Goal: Task Accomplishment & Management: Manage account settings

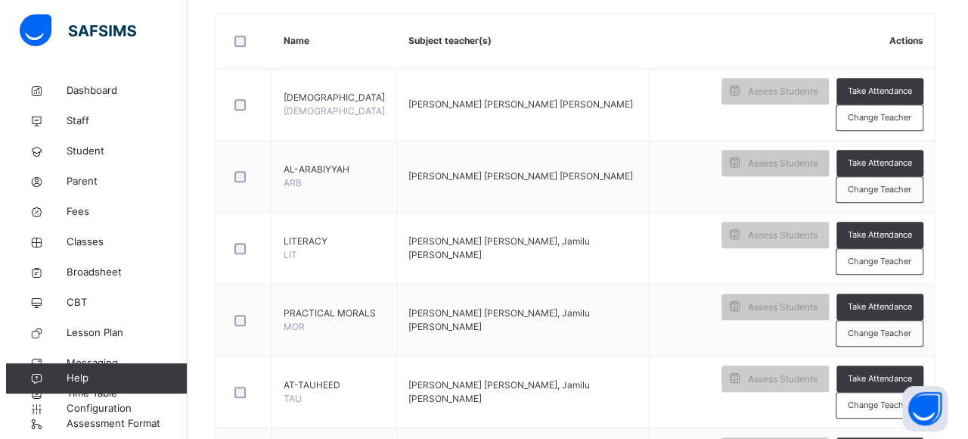
scroll to position [365, 0]
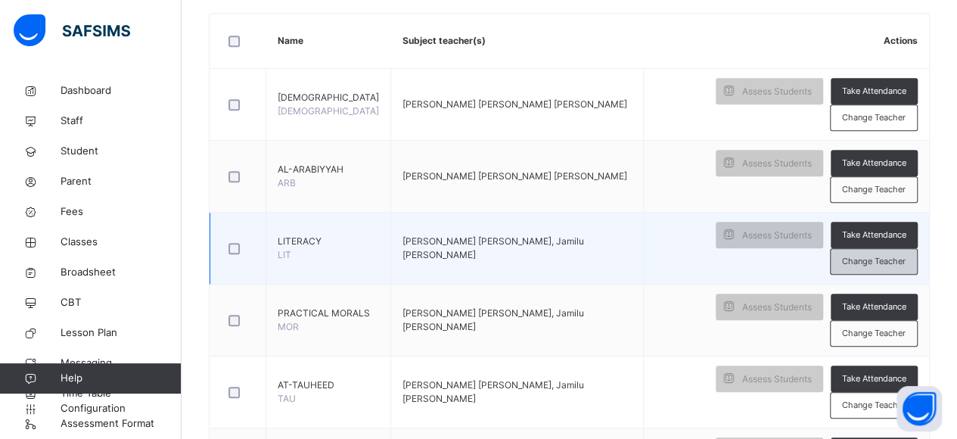
click at [886, 248] on div "Change Teacher" at bounding box center [874, 261] width 88 height 26
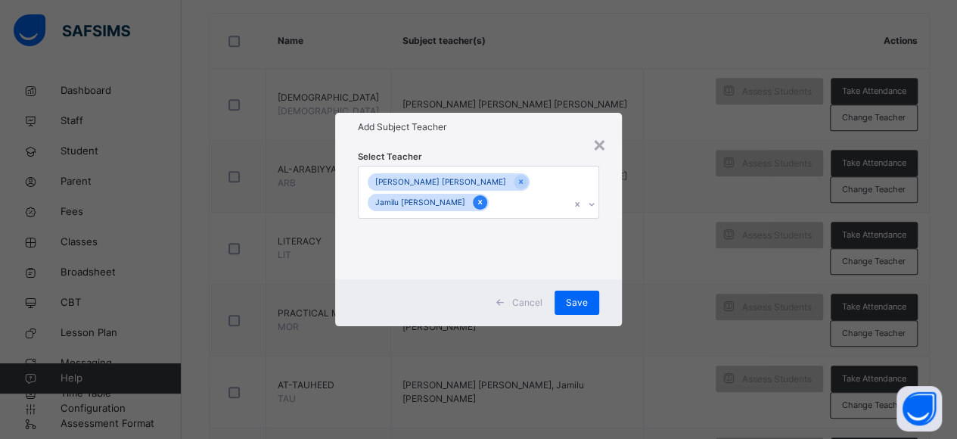
click at [476, 200] on icon at bounding box center [480, 202] width 8 height 11
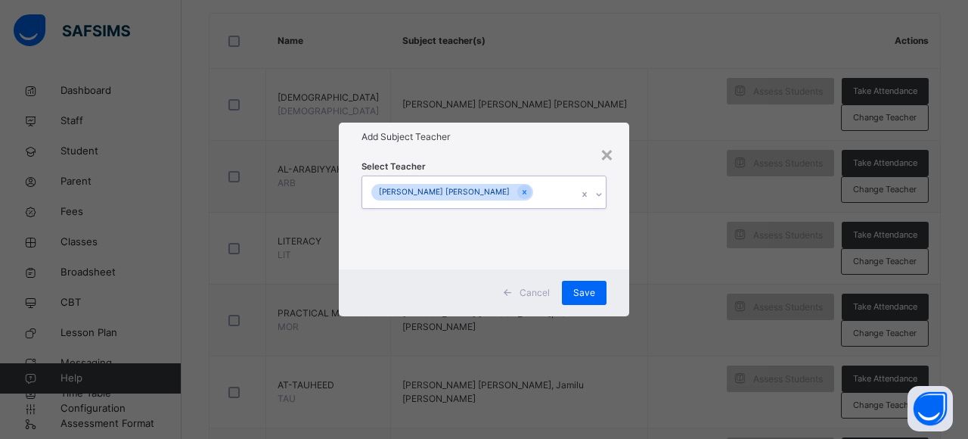
click at [530, 191] on div "[PERSON_NAME] [PERSON_NAME]" at bounding box center [469, 192] width 215 height 32
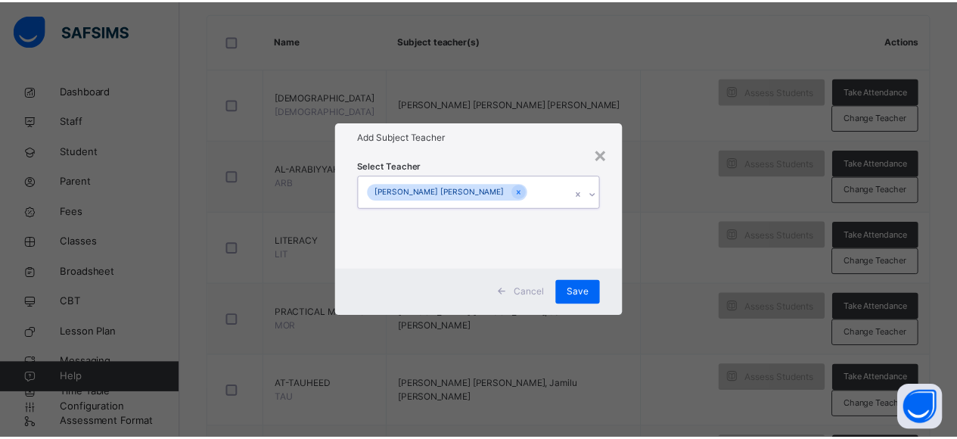
scroll to position [0, 0]
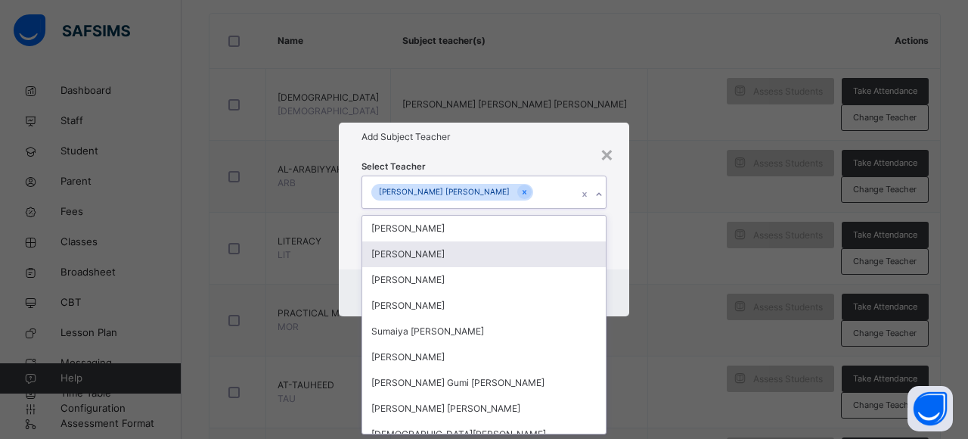
click at [543, 250] on div "[PERSON_NAME]" at bounding box center [484, 254] width 244 height 26
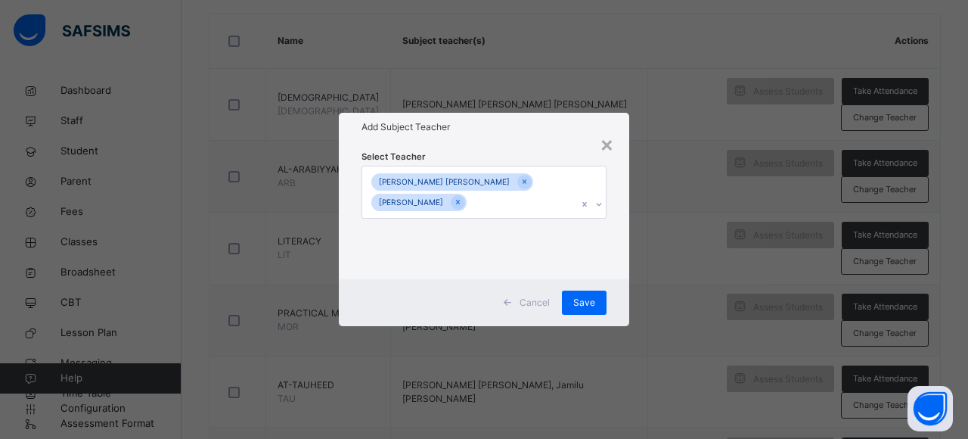
click at [616, 289] on div "Cancel Save" at bounding box center [484, 302] width 290 height 47
click at [585, 302] on span "Save" at bounding box center [584, 303] width 22 height 14
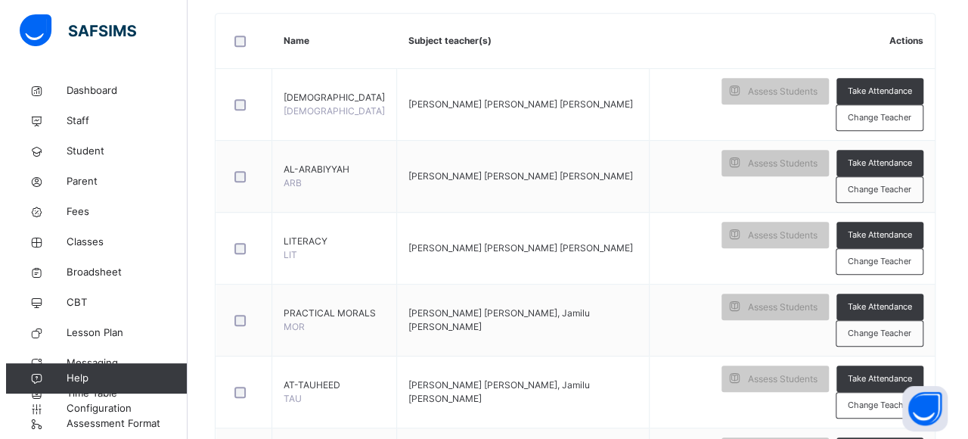
scroll to position [384, 0]
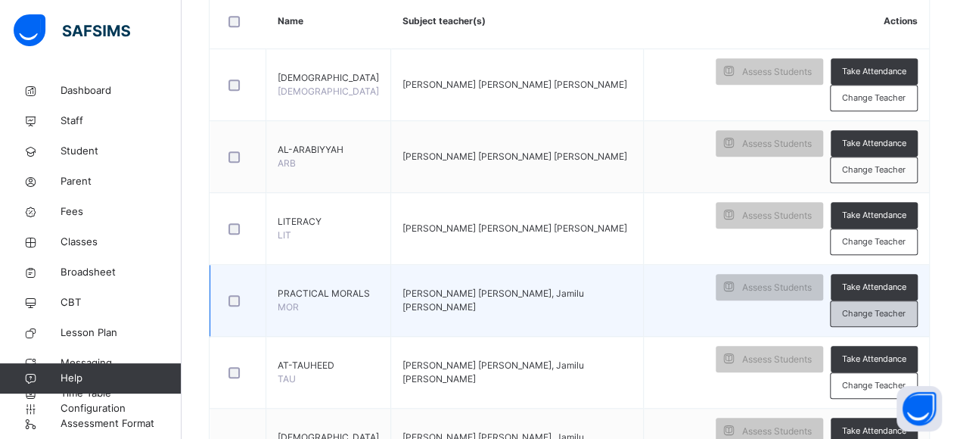
click at [903, 307] on span "Change Teacher" at bounding box center [874, 313] width 64 height 13
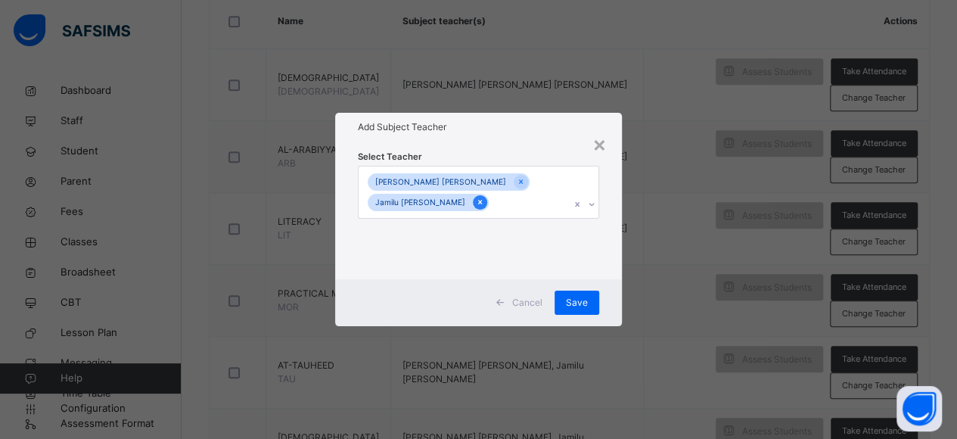
click at [476, 200] on icon at bounding box center [480, 202] width 8 height 11
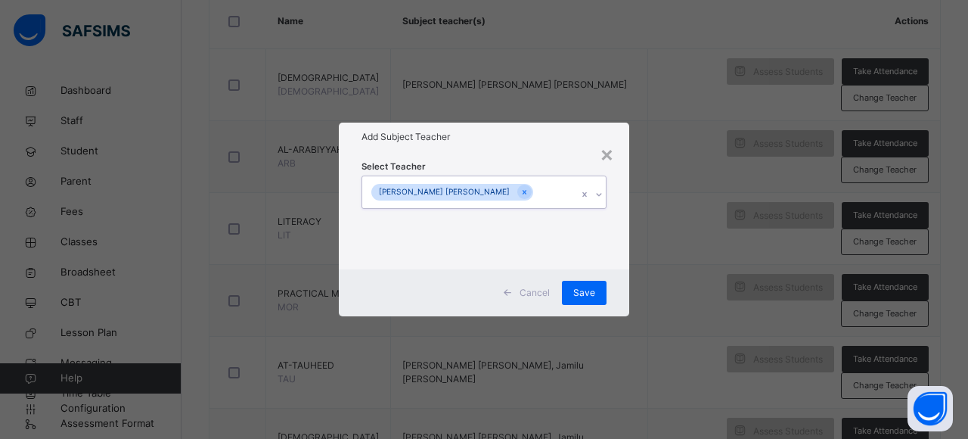
click at [523, 200] on div "[PERSON_NAME] [PERSON_NAME]" at bounding box center [469, 192] width 215 height 32
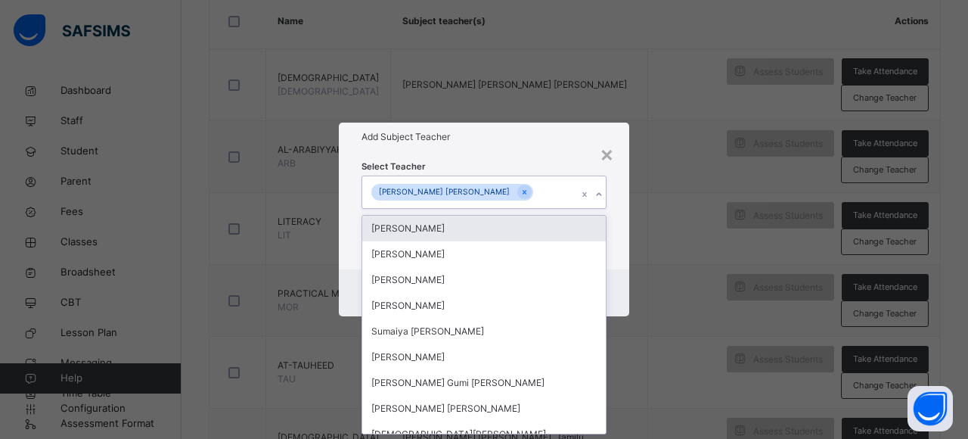
scroll to position [0, 0]
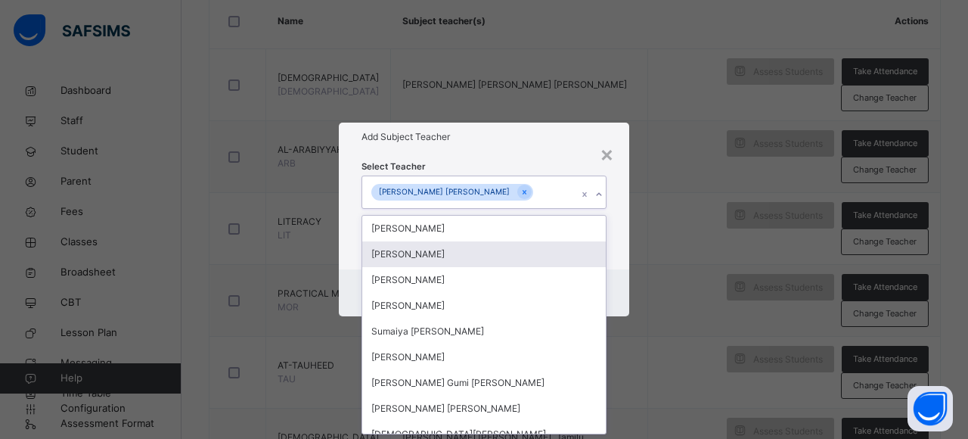
click at [464, 258] on div "[PERSON_NAME]" at bounding box center [484, 254] width 244 height 26
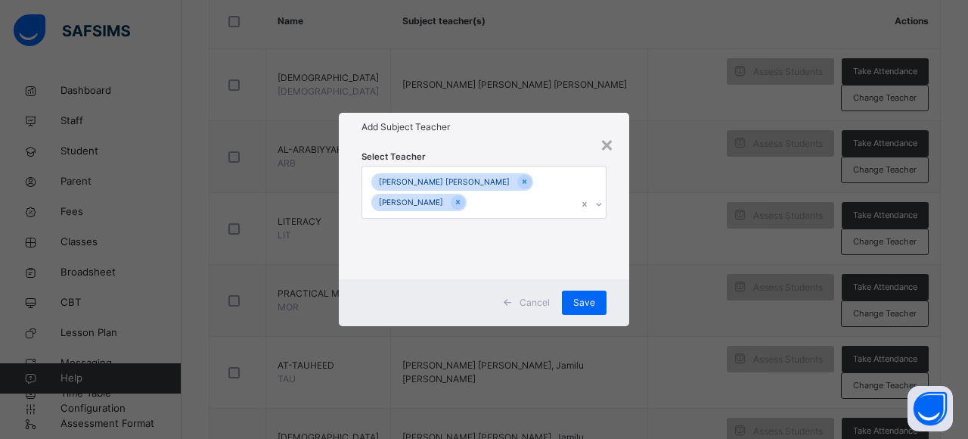
click at [606, 276] on div "Select Teacher [PERSON_NAME] [PERSON_NAME] [PERSON_NAME]" at bounding box center [484, 210] width 290 height 138
click at [589, 294] on div "Save" at bounding box center [584, 302] width 45 height 24
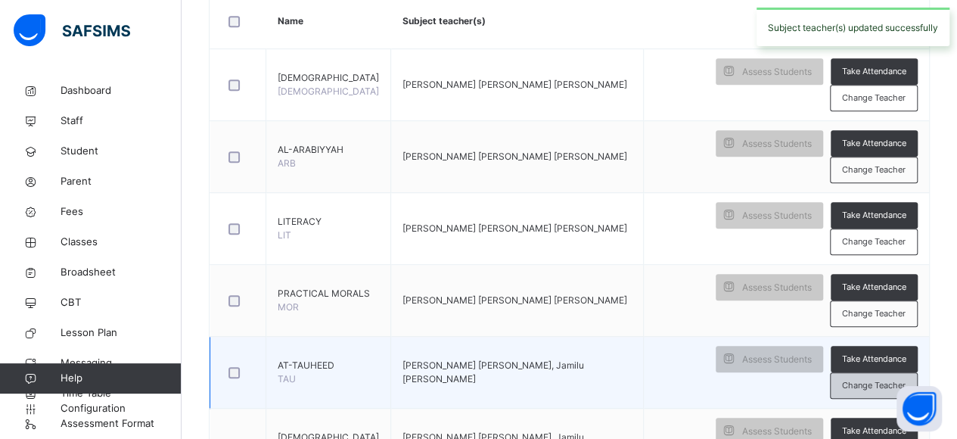
click at [862, 379] on span "Change Teacher" at bounding box center [874, 385] width 64 height 13
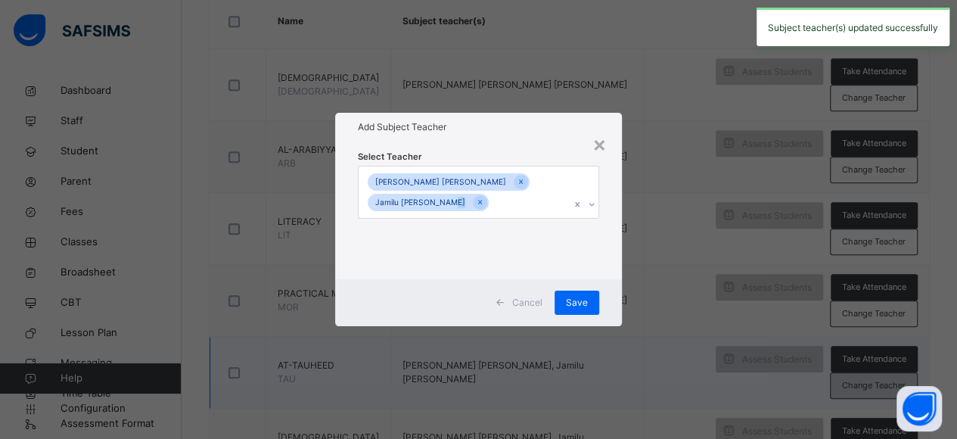
click at [862, 270] on div "× Add Subject Teacher Select Teacher [PERSON_NAME] [PERSON_NAME] Jamilu [PERSON…" at bounding box center [478, 219] width 957 height 439
click at [476, 202] on icon at bounding box center [480, 202] width 8 height 11
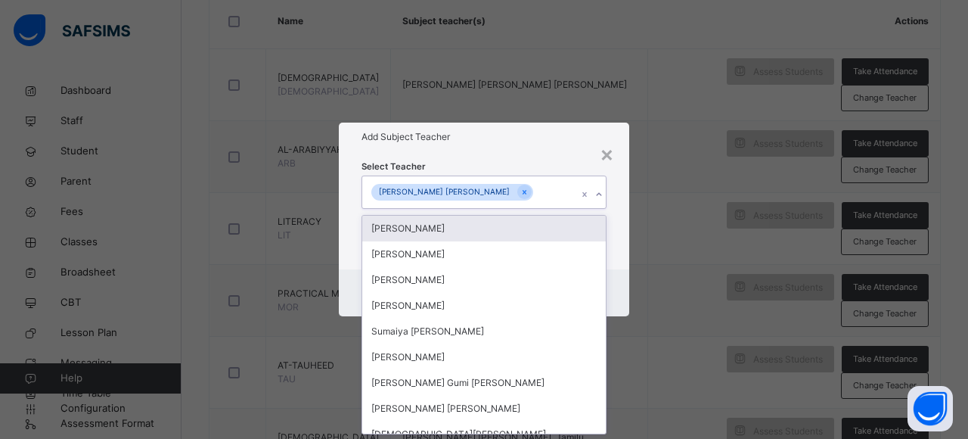
click at [524, 193] on div "[PERSON_NAME] [PERSON_NAME]" at bounding box center [469, 192] width 215 height 32
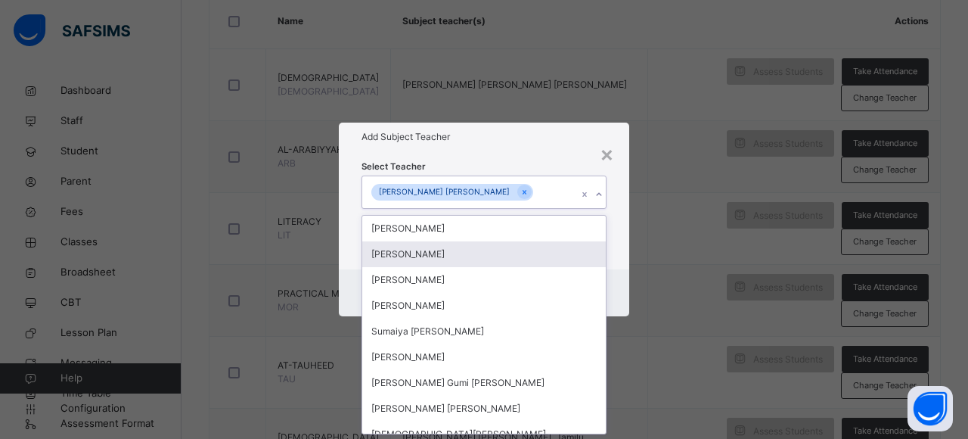
click at [487, 247] on div "[PERSON_NAME]" at bounding box center [484, 254] width 244 height 26
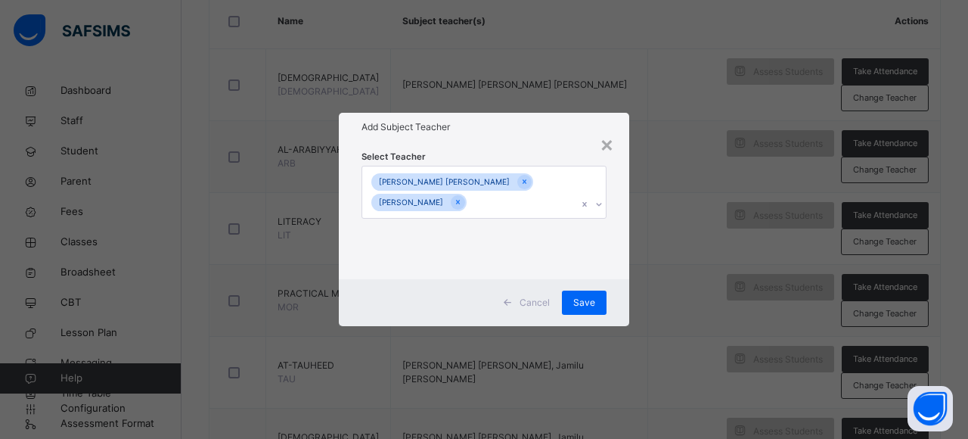
click at [622, 270] on div "Select Teacher [PERSON_NAME] [PERSON_NAME] [PERSON_NAME]" at bounding box center [484, 210] width 290 height 138
click at [595, 302] on span "Save" at bounding box center [584, 303] width 22 height 14
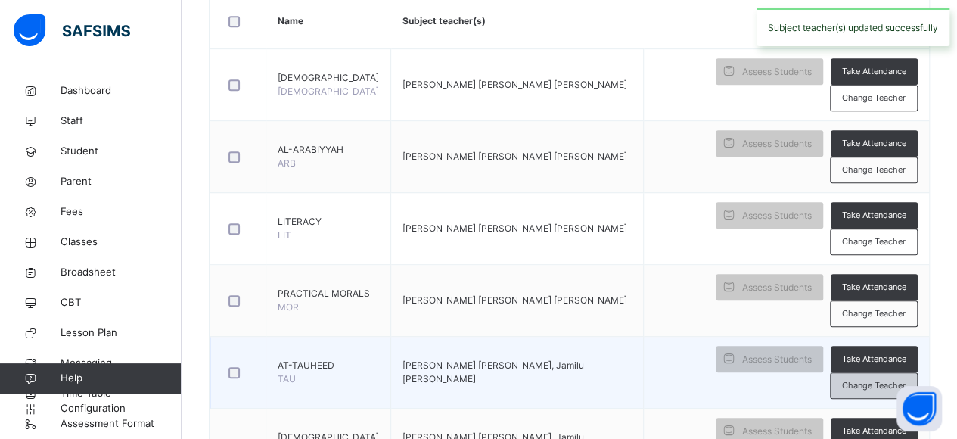
click at [890, 379] on span "Change Teacher" at bounding box center [874, 385] width 64 height 13
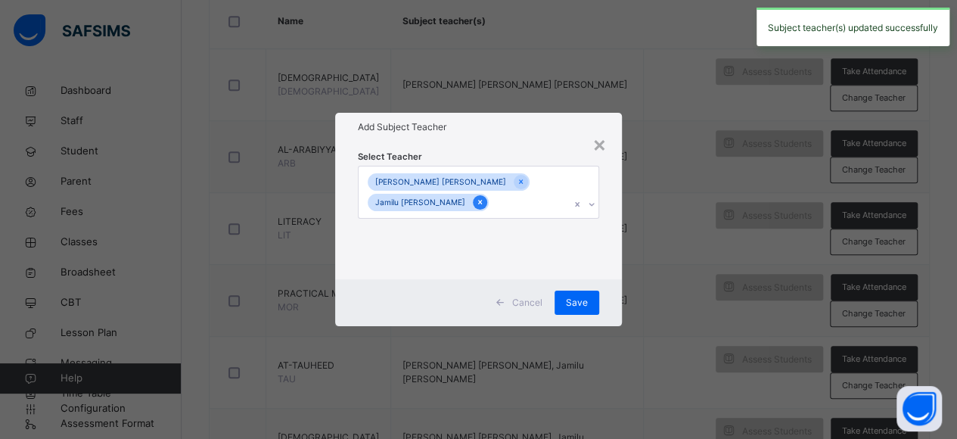
click at [476, 206] on icon at bounding box center [480, 202] width 8 height 11
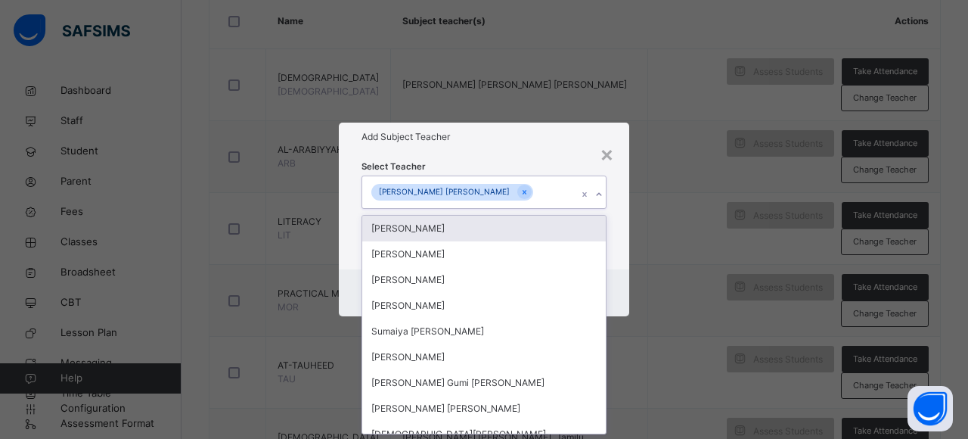
click at [522, 199] on div "[PERSON_NAME] [PERSON_NAME]" at bounding box center [469, 192] width 215 height 32
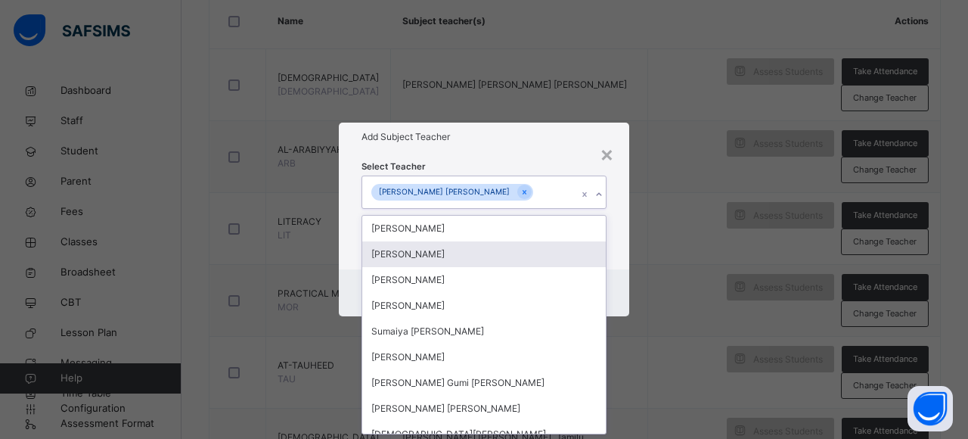
click at [480, 247] on div "[PERSON_NAME]" at bounding box center [484, 254] width 244 height 26
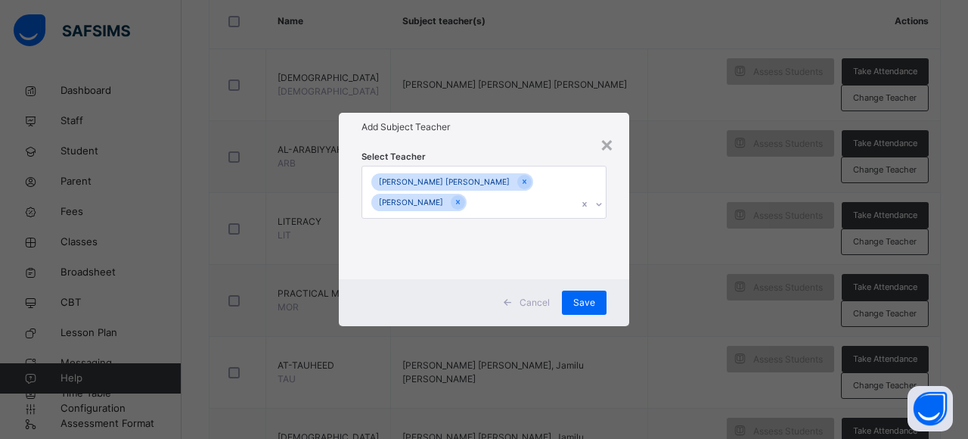
click at [611, 284] on div "Cancel Save" at bounding box center [484, 302] width 290 height 47
click at [598, 293] on div "Save" at bounding box center [584, 302] width 45 height 24
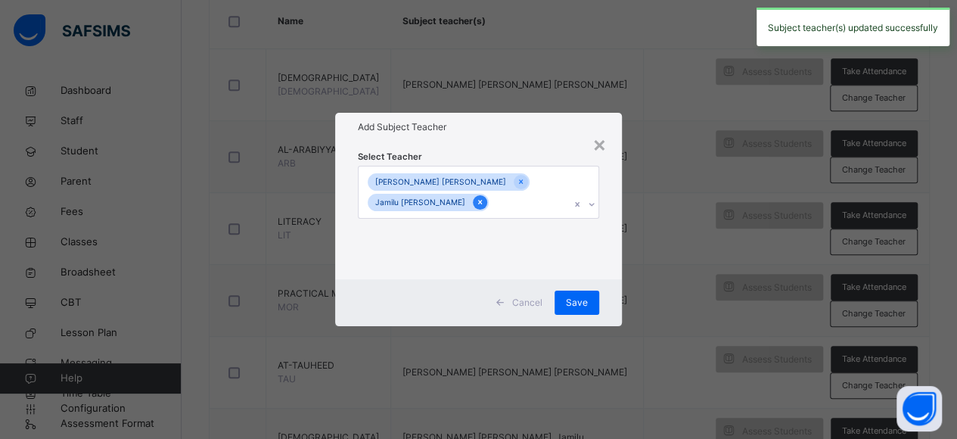
click at [473, 202] on div at bounding box center [480, 202] width 14 height 14
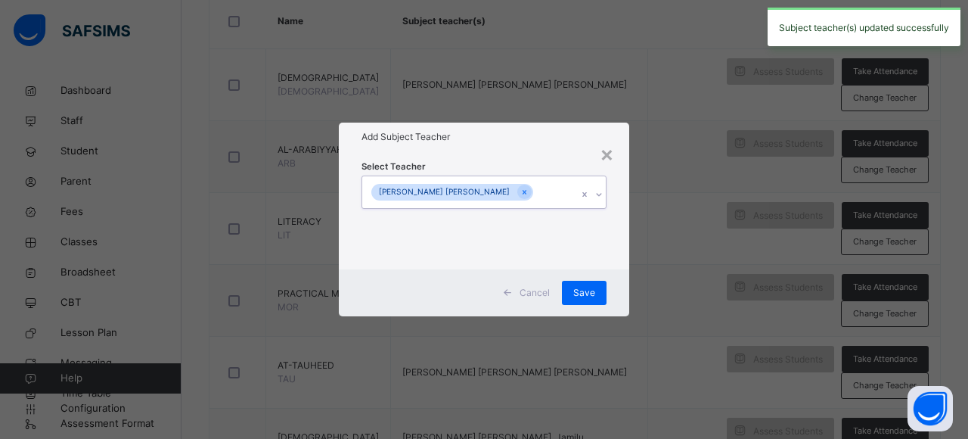
click at [522, 197] on div "[PERSON_NAME] [PERSON_NAME]" at bounding box center [469, 192] width 215 height 32
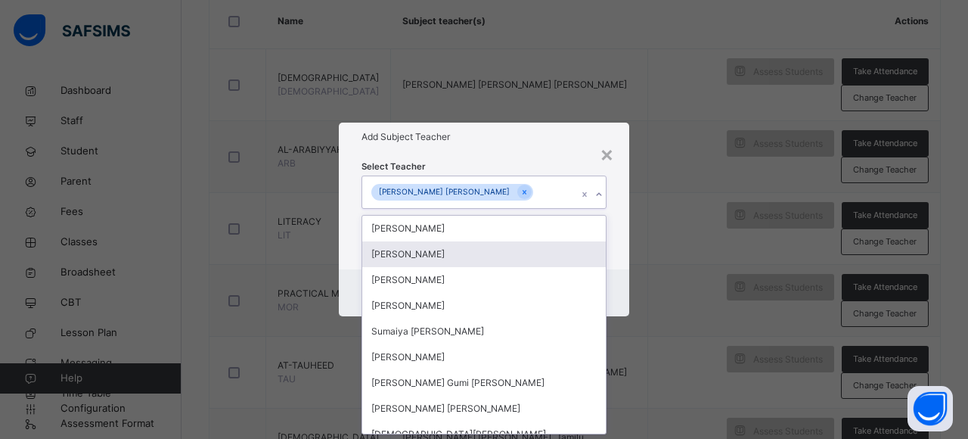
click at [468, 258] on div "[PERSON_NAME]" at bounding box center [484, 254] width 244 height 26
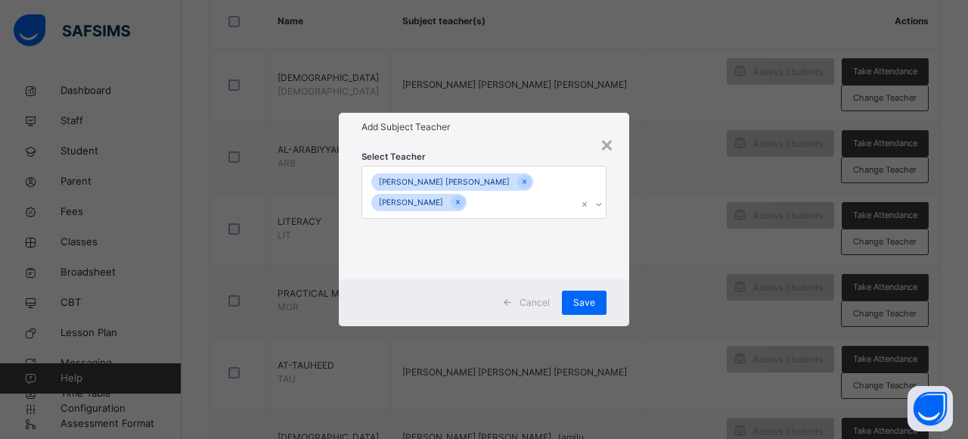
click at [620, 293] on div "Cancel Save" at bounding box center [484, 302] width 290 height 47
click at [595, 302] on div "Save" at bounding box center [584, 302] width 45 height 24
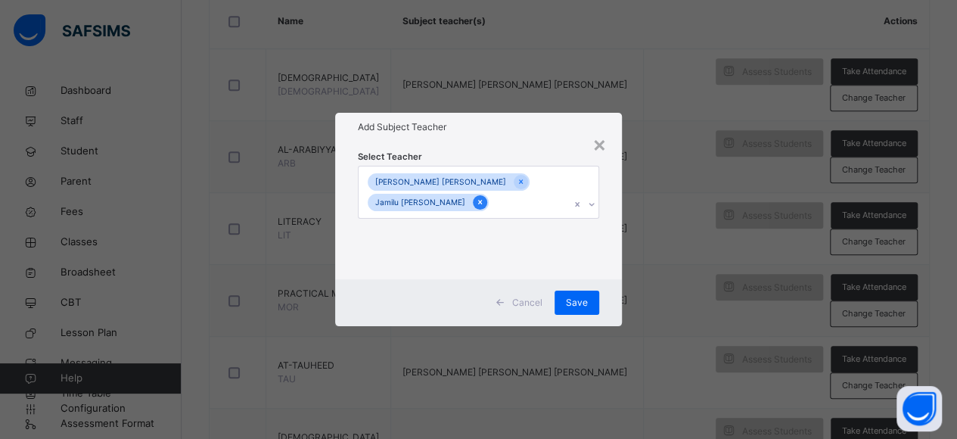
click at [478, 202] on icon at bounding box center [480, 202] width 4 height 5
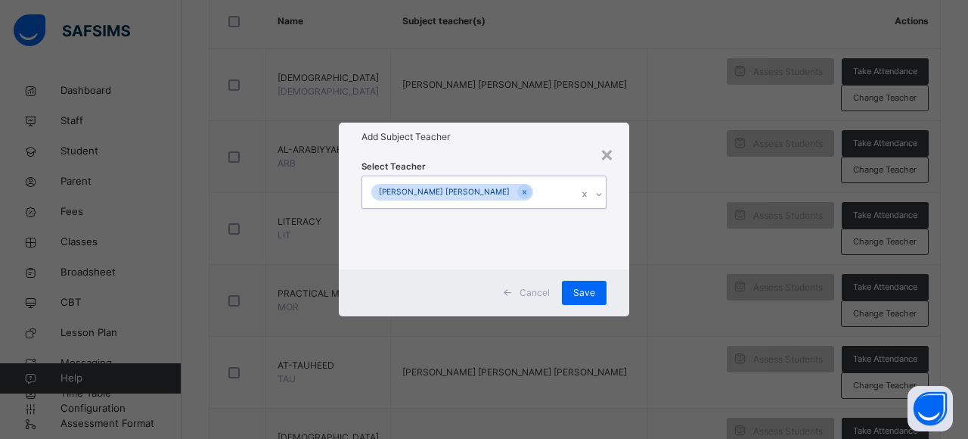
click at [548, 193] on div "[PERSON_NAME] [PERSON_NAME]" at bounding box center [469, 192] width 215 height 32
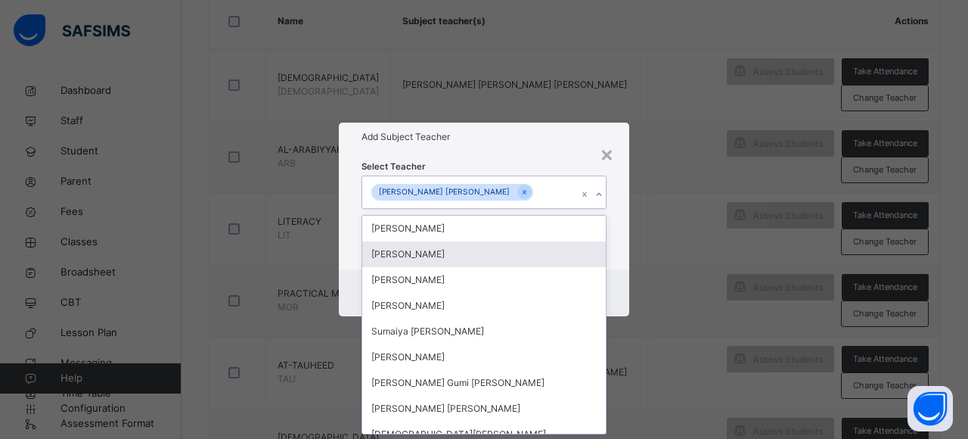
click at [470, 261] on div "[PERSON_NAME]" at bounding box center [484, 254] width 244 height 26
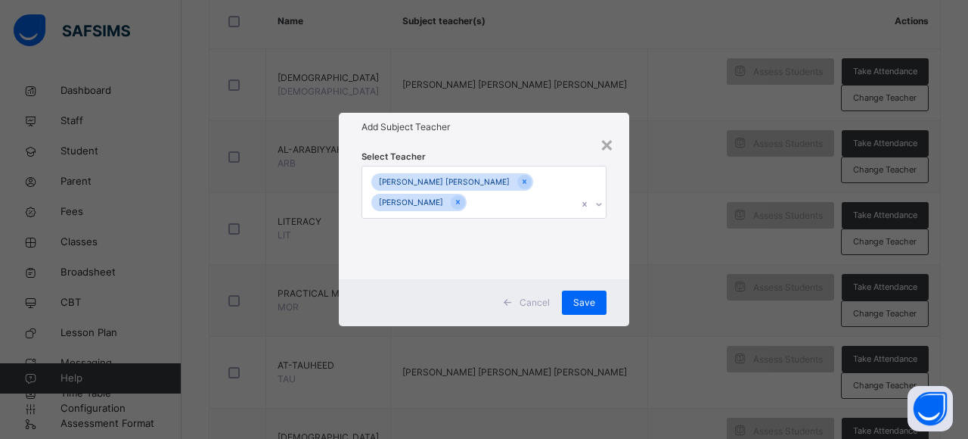
click at [611, 277] on div "Select Teacher [PERSON_NAME] [PERSON_NAME] [PERSON_NAME]" at bounding box center [484, 210] width 290 height 138
click at [590, 297] on span "Save" at bounding box center [584, 303] width 22 height 14
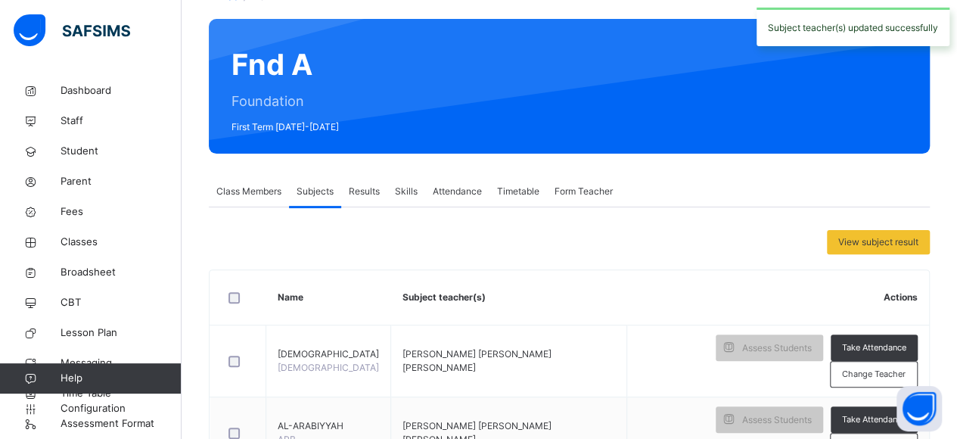
scroll to position [103, 0]
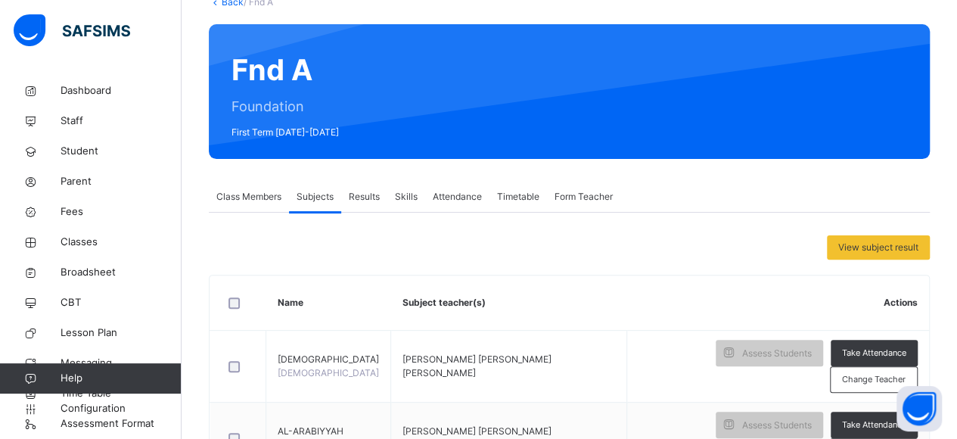
click at [231, 197] on span "Class Members" at bounding box center [248, 197] width 65 height 14
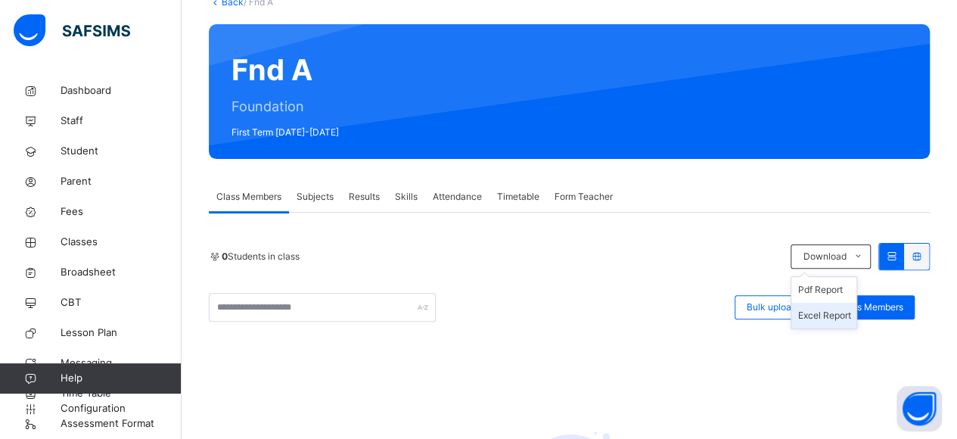
click at [840, 304] on li "Excel Report" at bounding box center [823, 316] width 65 height 26
click at [890, 305] on span "Add Class Members" at bounding box center [861, 307] width 84 height 14
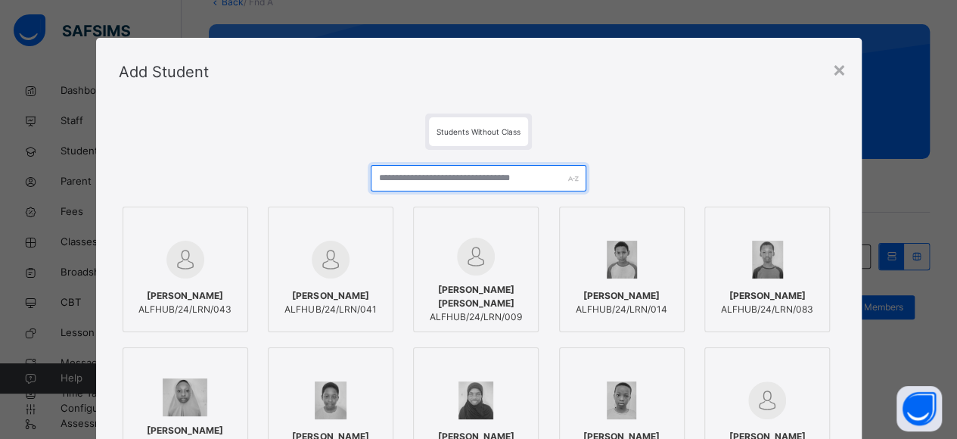
click at [477, 175] on input "text" at bounding box center [479, 178] width 216 height 26
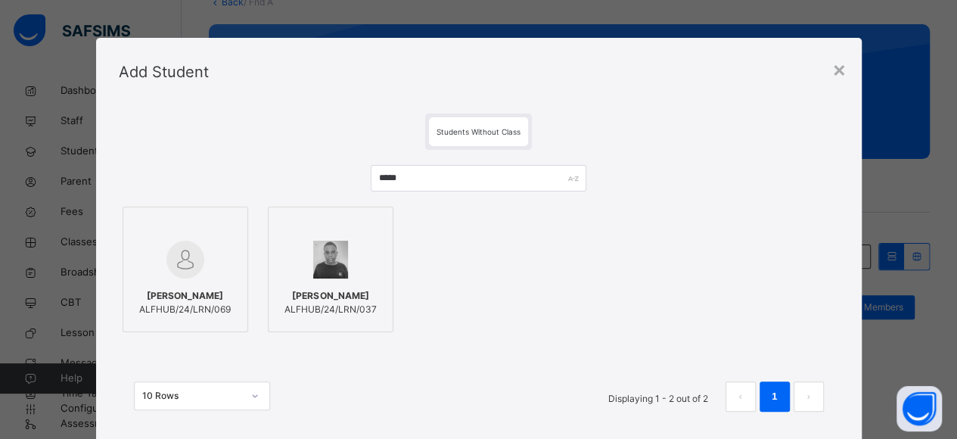
click at [301, 272] on div at bounding box center [330, 260] width 109 height 44
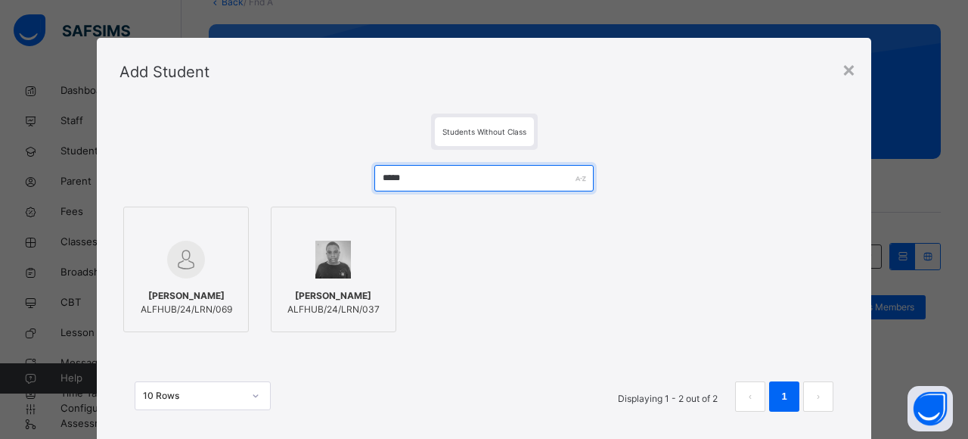
click at [443, 184] on input "*****" at bounding box center [483, 178] width 219 height 26
type input "*"
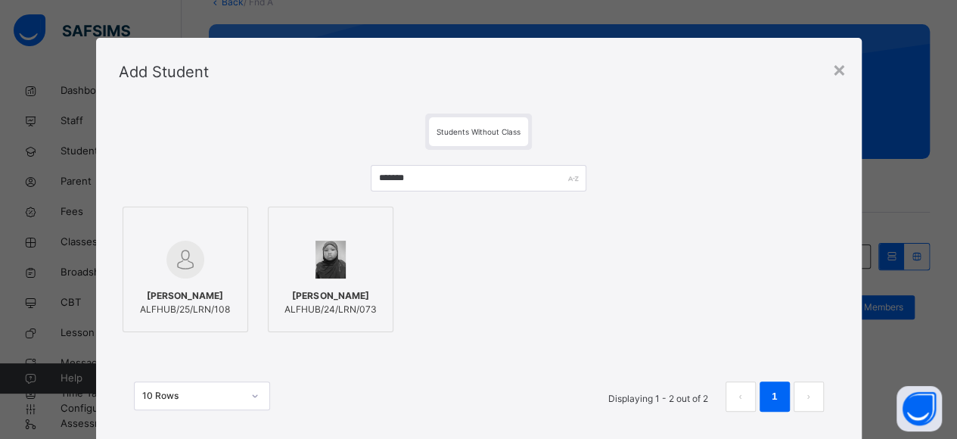
click at [179, 281] on div at bounding box center [185, 260] width 109 height 44
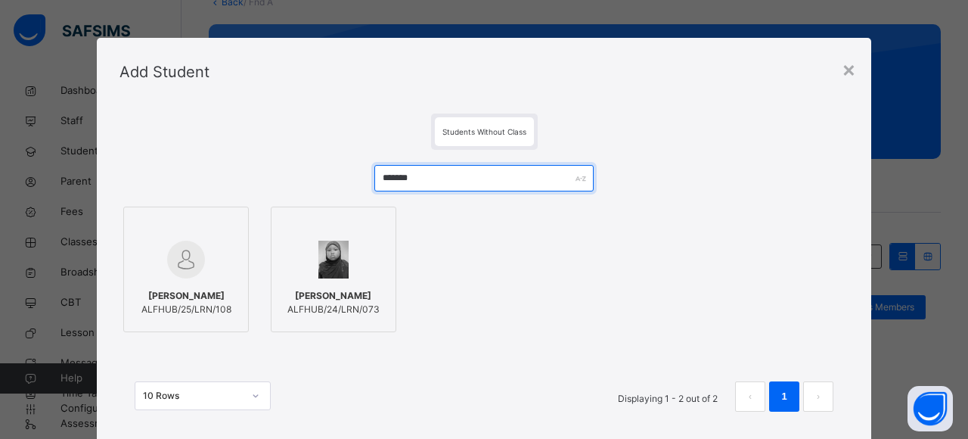
click at [444, 186] on input "*******" at bounding box center [483, 178] width 219 height 26
type input "*"
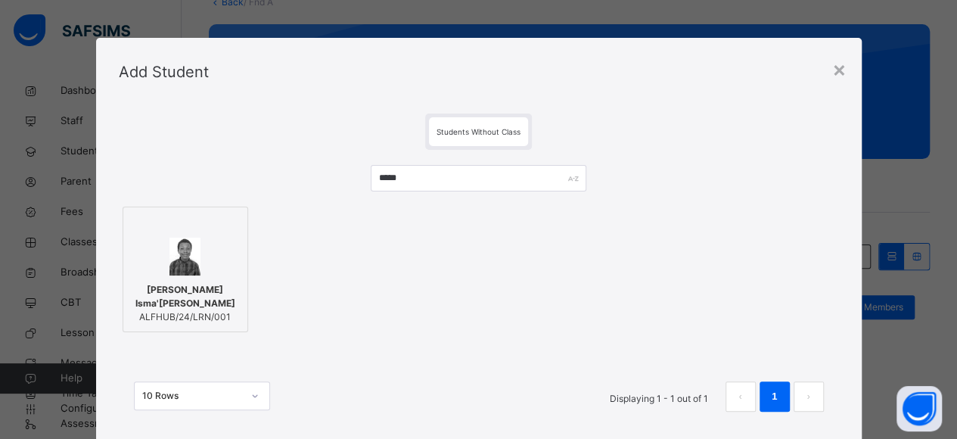
click at [212, 266] on div at bounding box center [185, 257] width 109 height 38
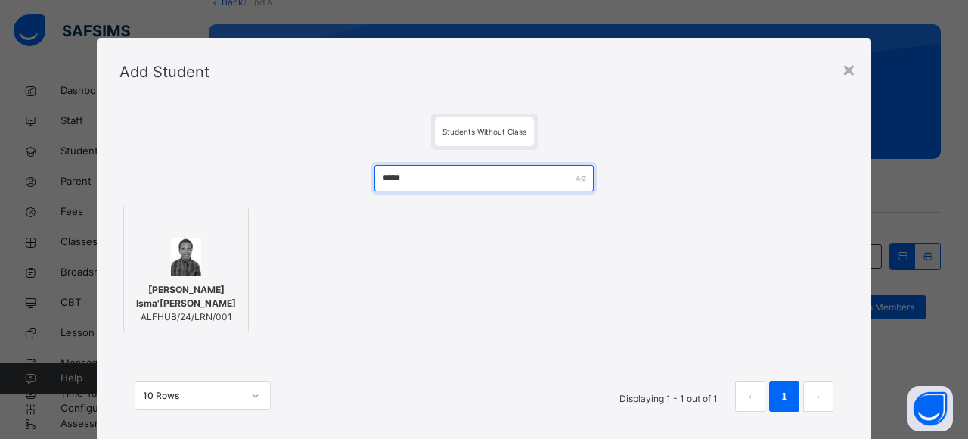
click at [445, 178] on input "*****" at bounding box center [483, 178] width 219 height 26
type input "*"
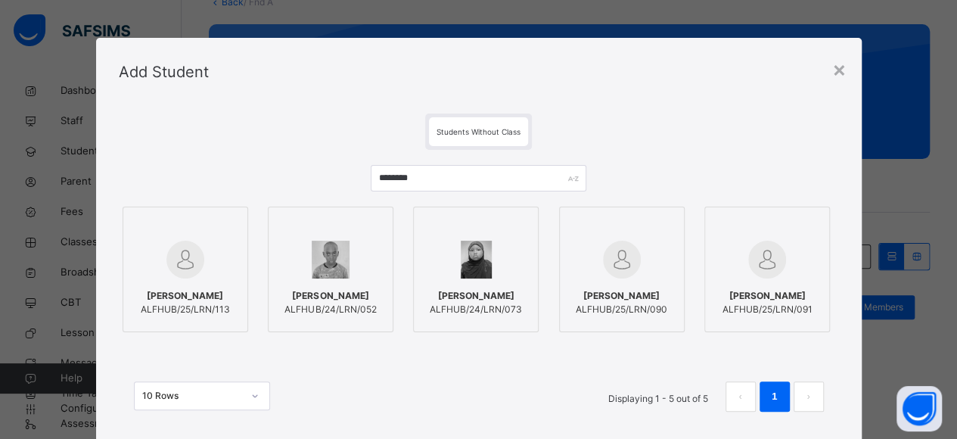
click at [359, 241] on div at bounding box center [330, 260] width 109 height 44
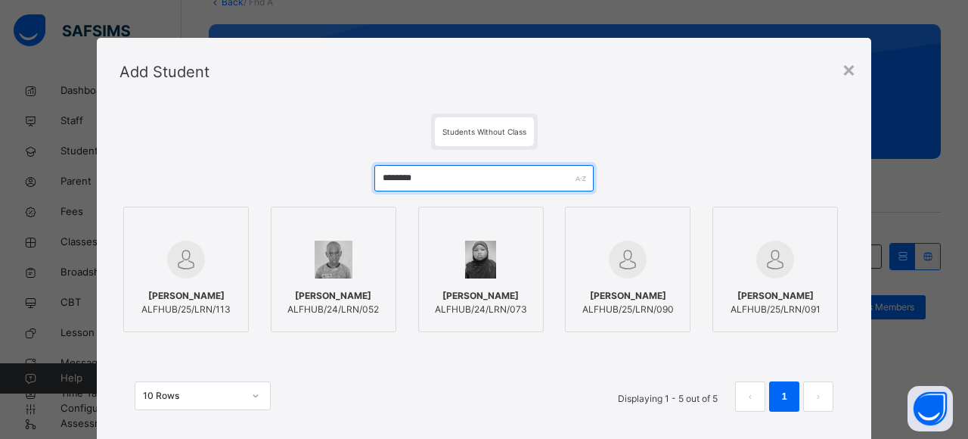
click at [529, 184] on input "********" at bounding box center [483, 178] width 219 height 26
type input "*"
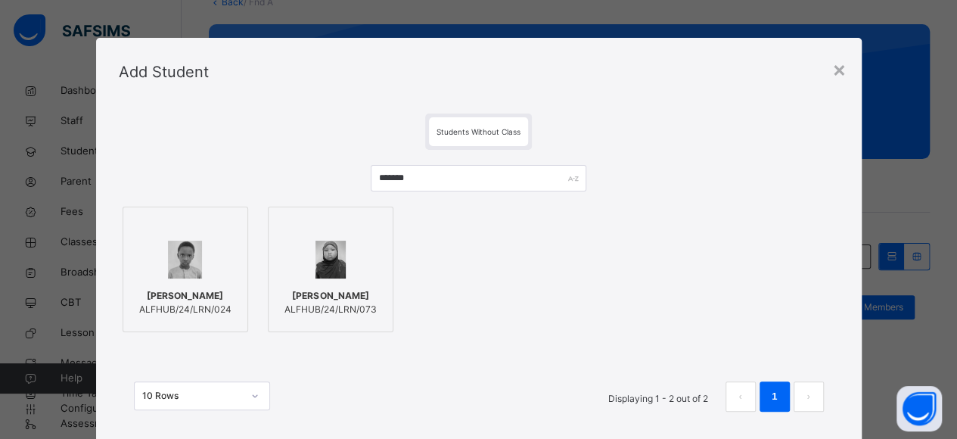
click at [202, 268] on div at bounding box center [185, 260] width 109 height 44
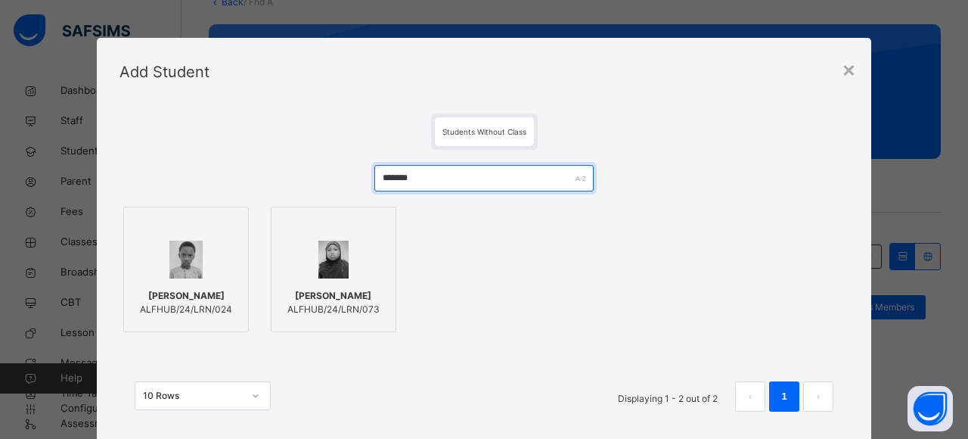
click at [430, 178] on input "*******" at bounding box center [483, 178] width 219 height 26
type input "*"
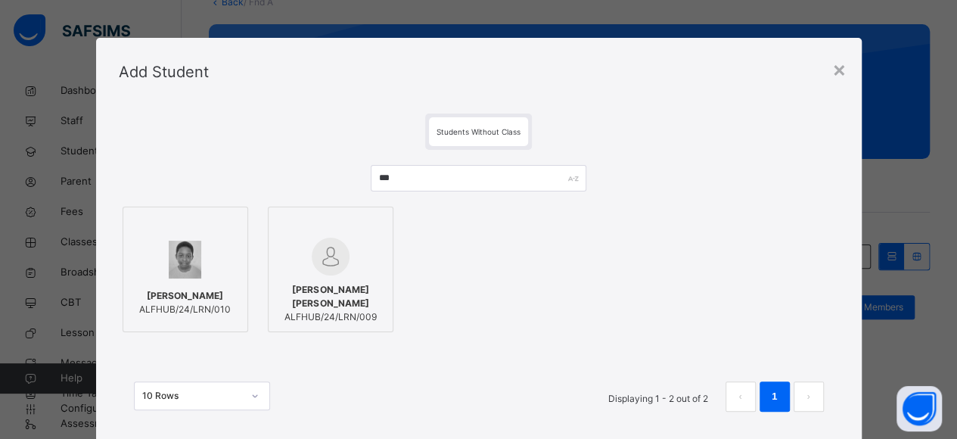
click at [181, 273] on img at bounding box center [185, 260] width 33 height 38
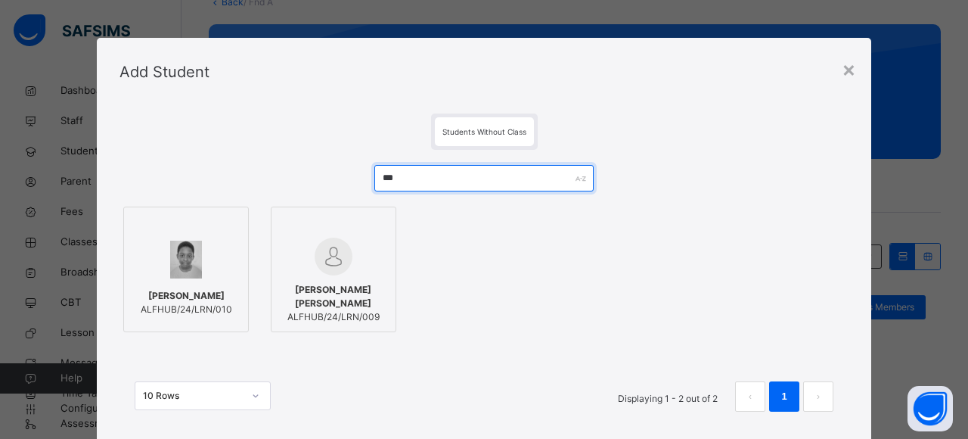
click at [440, 182] on input "***" at bounding box center [483, 178] width 219 height 26
type input "*"
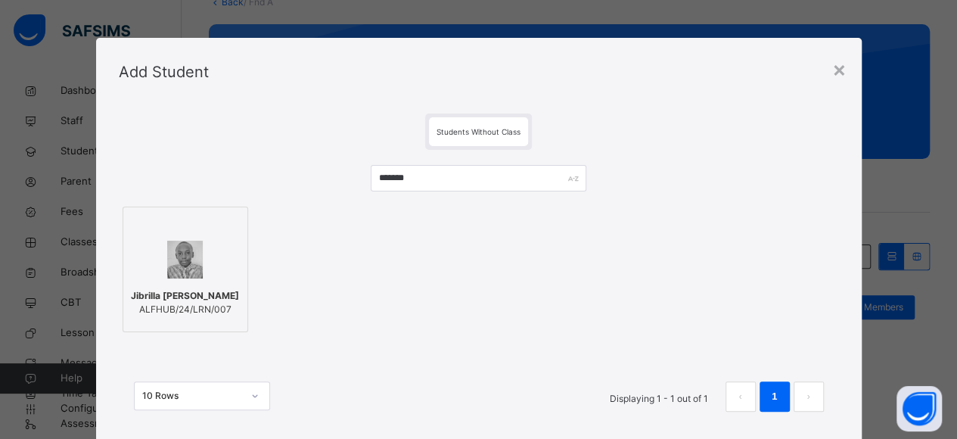
click at [175, 280] on div at bounding box center [185, 260] width 109 height 44
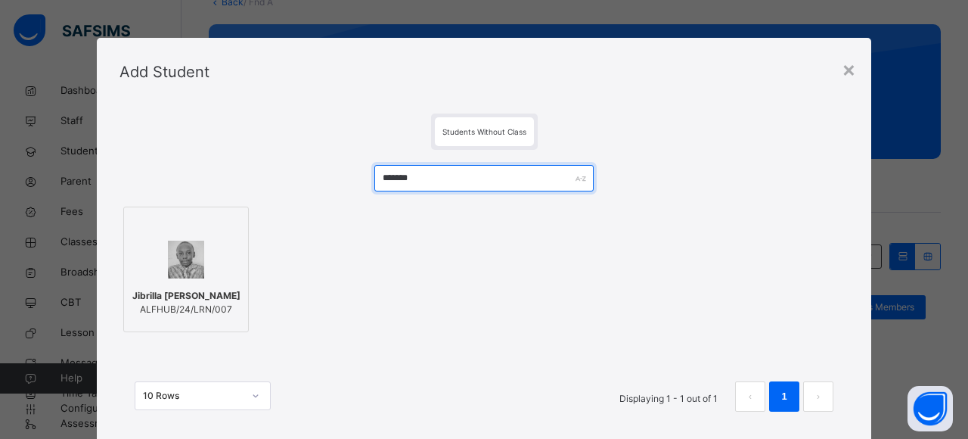
click at [429, 184] on input "*******" at bounding box center [483, 178] width 219 height 26
type input "*"
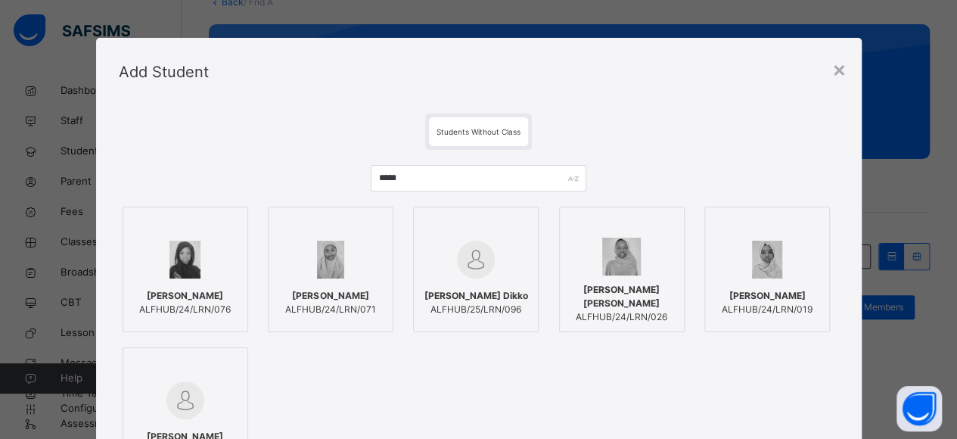
click at [317, 253] on img at bounding box center [330, 260] width 27 height 38
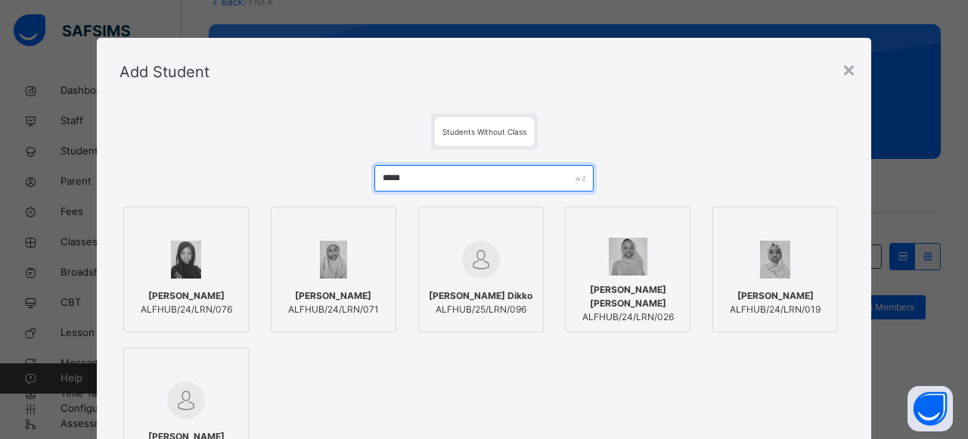
click at [483, 183] on input "*****" at bounding box center [483, 178] width 219 height 26
type input "*"
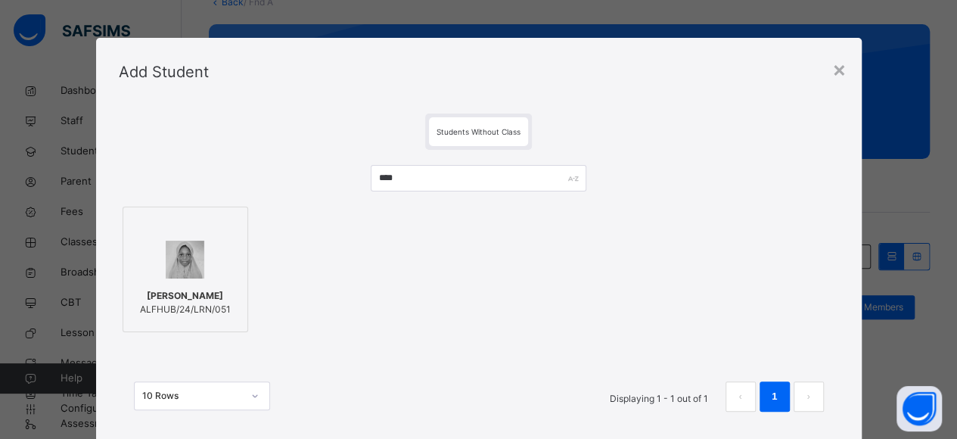
click at [191, 276] on img at bounding box center [185, 260] width 39 height 38
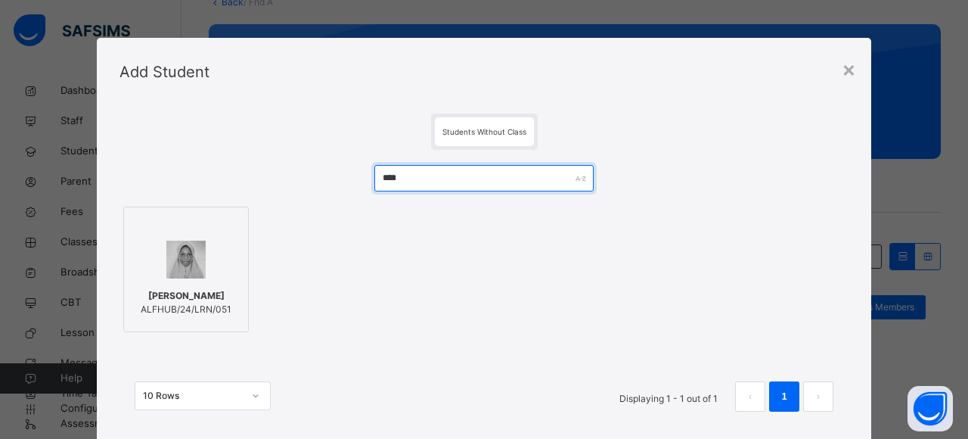
click at [430, 179] on input "****" at bounding box center [483, 178] width 219 height 26
type input "*"
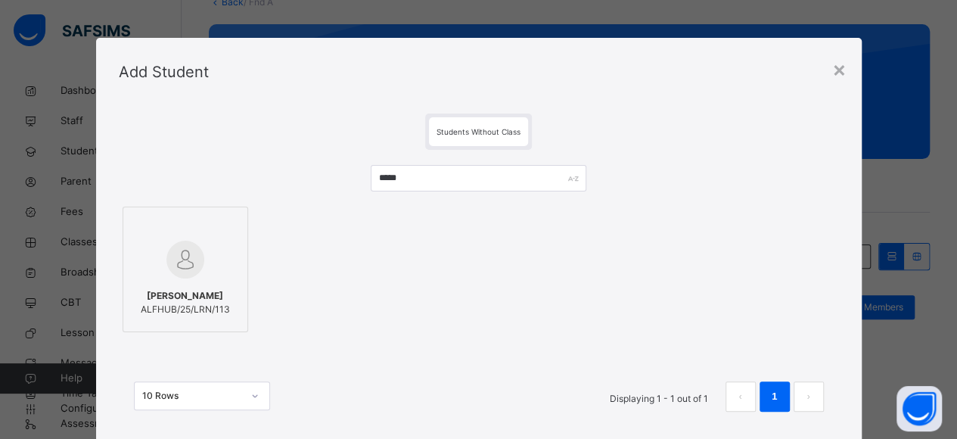
click at [195, 275] on img at bounding box center [185, 260] width 38 height 38
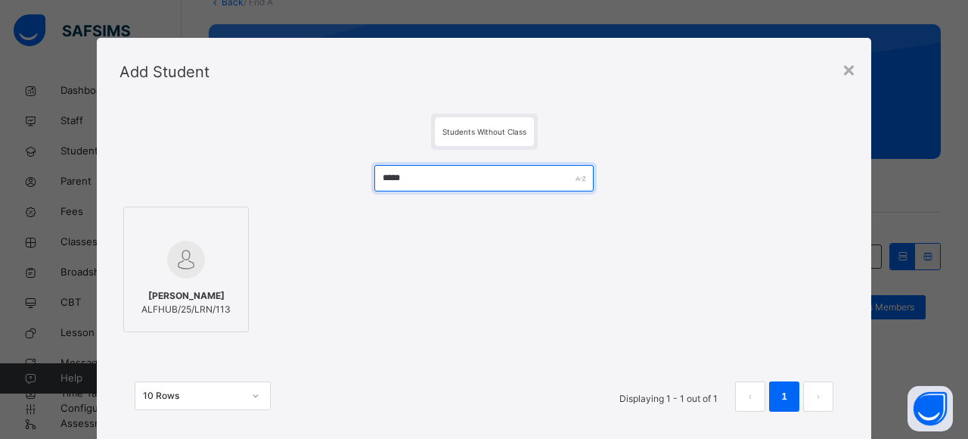
click at [461, 181] on input "*****" at bounding box center [483, 178] width 219 height 26
type input "*"
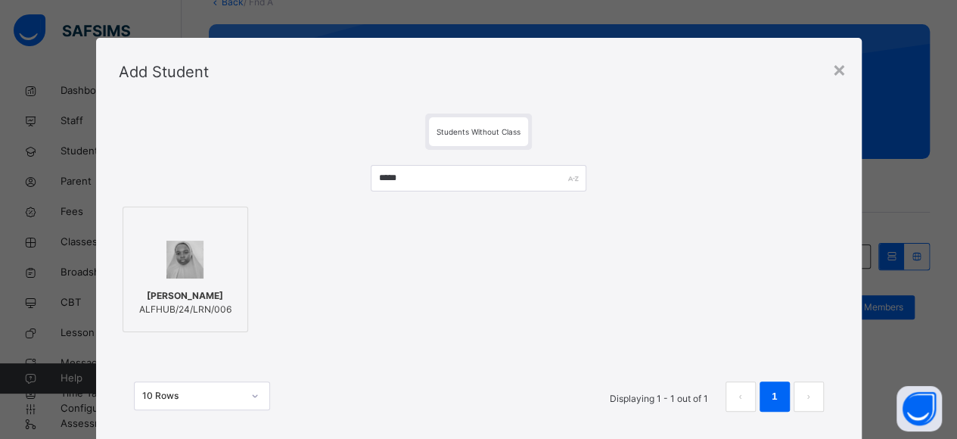
click at [195, 258] on div at bounding box center [185, 260] width 109 height 44
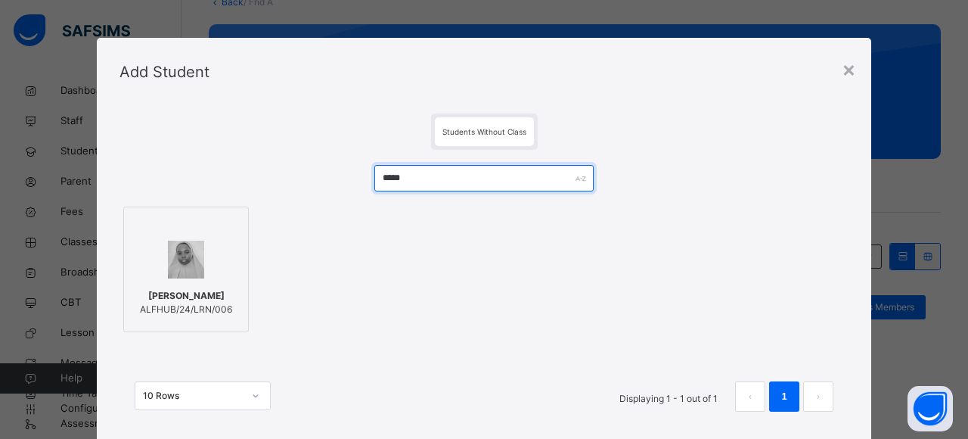
click at [461, 180] on input "*****" at bounding box center [483, 178] width 219 height 26
type input "*"
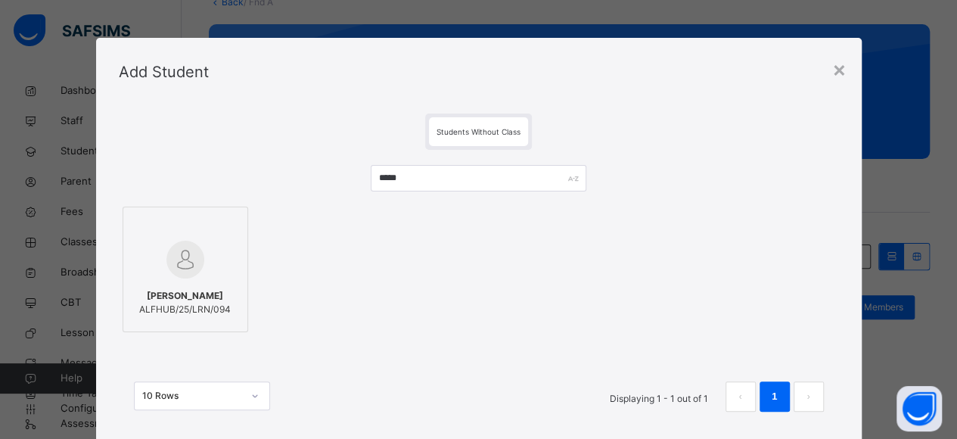
click at [219, 273] on div at bounding box center [185, 260] width 109 height 44
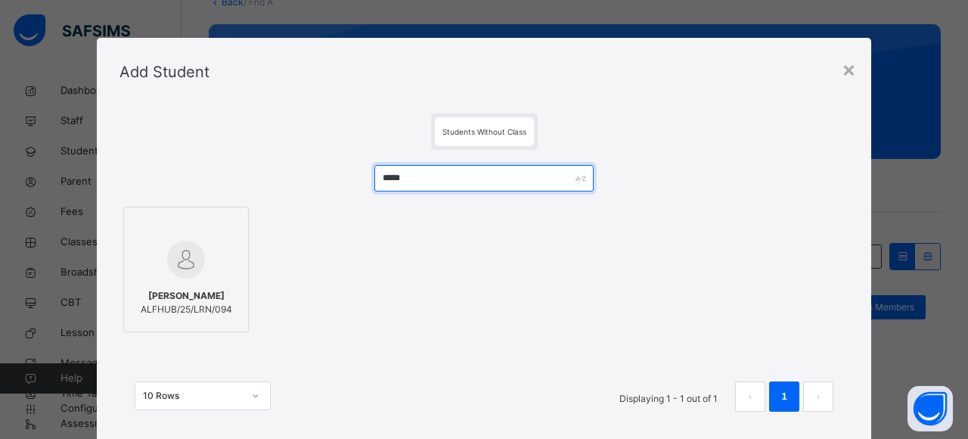
click at [415, 182] on input "*****" at bounding box center [483, 178] width 219 height 26
type input "*"
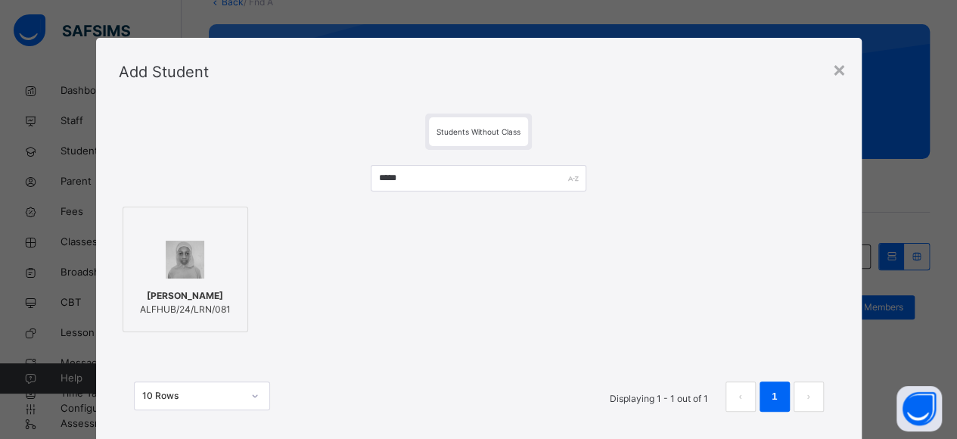
click at [185, 297] on span "[PERSON_NAME]" at bounding box center [185, 296] width 91 height 14
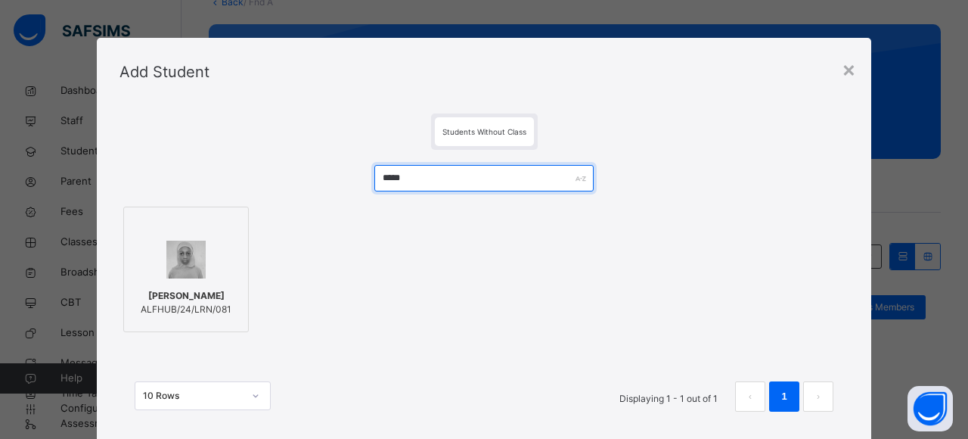
click at [430, 182] on input "*****" at bounding box center [483, 178] width 219 height 26
type input "*"
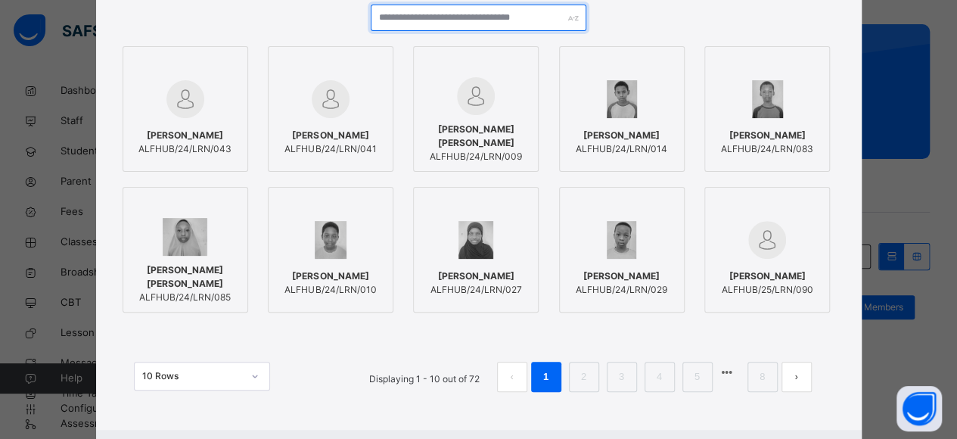
scroll to position [227, 0]
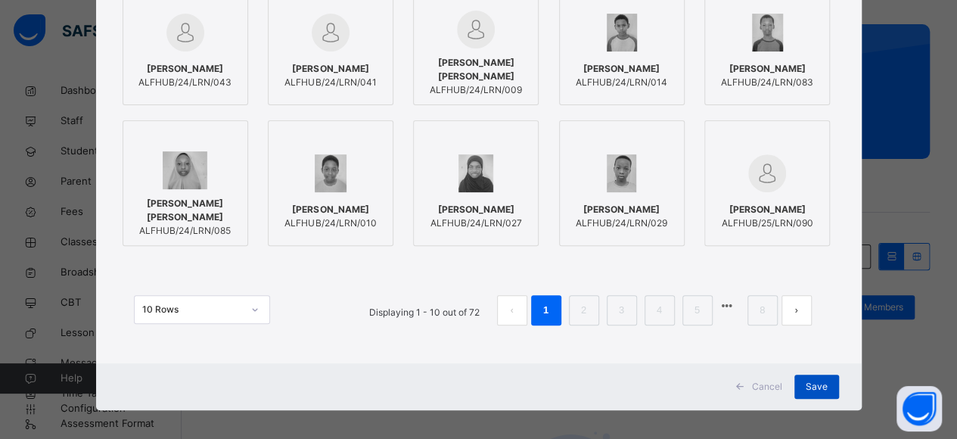
click at [837, 393] on div "Save" at bounding box center [816, 386] width 45 height 24
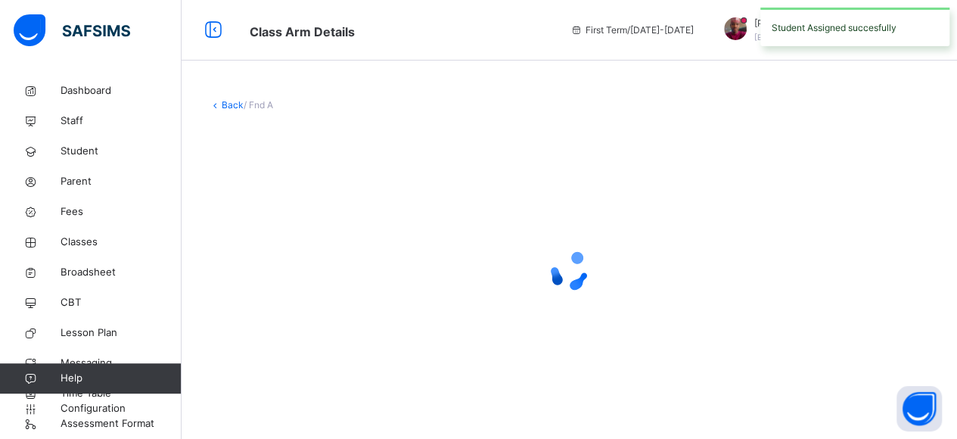
scroll to position [0, 0]
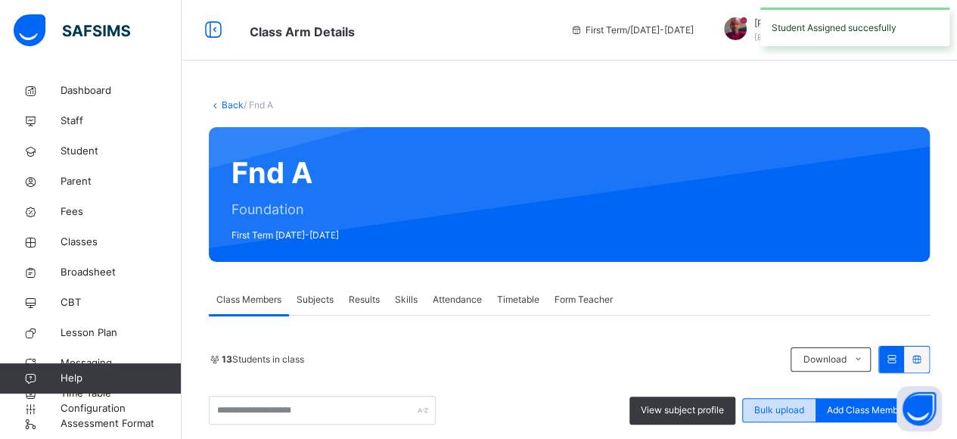
click at [791, 400] on div "Bulk upload" at bounding box center [779, 410] width 74 height 24
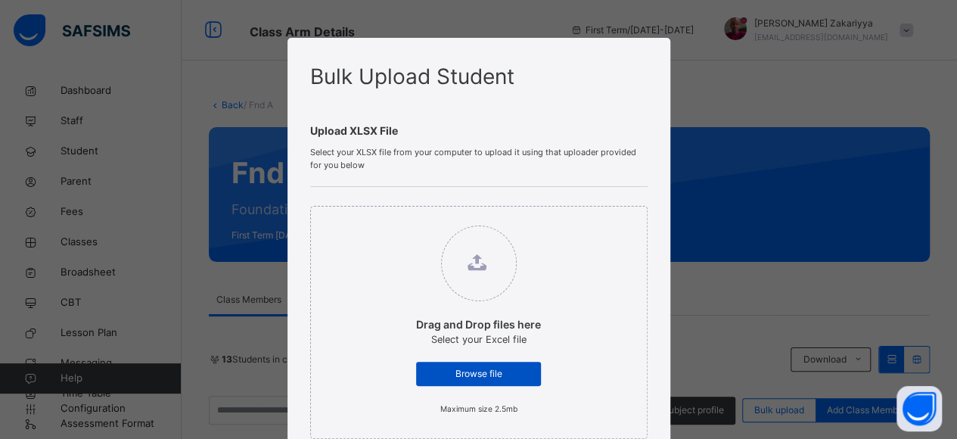
click at [522, 368] on span "Browse file" at bounding box center [478, 374] width 102 height 14
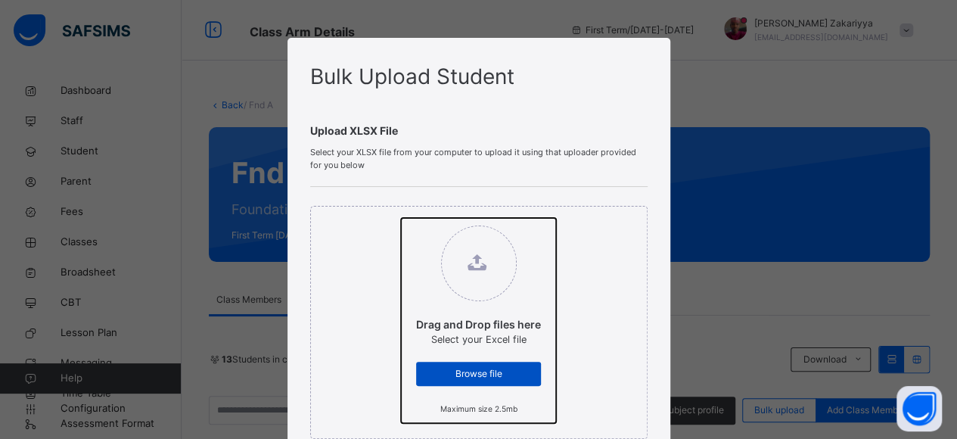
click at [401, 218] on input "Drag and Drop files here Select your Excel file Browse file Maximum size 2.5mb" at bounding box center [401, 218] width 0 height 0
type input "**********"
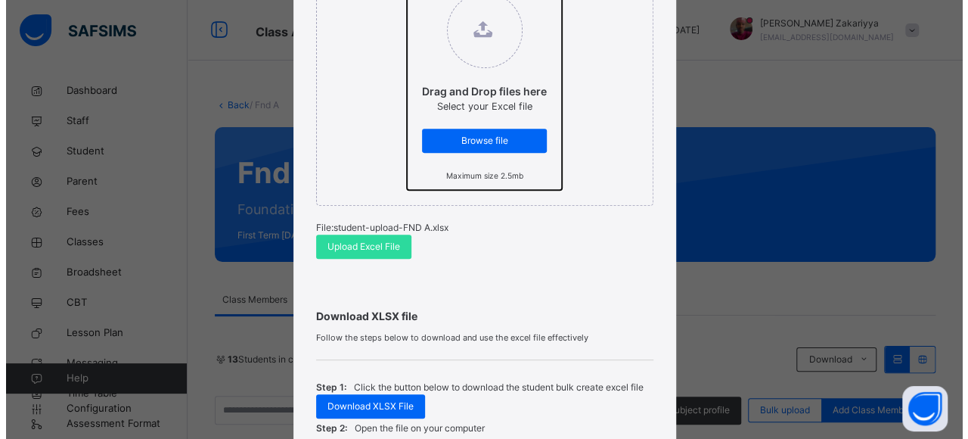
scroll to position [248, 0]
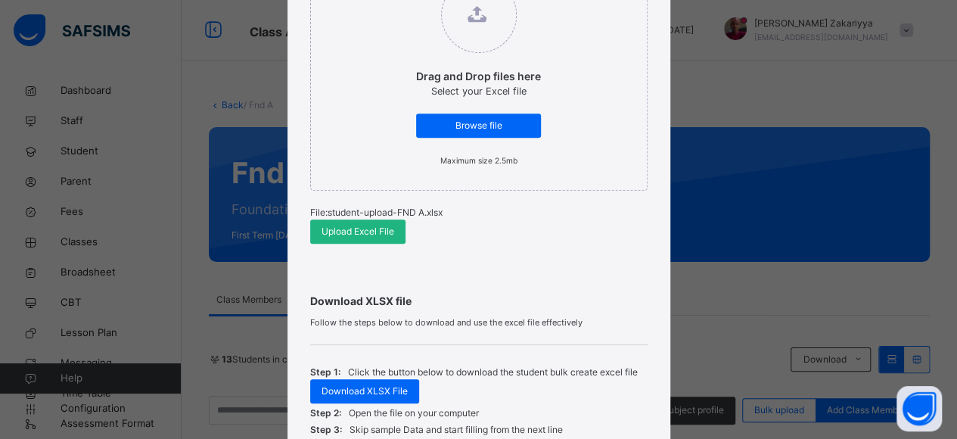
click at [353, 231] on span "Upload Excel File" at bounding box center [357, 232] width 73 height 14
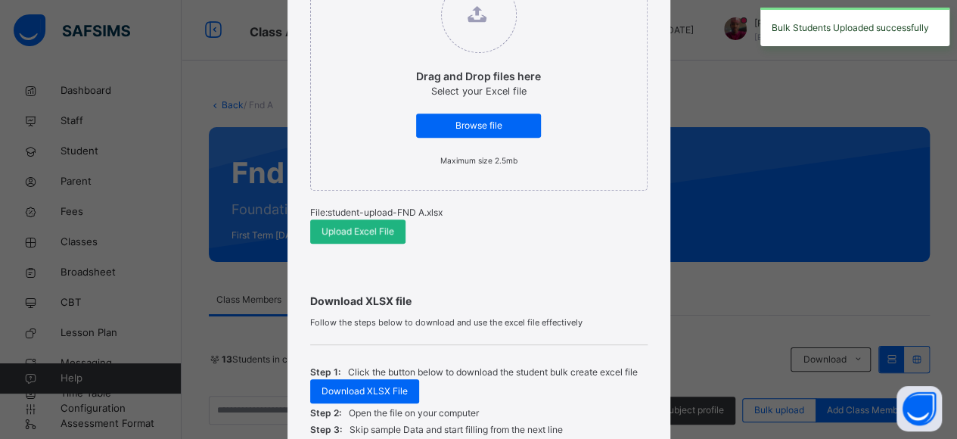
click at [392, 228] on div "Upload Excel File" at bounding box center [357, 231] width 95 height 24
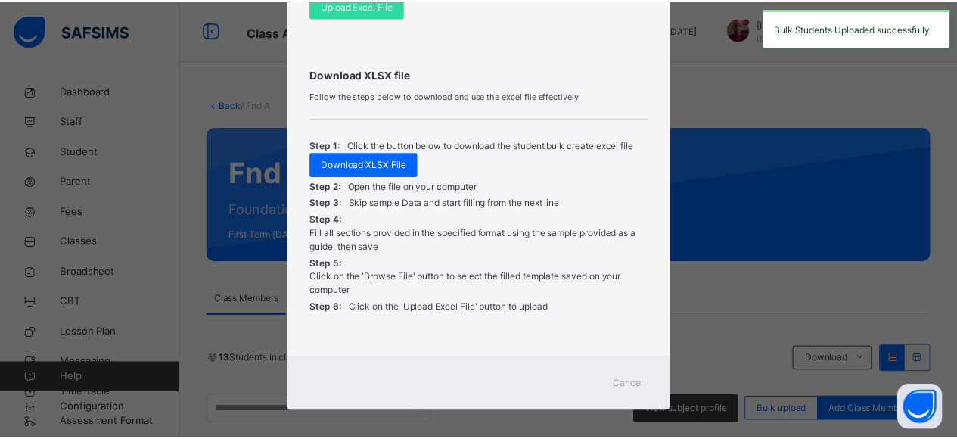
scroll to position [480, 0]
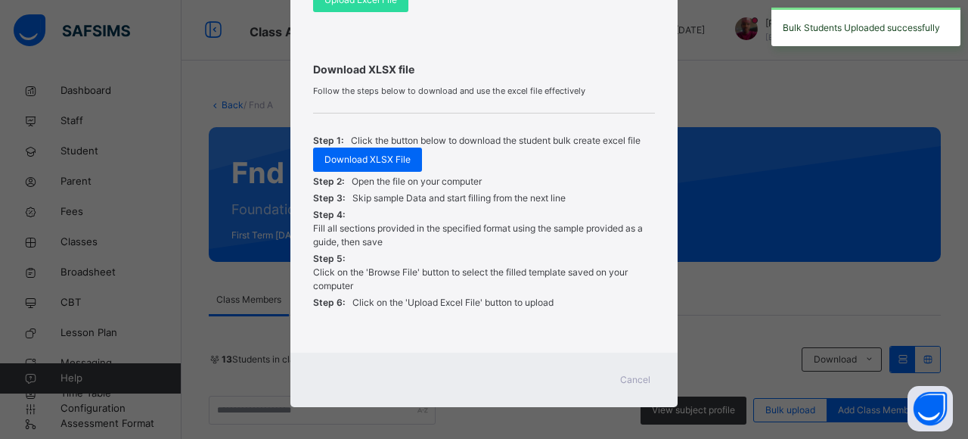
click at [631, 376] on span "Cancel" at bounding box center [635, 380] width 30 height 14
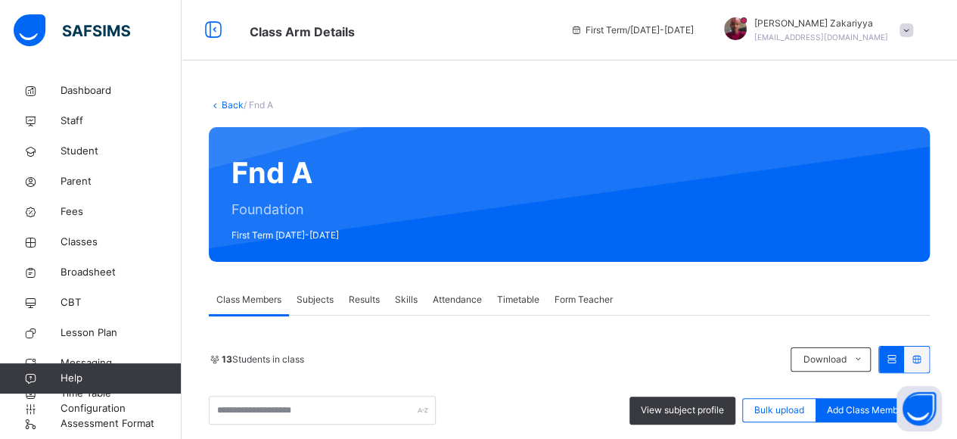
click at [228, 105] on link "Back" at bounding box center [233, 104] width 22 height 11
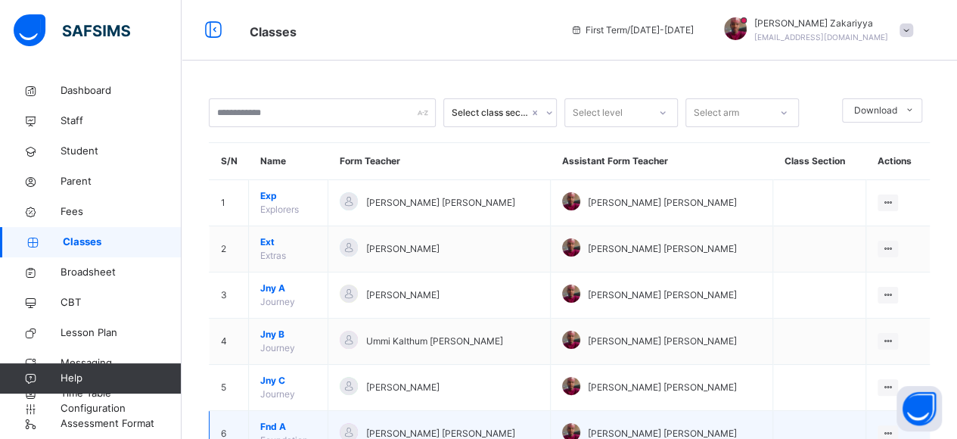
click at [278, 423] on span "Fnd A" at bounding box center [288, 427] width 56 height 14
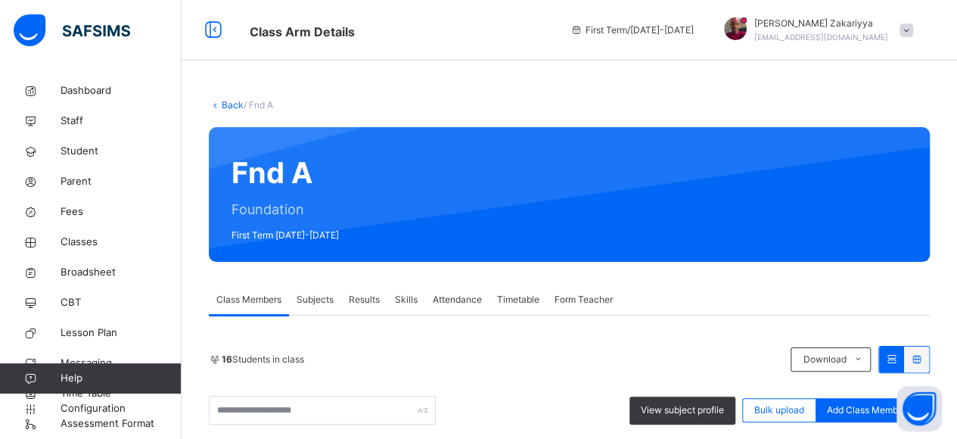
click at [235, 105] on link "Back" at bounding box center [233, 104] width 22 height 11
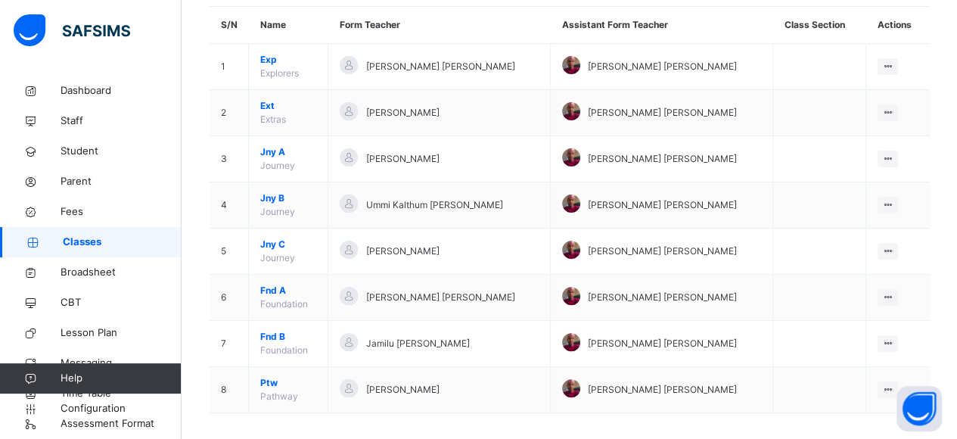
scroll to position [145, 0]
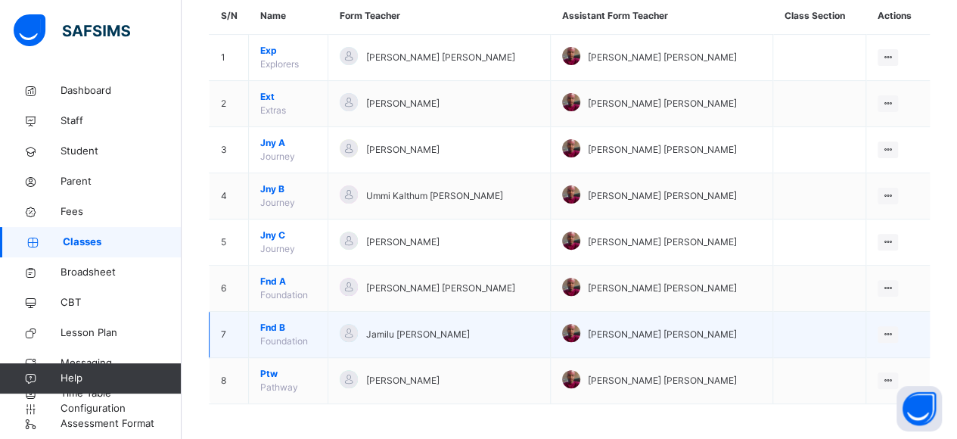
click at [271, 325] on span "Fnd B" at bounding box center [288, 328] width 56 height 14
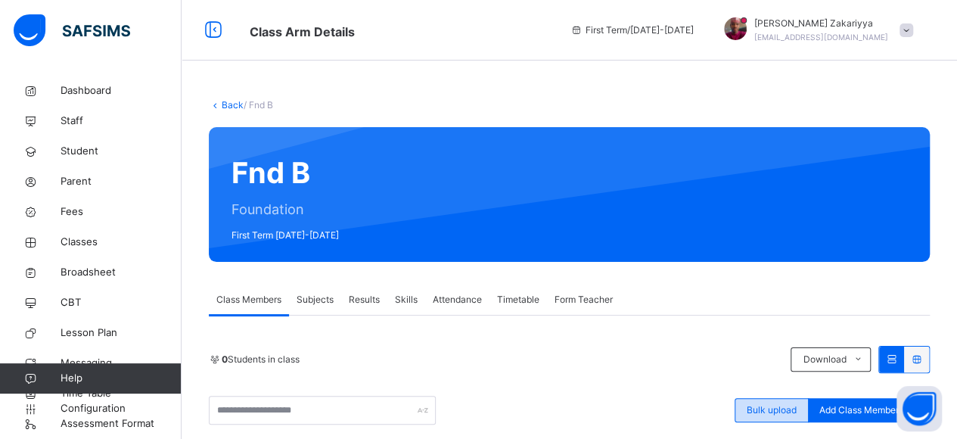
click at [770, 419] on div "Bulk upload" at bounding box center [771, 410] width 74 height 24
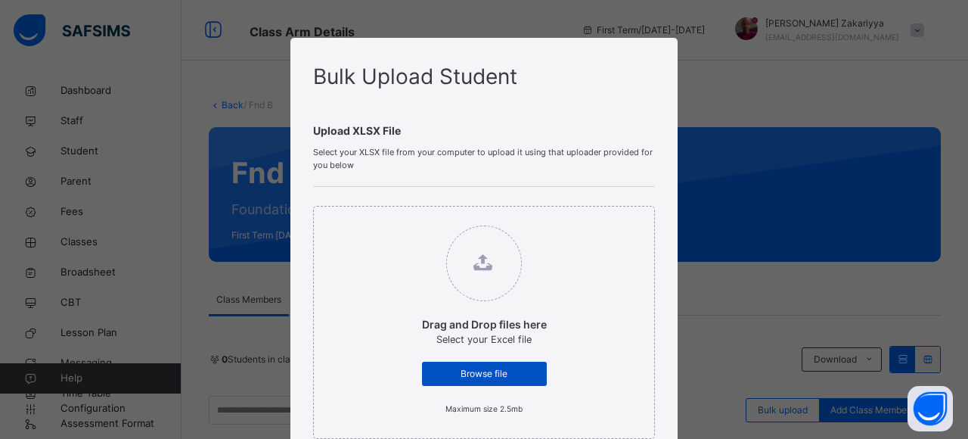
click at [464, 374] on span "Browse file" at bounding box center [484, 374] width 102 height 14
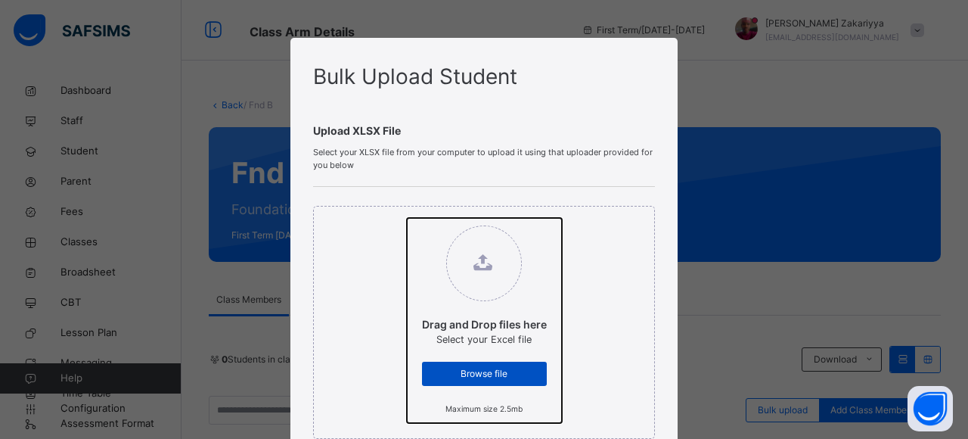
click at [407, 218] on input "Drag and Drop files here Select your Excel file Browse file Maximum size 2.5mb" at bounding box center [407, 218] width 0 height 0
type input "**********"
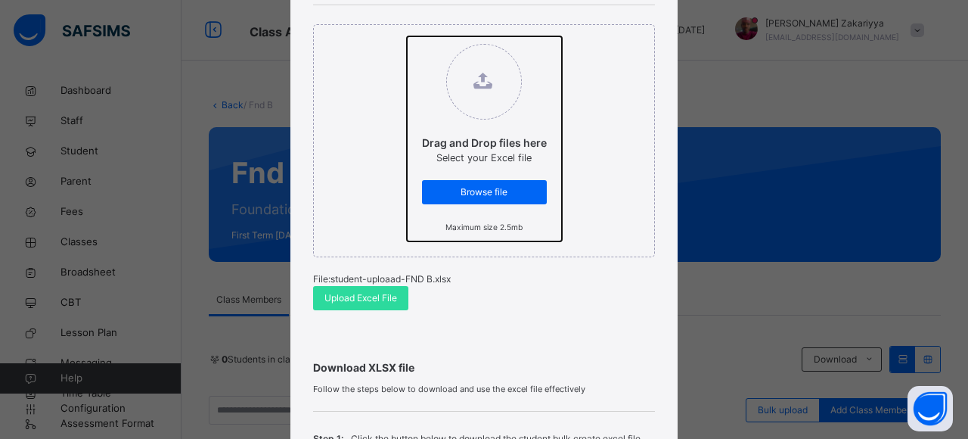
scroll to position [215, 0]
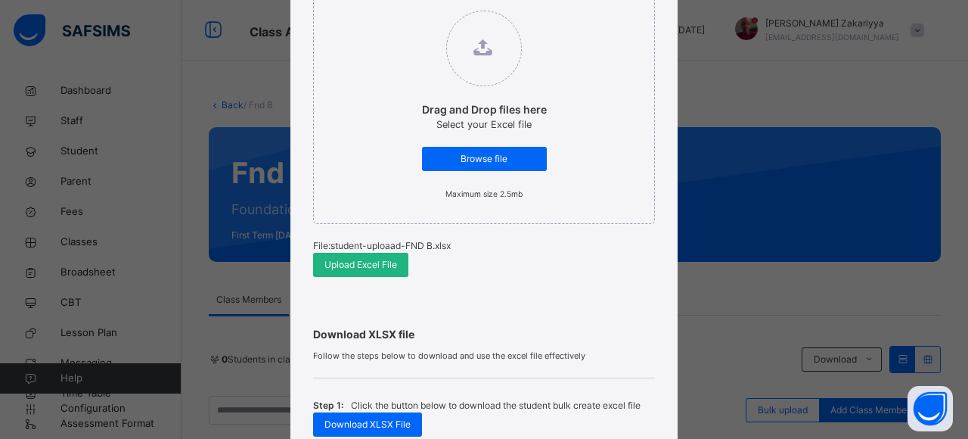
click at [374, 264] on span "Upload Excel File" at bounding box center [361, 265] width 73 height 14
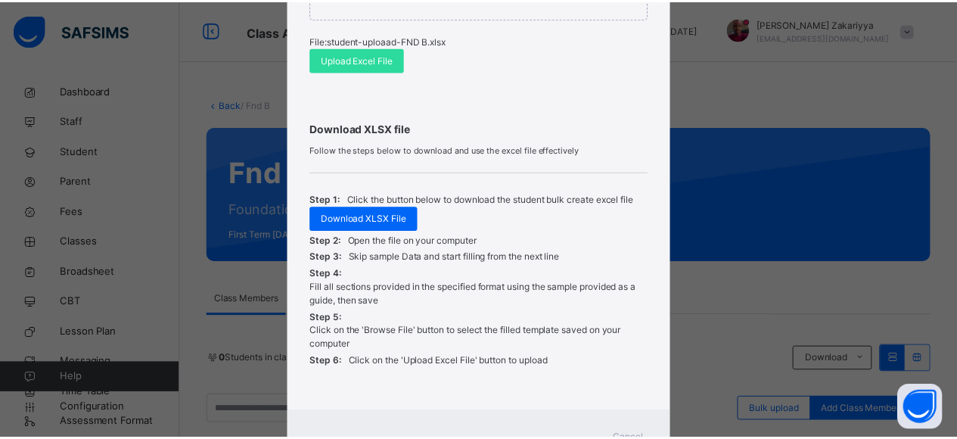
scroll to position [436, 0]
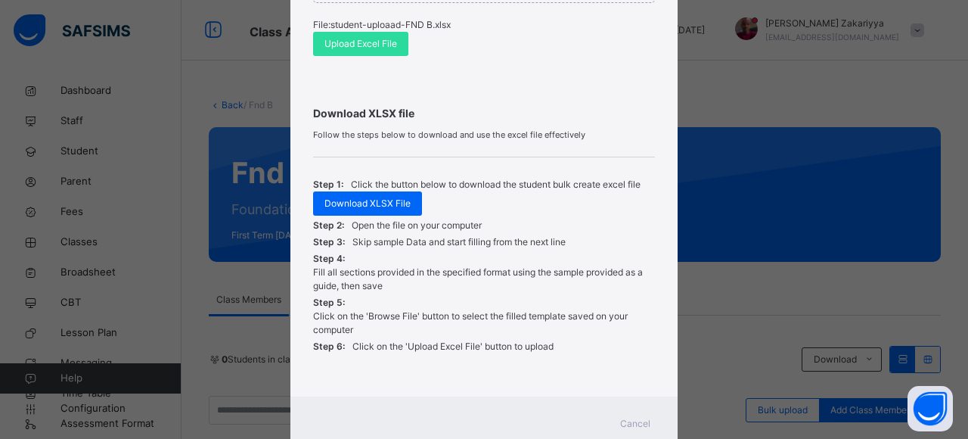
click at [629, 417] on span "Cancel" at bounding box center [635, 424] width 30 height 14
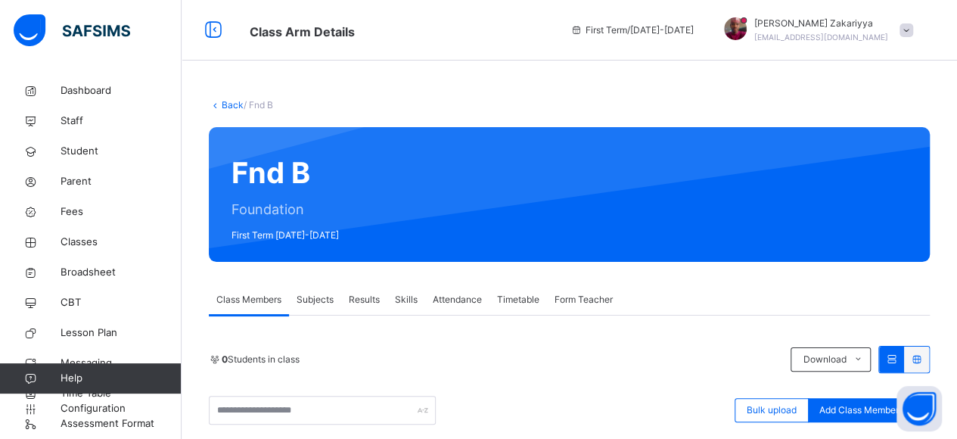
click at [225, 101] on link "Back" at bounding box center [233, 104] width 22 height 11
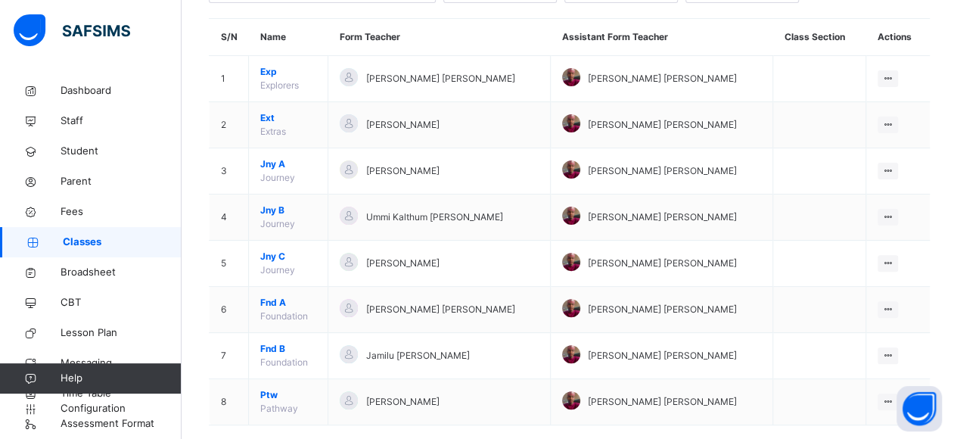
scroll to position [145, 0]
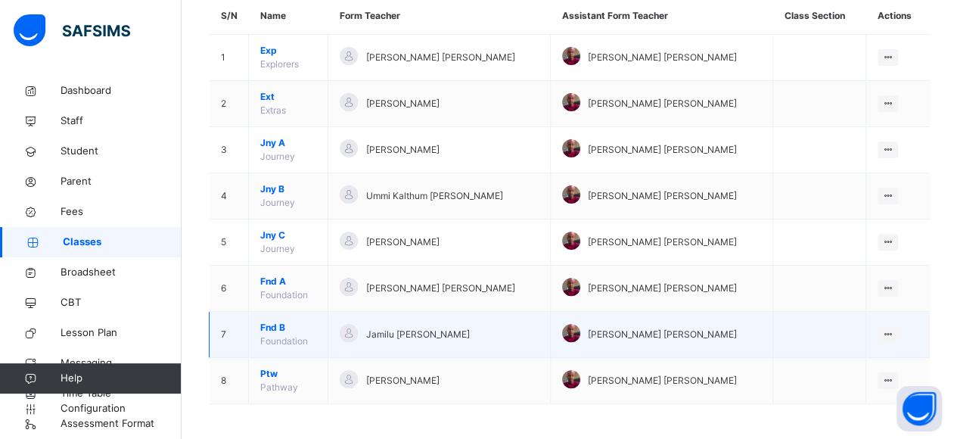
click at [265, 323] on span "Fnd B" at bounding box center [288, 328] width 56 height 14
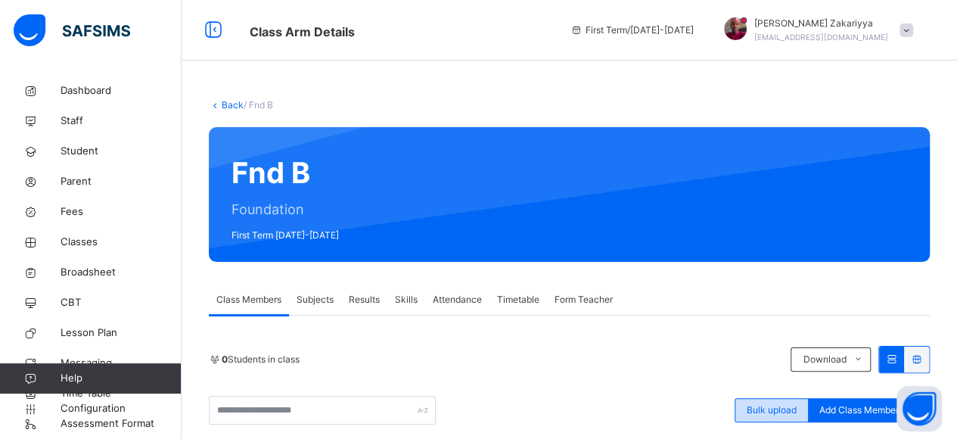
click at [757, 412] on span "Bulk upload" at bounding box center [772, 410] width 50 height 14
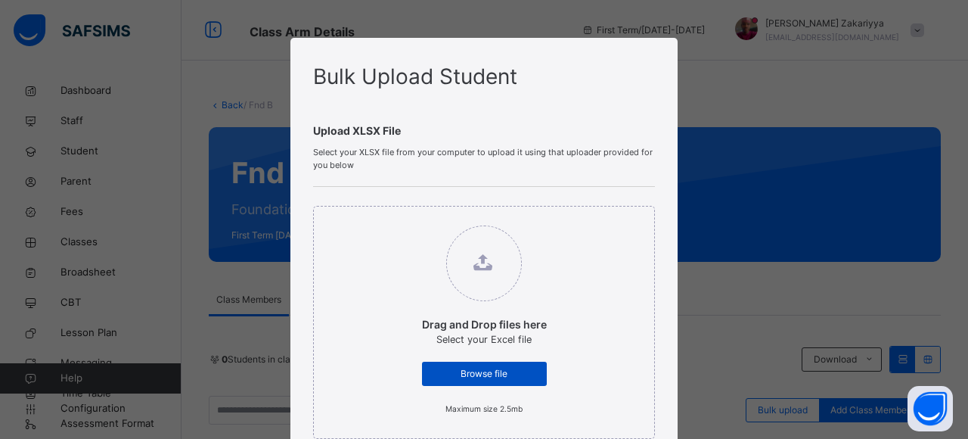
click at [537, 379] on div "Browse file" at bounding box center [484, 374] width 125 height 24
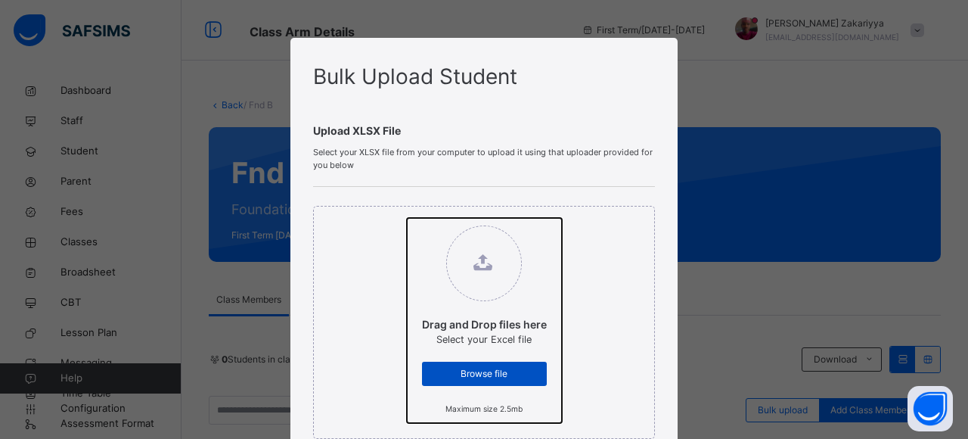
click at [407, 218] on input "Drag and Drop files here Select your Excel file Browse file Maximum size 2.5mb" at bounding box center [407, 218] width 0 height 0
type input "**********"
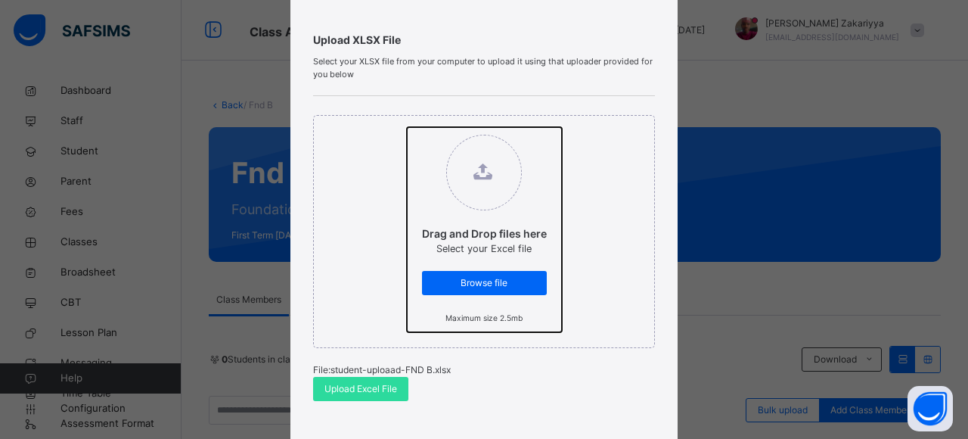
scroll to position [121, 0]
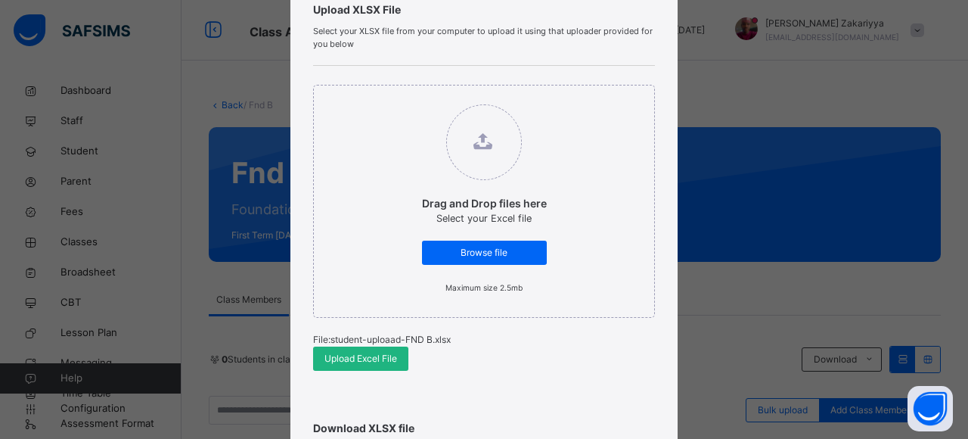
click at [359, 364] on span "Upload Excel File" at bounding box center [361, 359] width 73 height 14
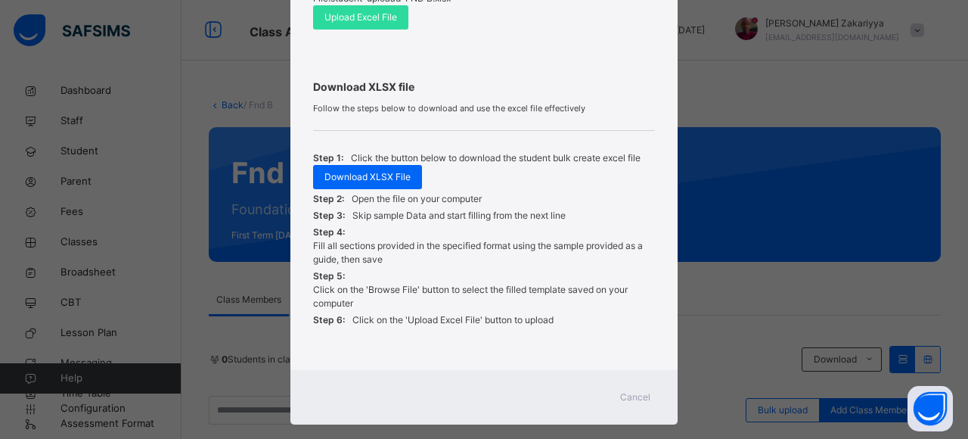
scroll to position [484, 0]
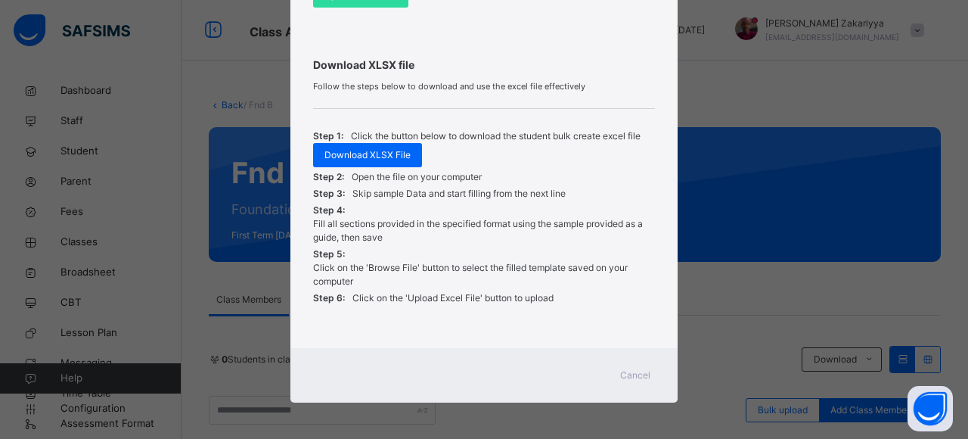
click at [632, 371] on span "Cancel" at bounding box center [635, 375] width 30 height 14
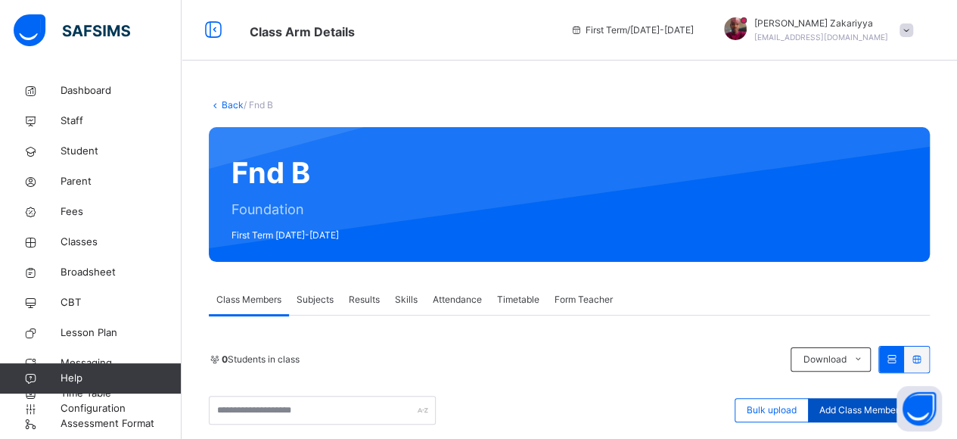
click at [835, 403] on span "Add Class Members" at bounding box center [861, 410] width 84 height 14
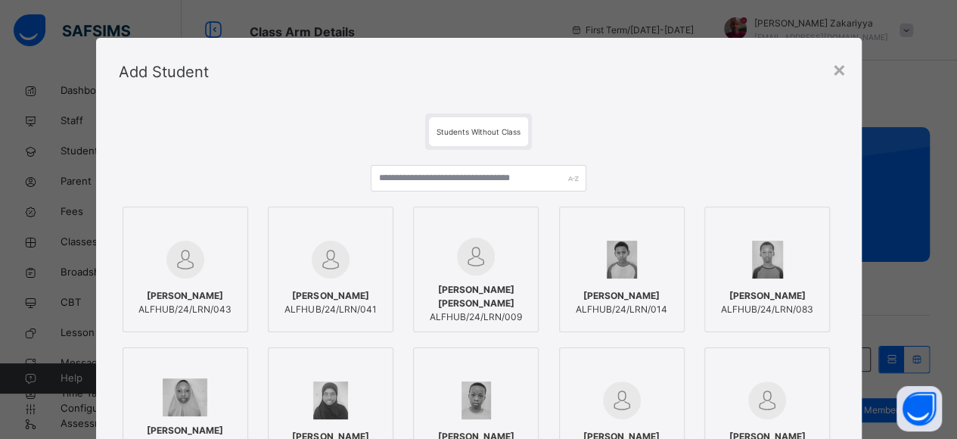
click at [746, 241] on div at bounding box center [767, 260] width 109 height 44
click at [191, 382] on img at bounding box center [186, 397] width 45 height 38
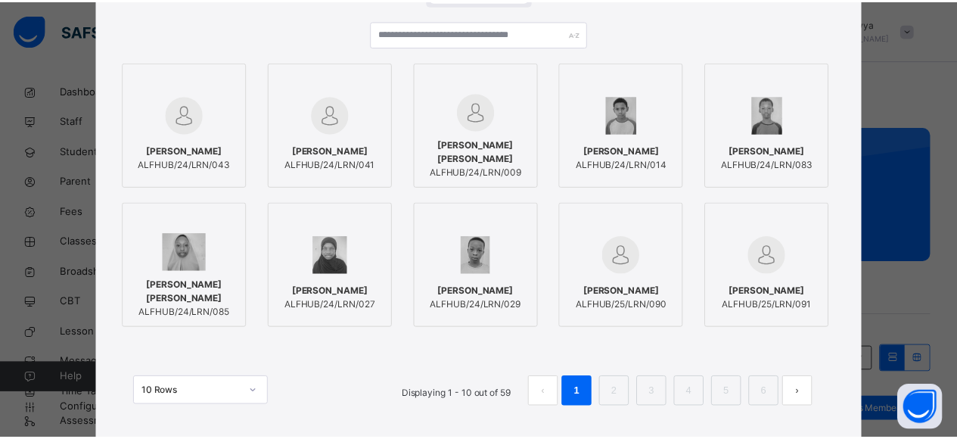
scroll to position [151, 0]
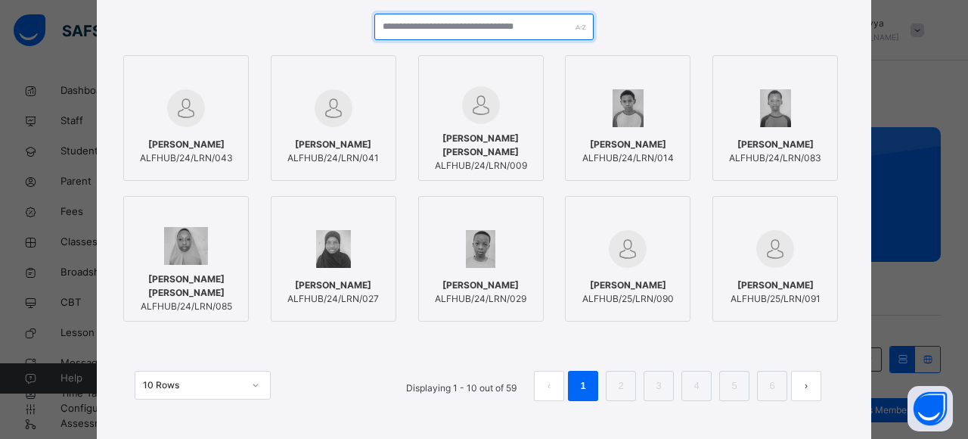
click at [456, 32] on input "text" at bounding box center [483, 27] width 219 height 26
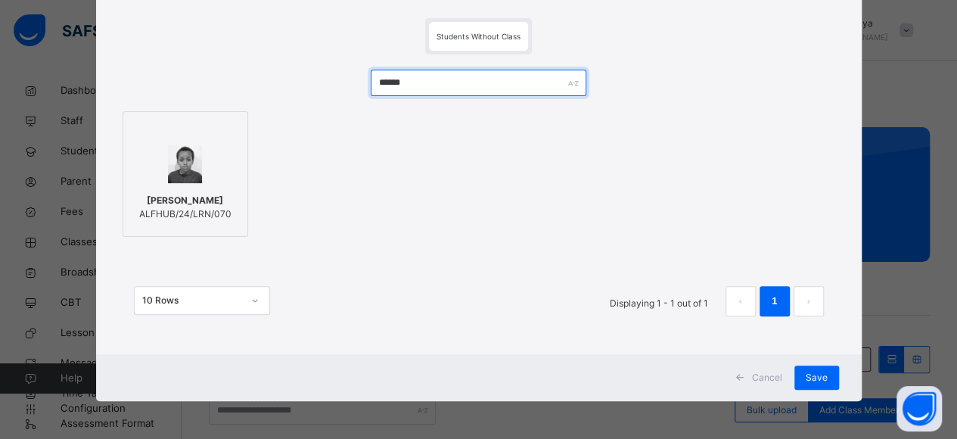
scroll to position [95, 0]
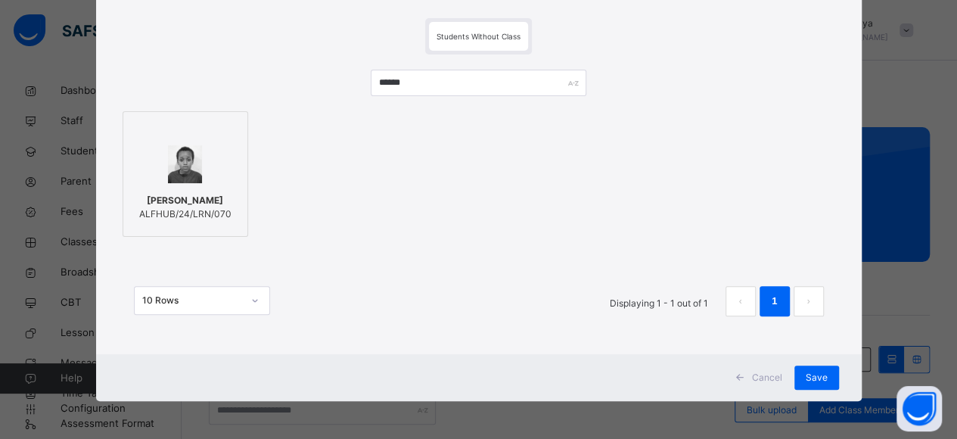
click at [185, 169] on img at bounding box center [184, 164] width 33 height 38
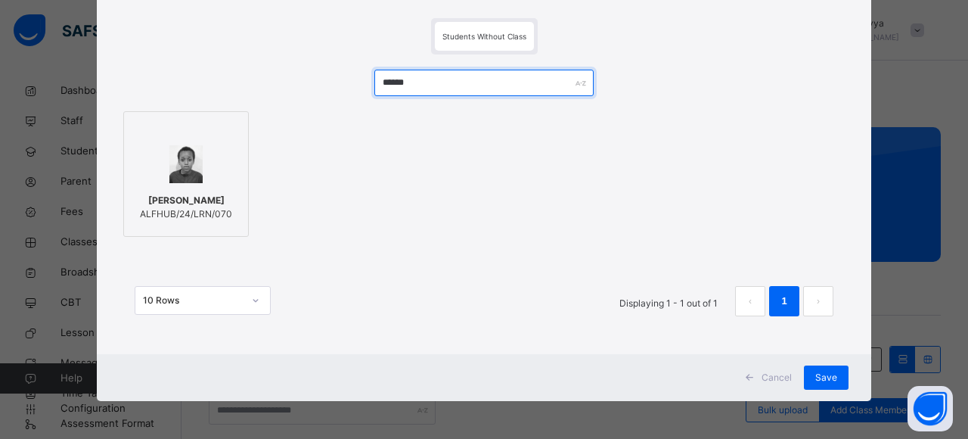
click at [434, 89] on input "******" at bounding box center [483, 83] width 219 height 26
type input "*"
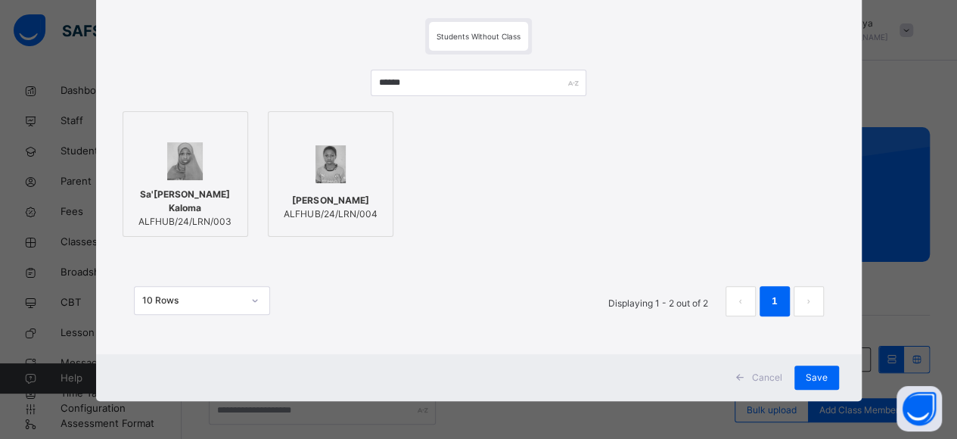
click at [322, 169] on img at bounding box center [330, 164] width 30 height 38
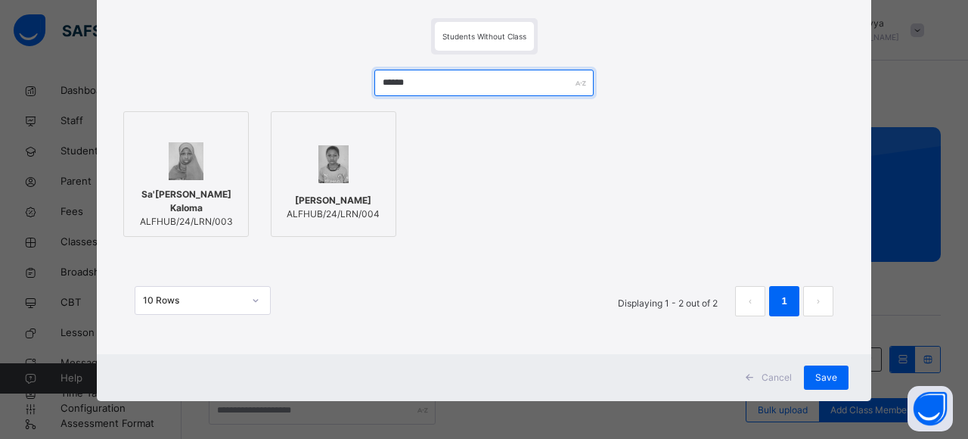
click at [442, 78] on input "******" at bounding box center [483, 83] width 219 height 26
type input "*"
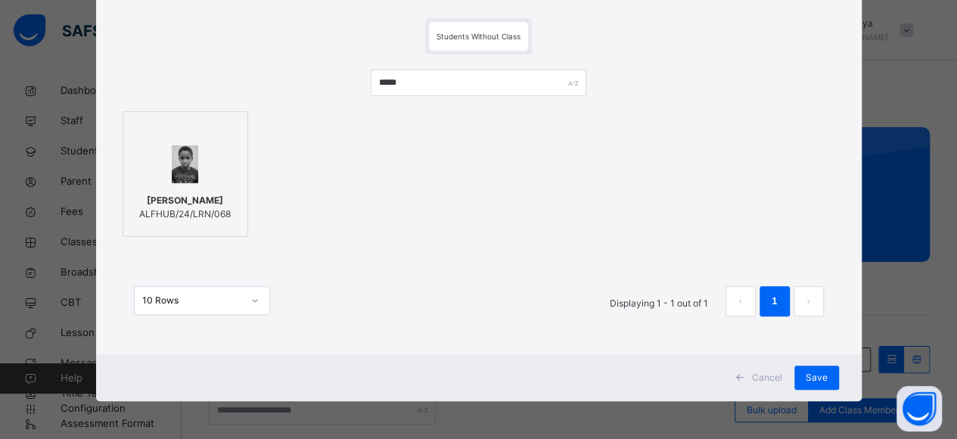
click at [198, 182] on div at bounding box center [185, 164] width 109 height 44
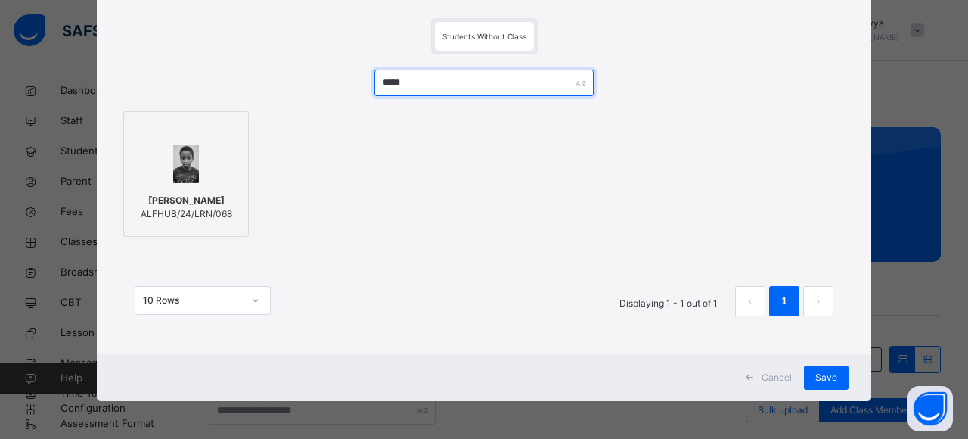
click at [421, 79] on input "*****" at bounding box center [483, 83] width 219 height 26
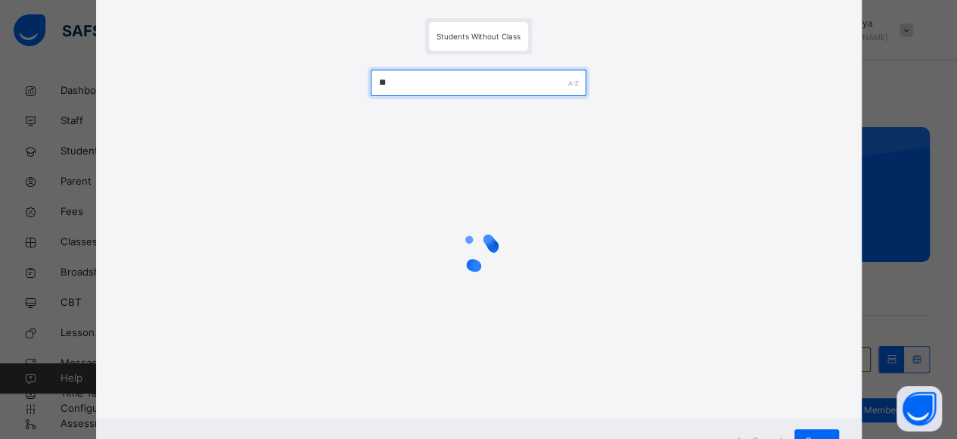
type input "*"
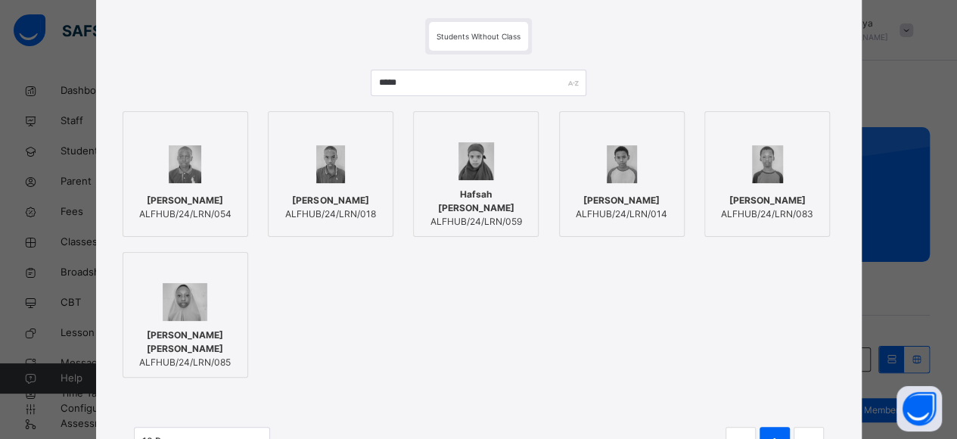
click at [230, 187] on div "[PERSON_NAME]/24/LRN/054" at bounding box center [185, 207] width 109 height 42
click at [743, 153] on div at bounding box center [775, 164] width 109 height 44
click at [194, 284] on img at bounding box center [186, 302] width 45 height 38
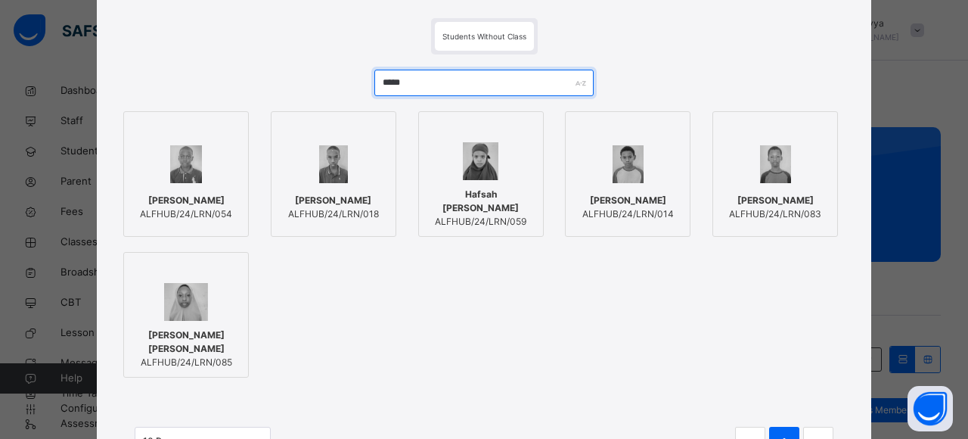
click at [431, 84] on input "*****" at bounding box center [483, 83] width 219 height 26
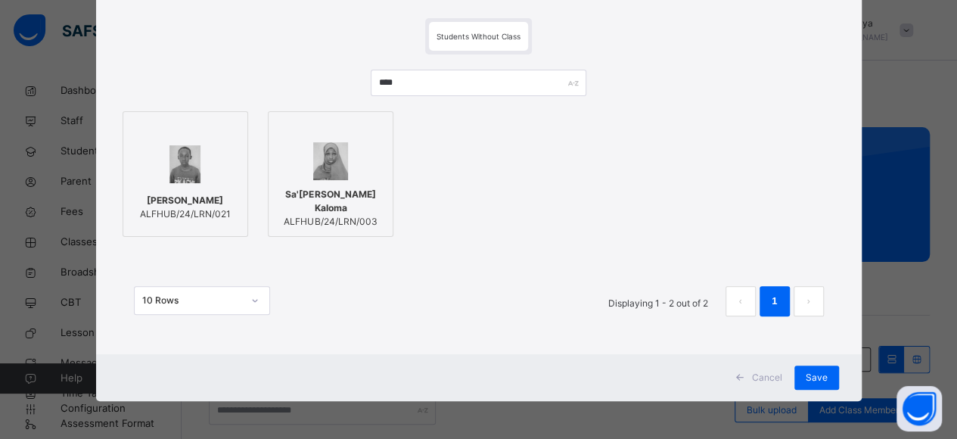
click at [196, 187] on div "[PERSON_NAME]/24/LRN/021" at bounding box center [185, 207] width 109 height 42
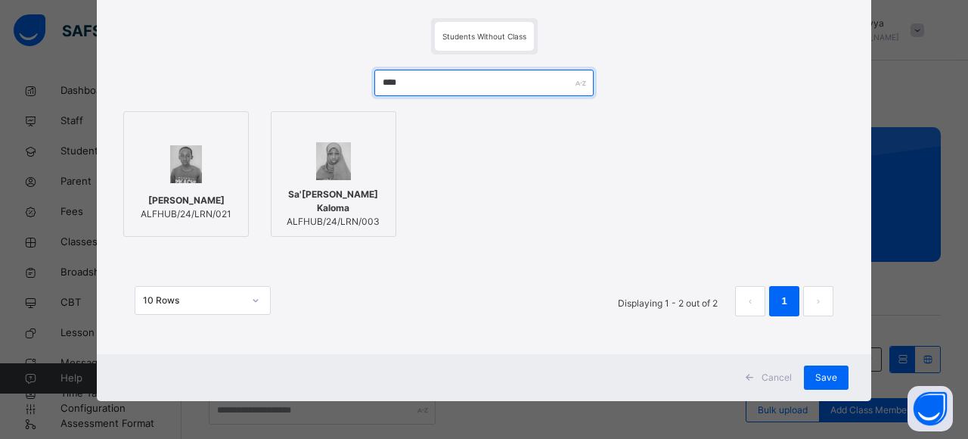
click at [454, 79] on input "****" at bounding box center [483, 83] width 219 height 26
type input "*"
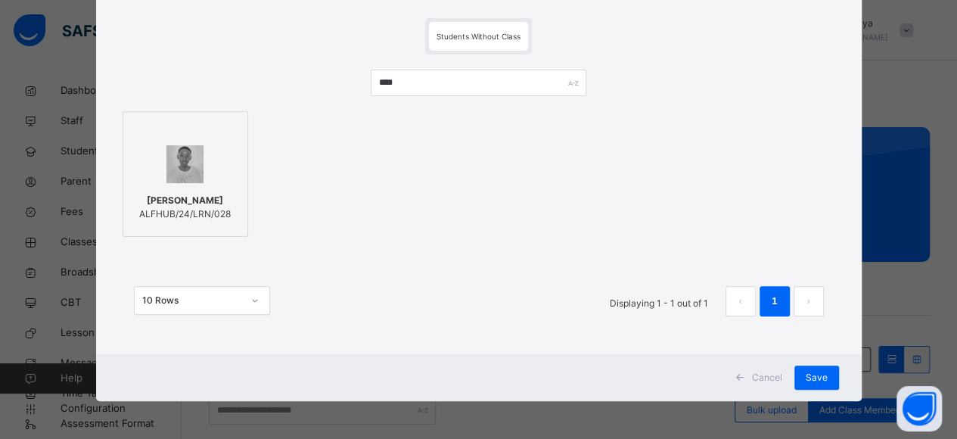
click at [200, 194] on span "[PERSON_NAME]" at bounding box center [185, 201] width 92 height 14
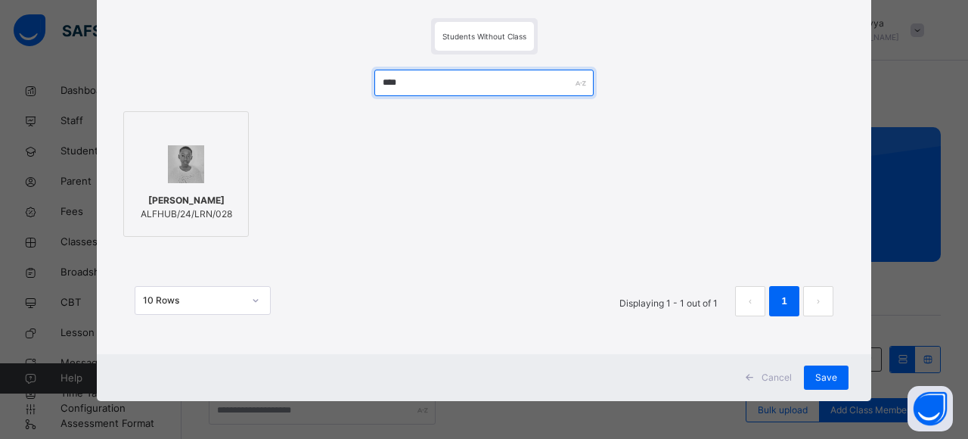
click at [418, 86] on input "****" at bounding box center [483, 83] width 219 height 26
type input "*"
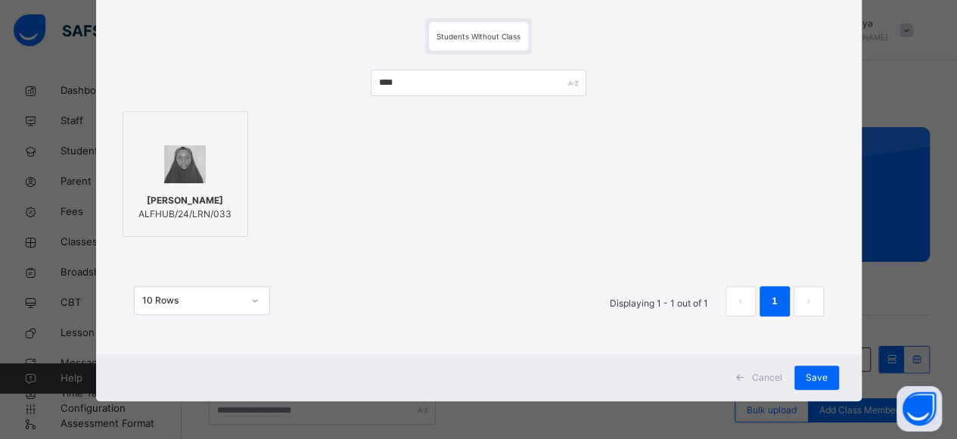
click at [185, 156] on img at bounding box center [184, 164] width 41 height 38
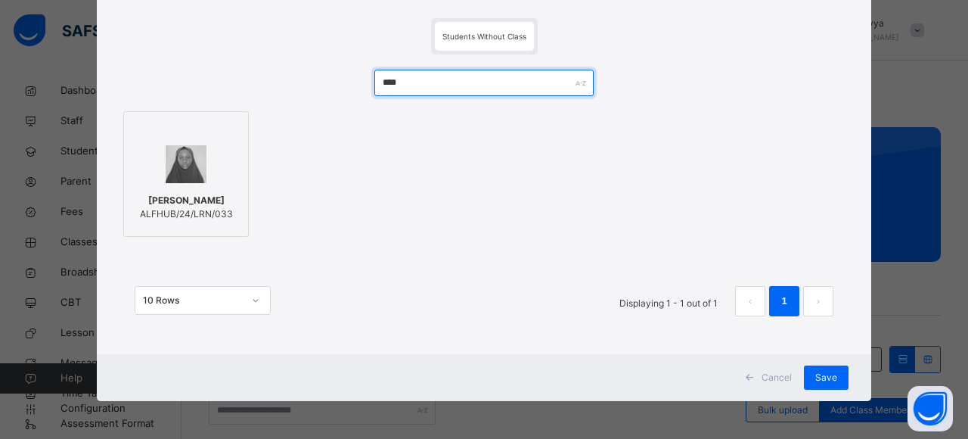
click at [428, 79] on input "****" at bounding box center [483, 83] width 219 height 26
type input "*"
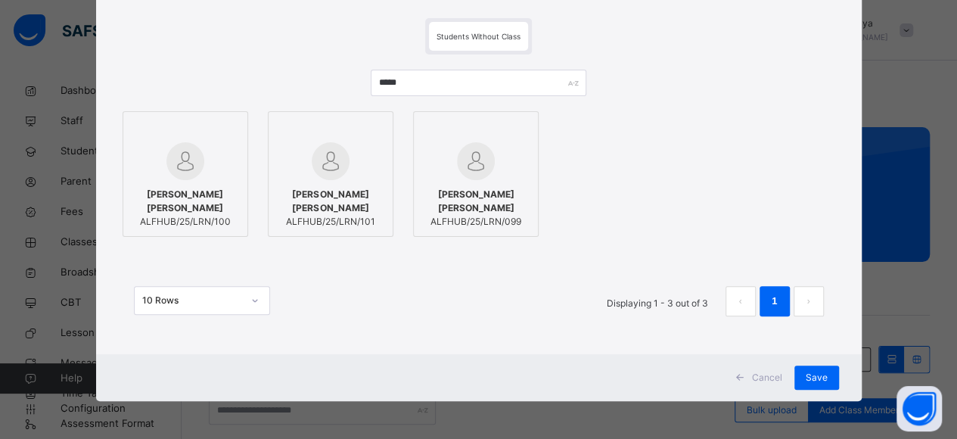
click at [321, 166] on img at bounding box center [331, 161] width 38 height 38
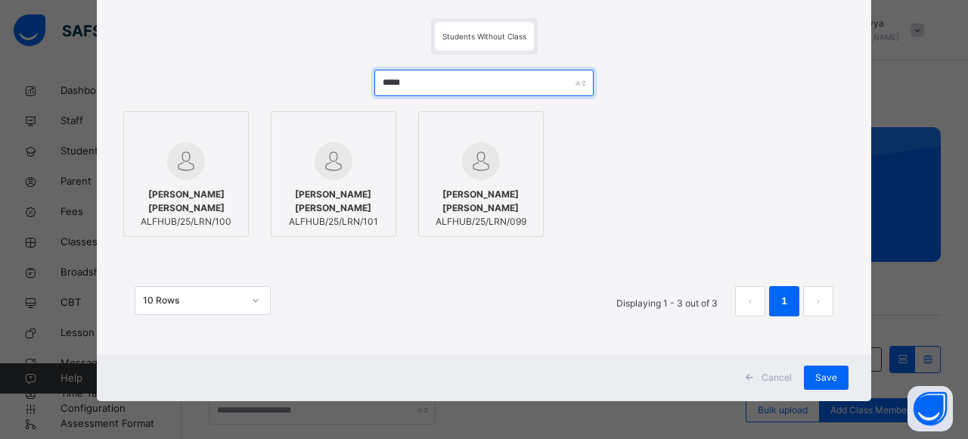
click at [458, 78] on input "*****" at bounding box center [483, 83] width 219 height 26
type input "*"
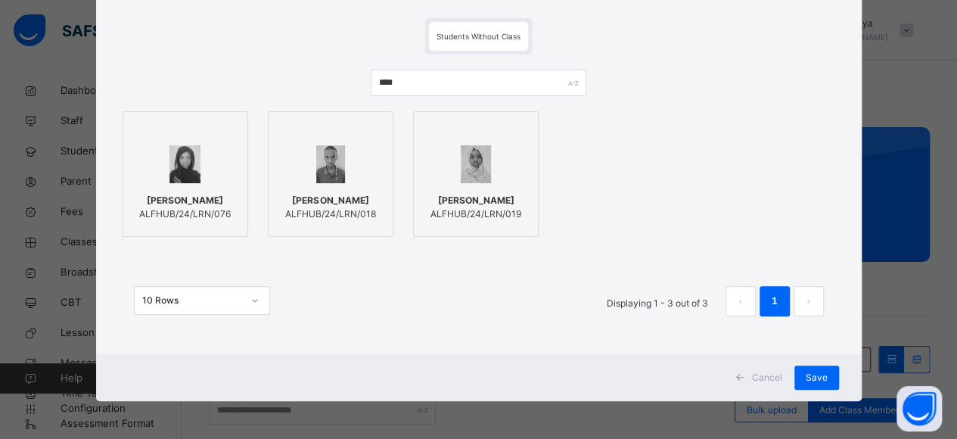
click at [197, 193] on div "[PERSON_NAME] ALFHUB/24/LRN/076" at bounding box center [185, 207] width 109 height 42
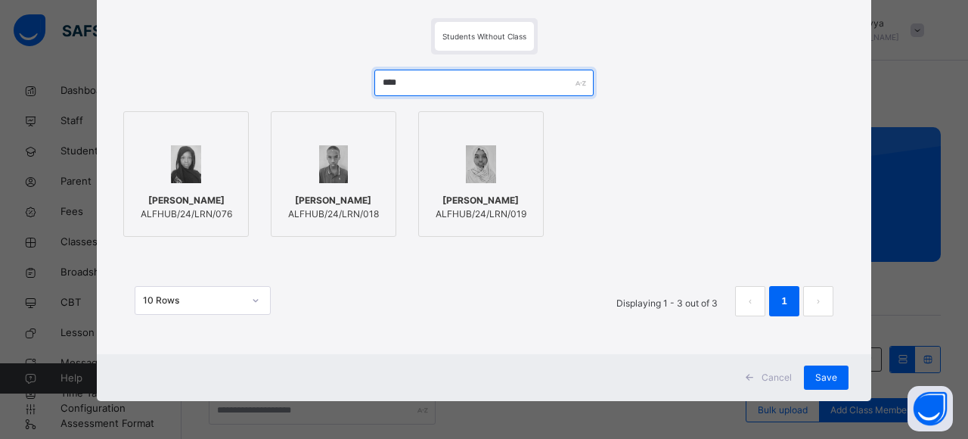
click at [429, 89] on input "****" at bounding box center [483, 83] width 219 height 26
type input "*"
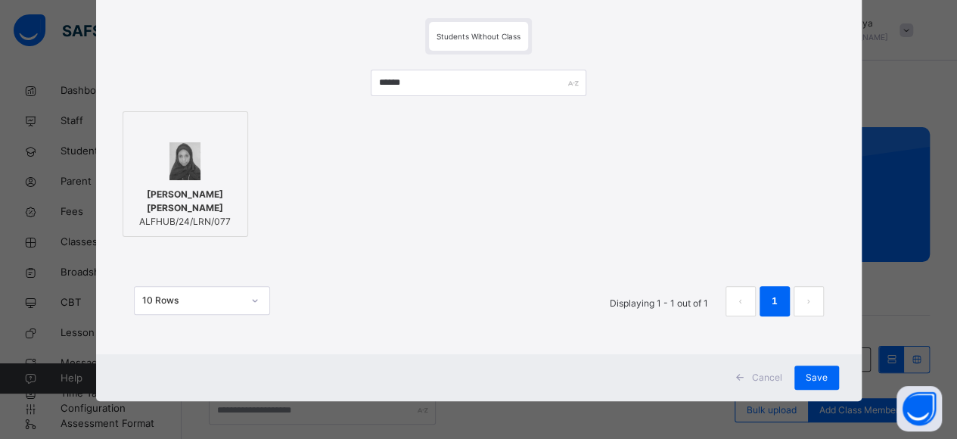
click at [223, 148] on div at bounding box center [185, 161] width 109 height 38
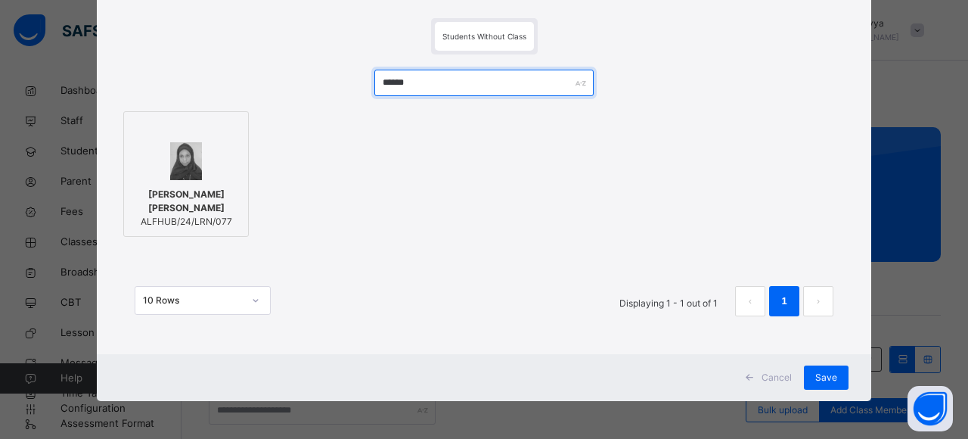
click at [437, 83] on input "******" at bounding box center [483, 83] width 219 height 26
type input "*"
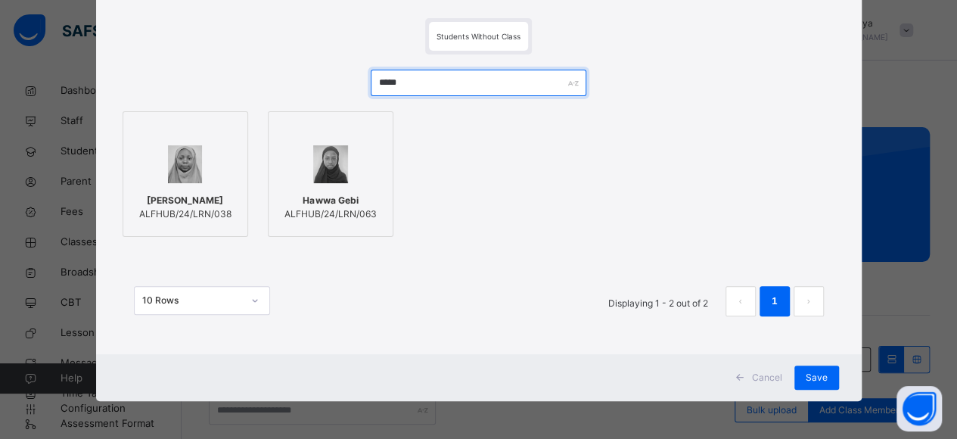
type input "*****"
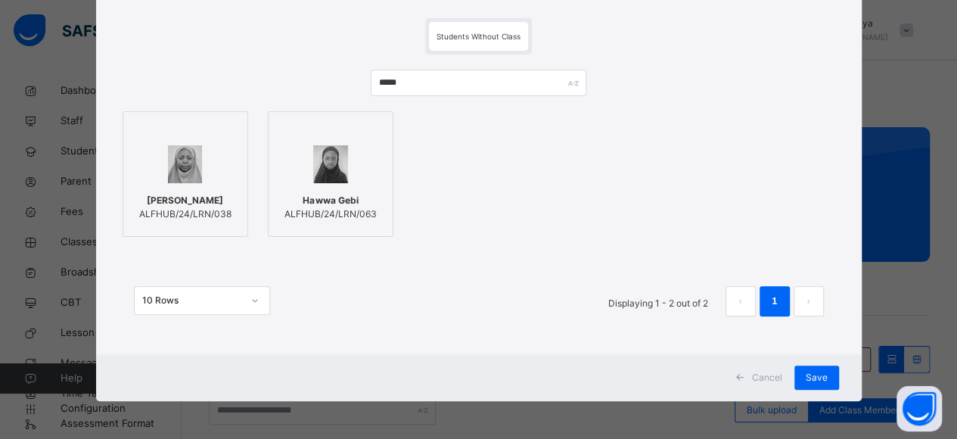
click at [209, 160] on div at bounding box center [185, 164] width 109 height 44
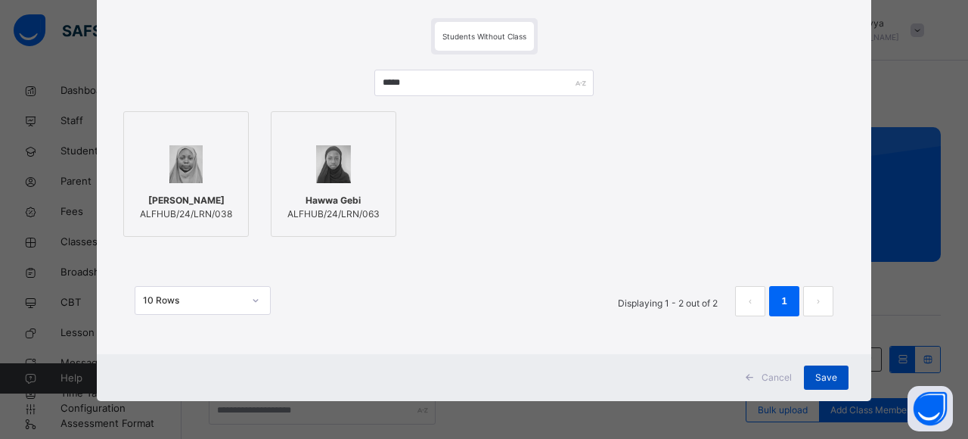
click at [834, 377] on div "Save" at bounding box center [826, 377] width 45 height 24
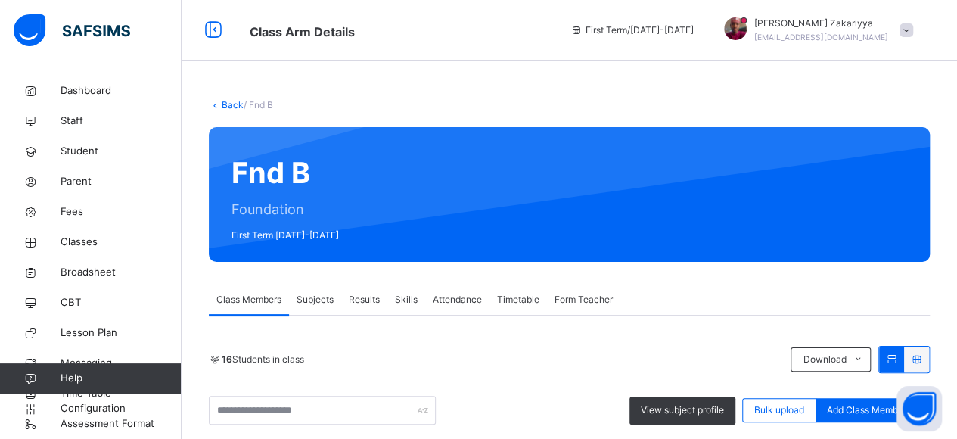
click at [320, 297] on span "Subjects" at bounding box center [315, 300] width 37 height 14
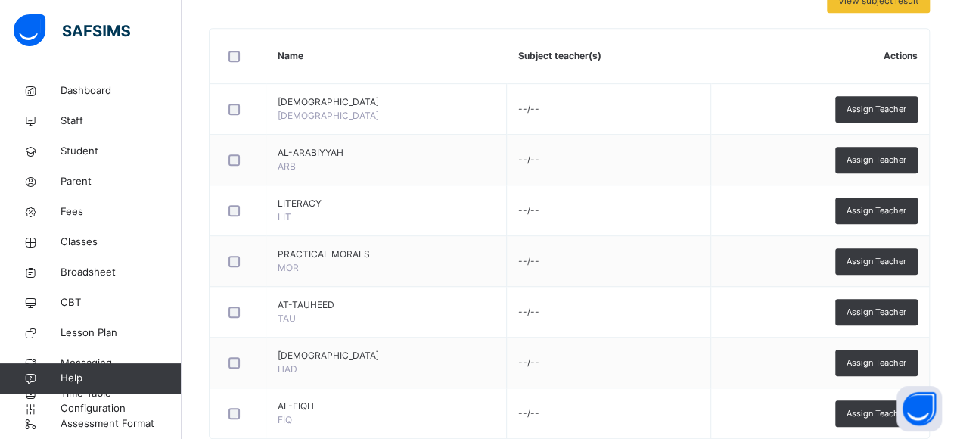
scroll to position [382, 0]
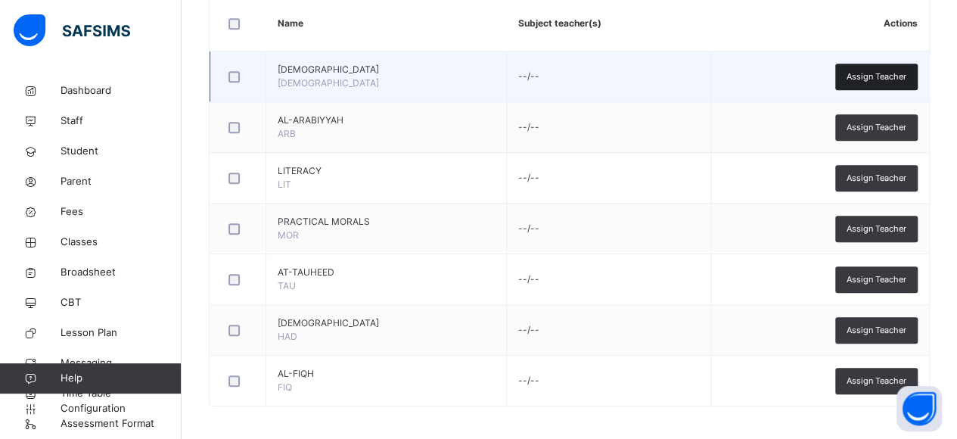
click at [897, 76] on span "Assign Teacher" at bounding box center [876, 76] width 60 height 13
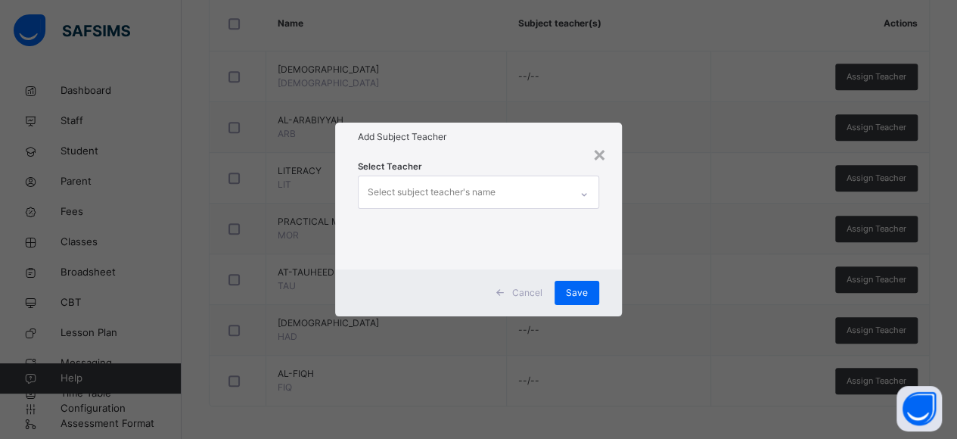
click at [509, 196] on div "Select subject teacher's name" at bounding box center [465, 192] width 212 height 32
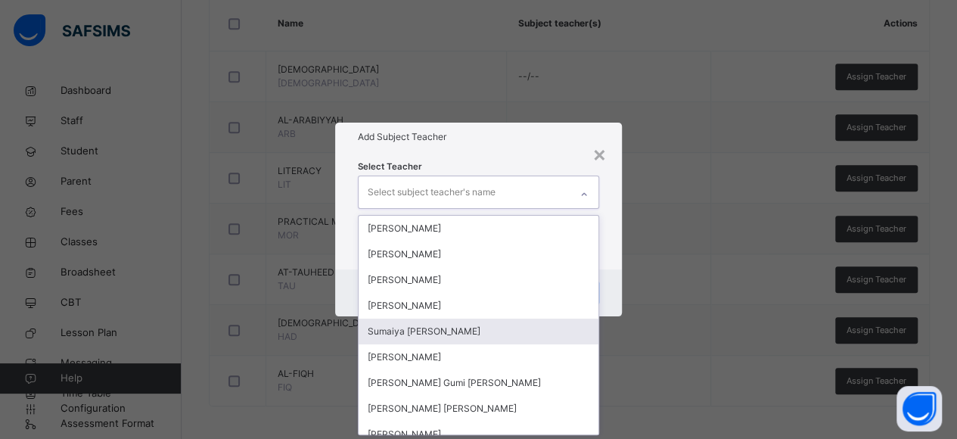
scroll to position [166, 0]
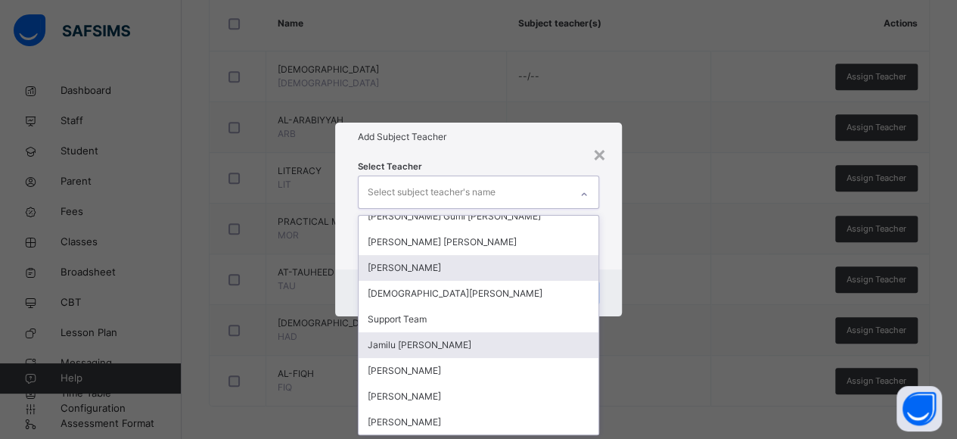
click at [477, 341] on div "Jamilu [PERSON_NAME]" at bounding box center [479, 345] width 241 height 26
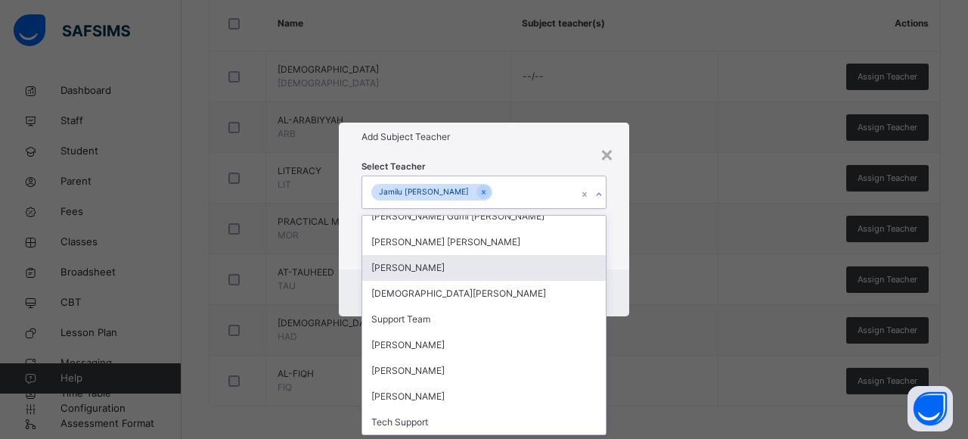
click at [475, 262] on div "[PERSON_NAME]" at bounding box center [484, 268] width 244 height 26
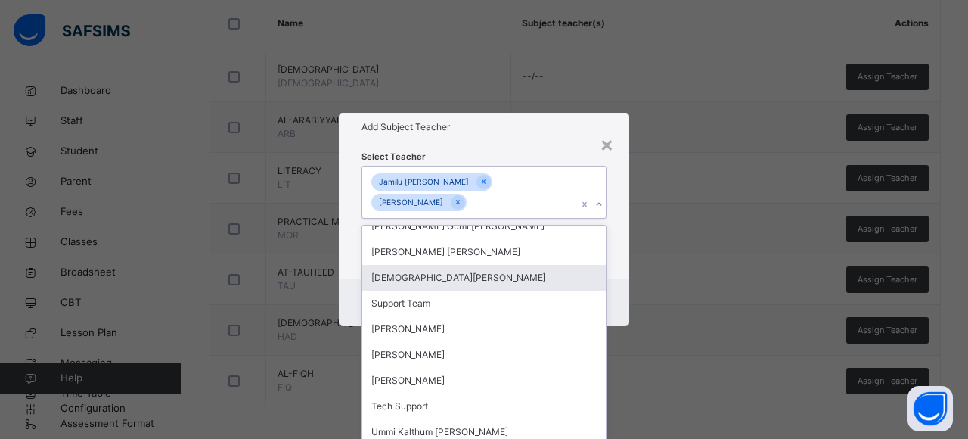
click at [620, 272] on div "Select Teacher option [PERSON_NAME], selected. option [DEMOGRAPHIC_DATA][PERSON…" at bounding box center [484, 210] width 290 height 138
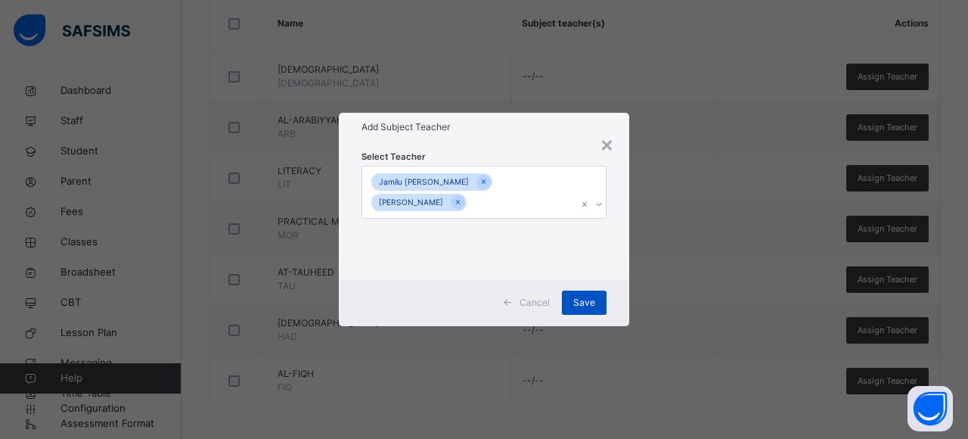
click at [588, 299] on span "Save" at bounding box center [584, 303] width 22 height 14
click at [862, 127] on span "Assign Teacher" at bounding box center [876, 127] width 60 height 13
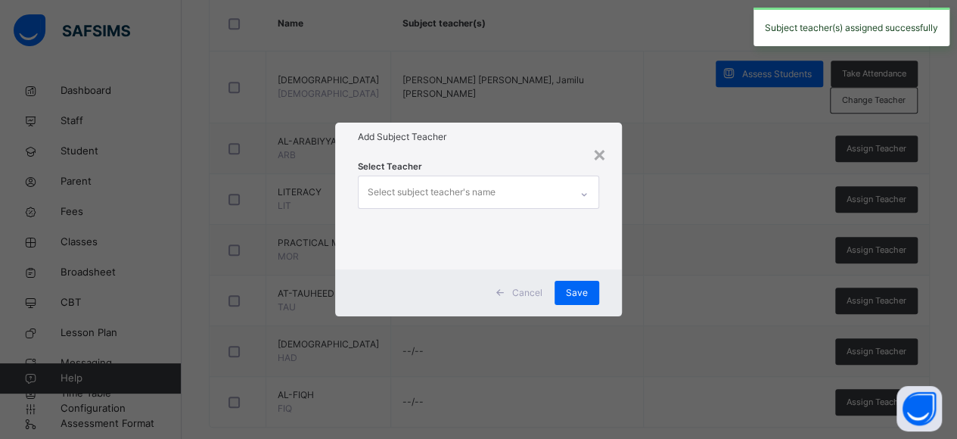
click at [579, 194] on div at bounding box center [584, 194] width 26 height 24
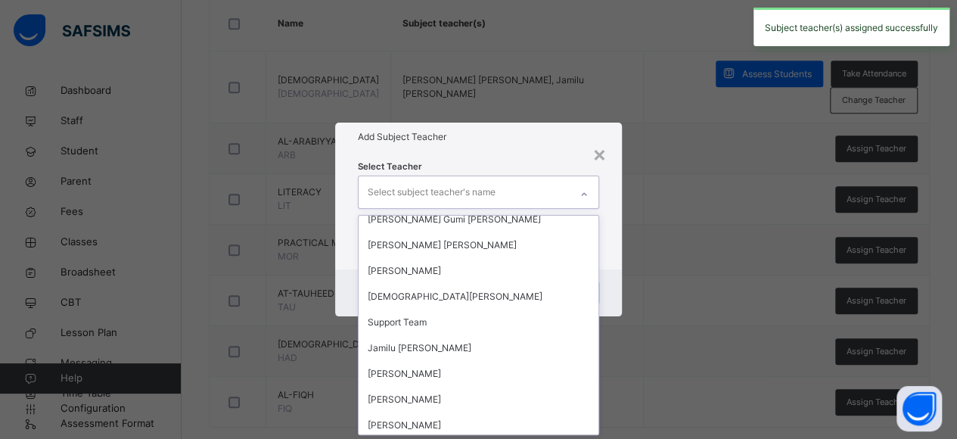
scroll to position [177, 0]
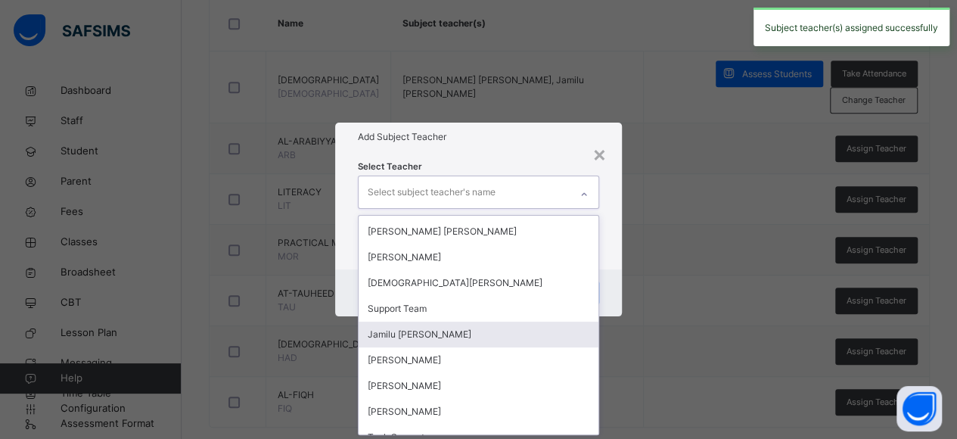
click at [497, 331] on div "Jamilu [PERSON_NAME]" at bounding box center [479, 334] width 241 height 26
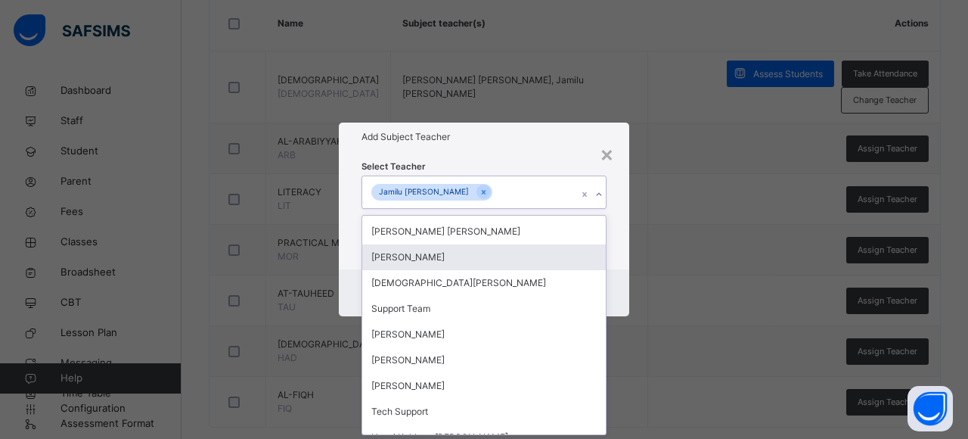
click at [493, 259] on div "[PERSON_NAME]" at bounding box center [484, 257] width 244 height 26
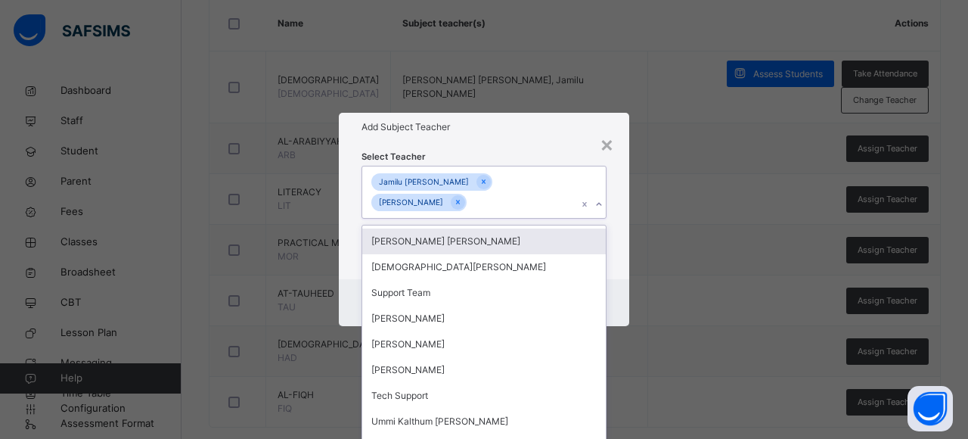
click at [615, 253] on div "Select Teacher option [PERSON_NAME], selected. option [PERSON_NAME] [PERSON_NAM…" at bounding box center [484, 210] width 290 height 138
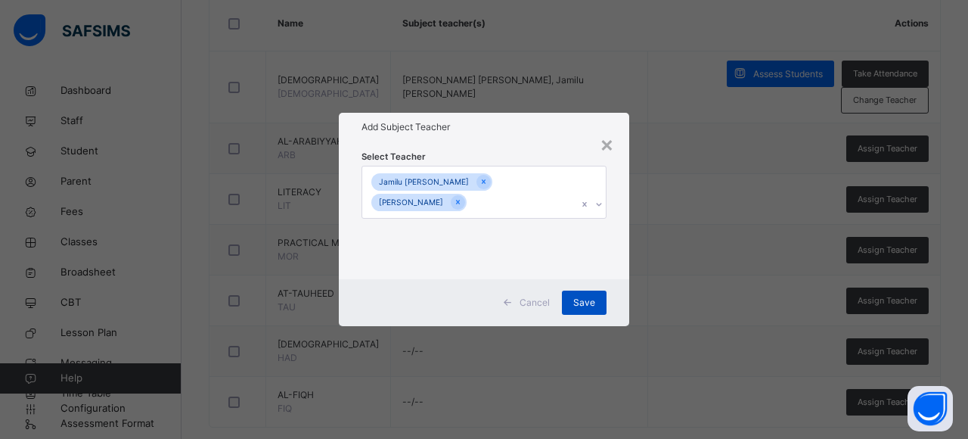
click at [586, 300] on span "Save" at bounding box center [584, 303] width 22 height 14
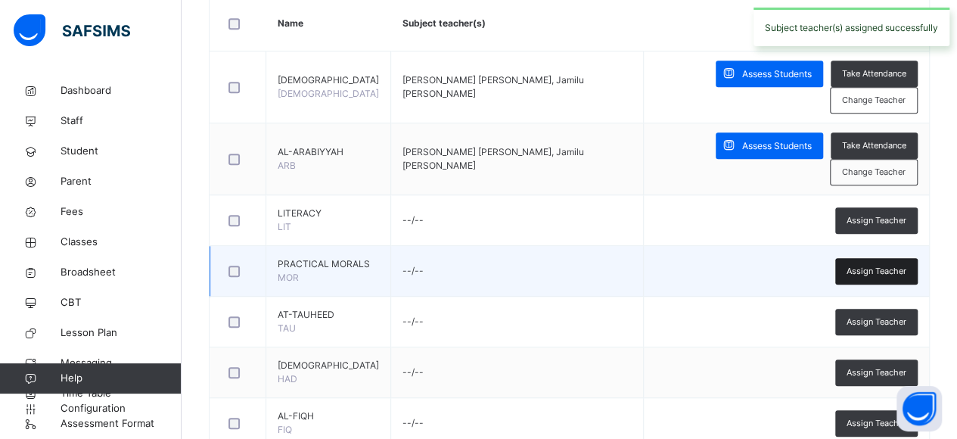
click at [867, 265] on span "Assign Teacher" at bounding box center [876, 271] width 60 height 13
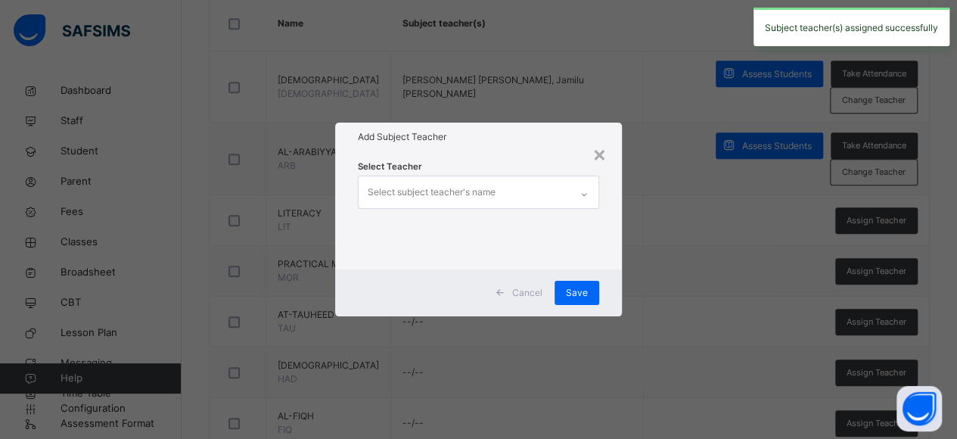
click at [548, 172] on div "Select Teacher Select subject teacher's name" at bounding box center [479, 210] width 242 height 103
click at [540, 193] on div "Select subject teacher's name" at bounding box center [465, 192] width 212 height 32
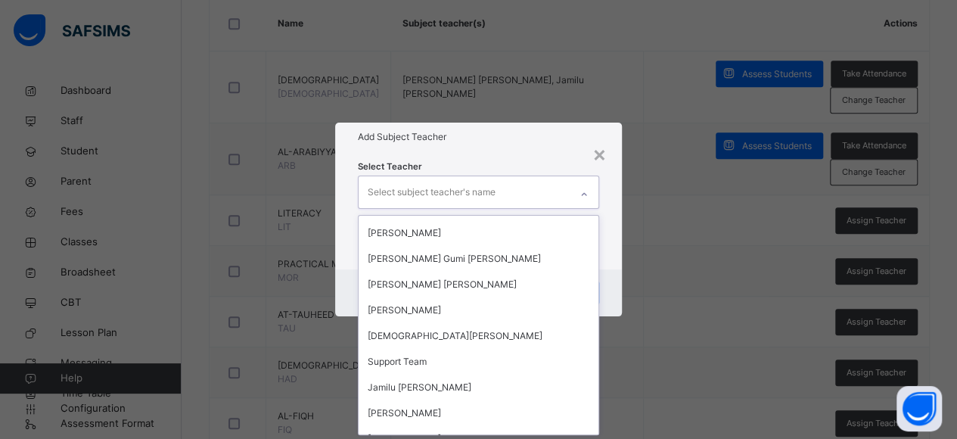
scroll to position [133, 0]
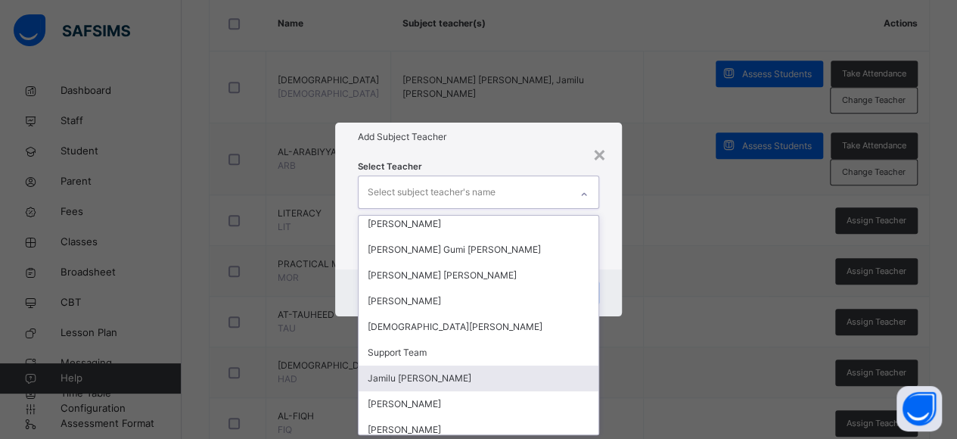
click at [452, 374] on div "Jamilu [PERSON_NAME]" at bounding box center [479, 378] width 241 height 26
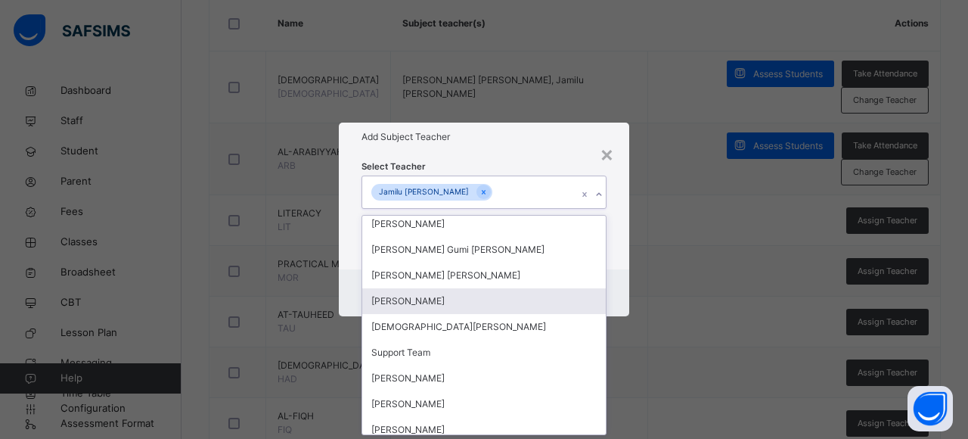
click at [469, 305] on div "[PERSON_NAME]" at bounding box center [484, 301] width 244 height 26
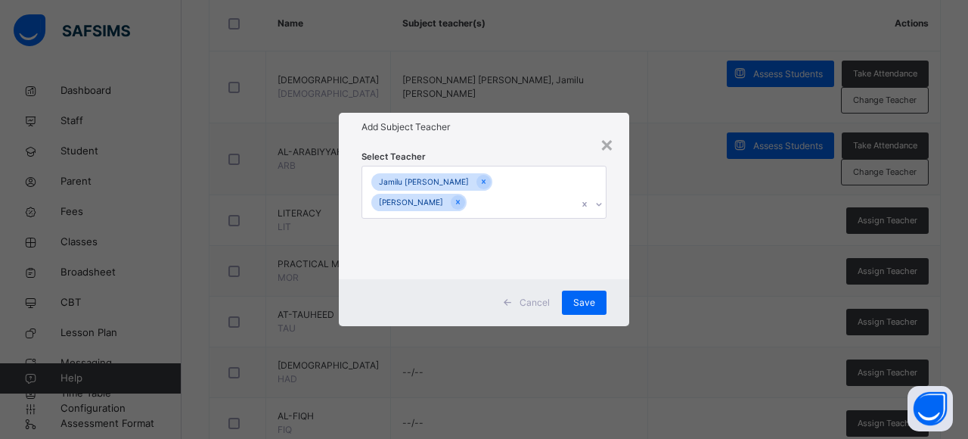
click at [612, 270] on div "Select Teacher Jamilu [PERSON_NAME] [PERSON_NAME] Zakariyya" at bounding box center [484, 210] width 290 height 138
click at [591, 300] on span "Save" at bounding box center [584, 303] width 22 height 14
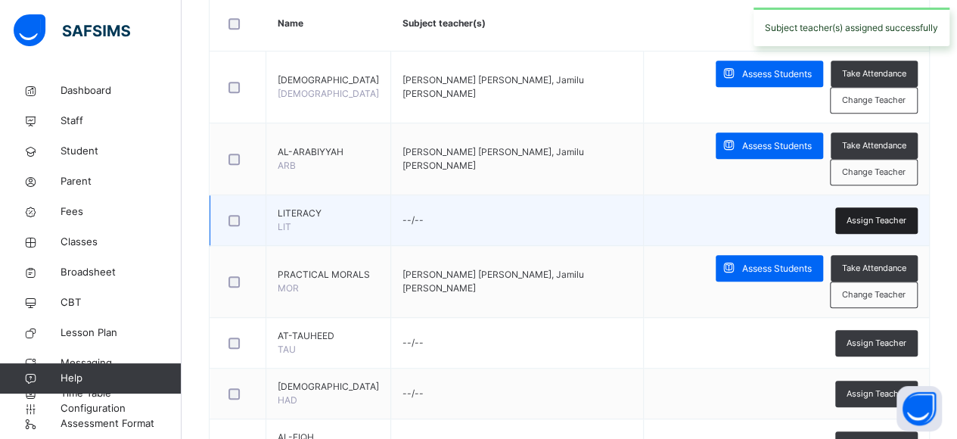
click at [894, 214] on span "Assign Teacher" at bounding box center [876, 220] width 60 height 13
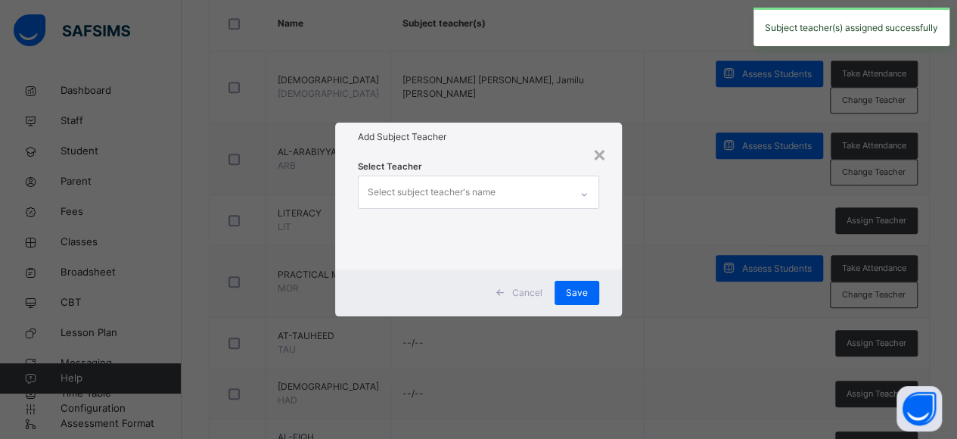
click at [566, 200] on div "Select subject teacher's name" at bounding box center [465, 192] width 212 height 32
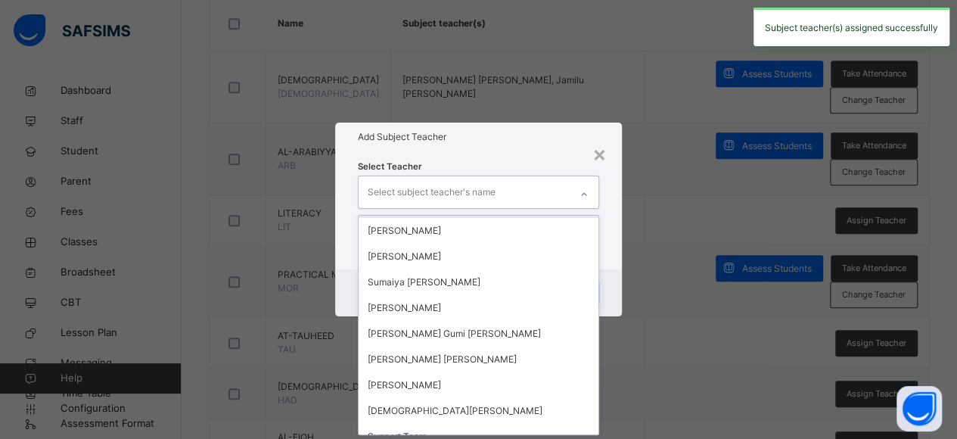
scroll to position [85, 0]
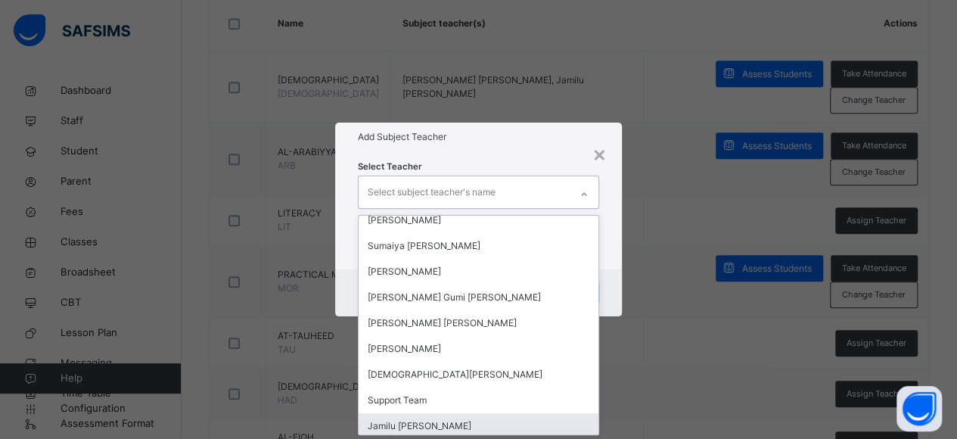
click at [426, 424] on div "Jamilu [PERSON_NAME]" at bounding box center [479, 426] width 241 height 26
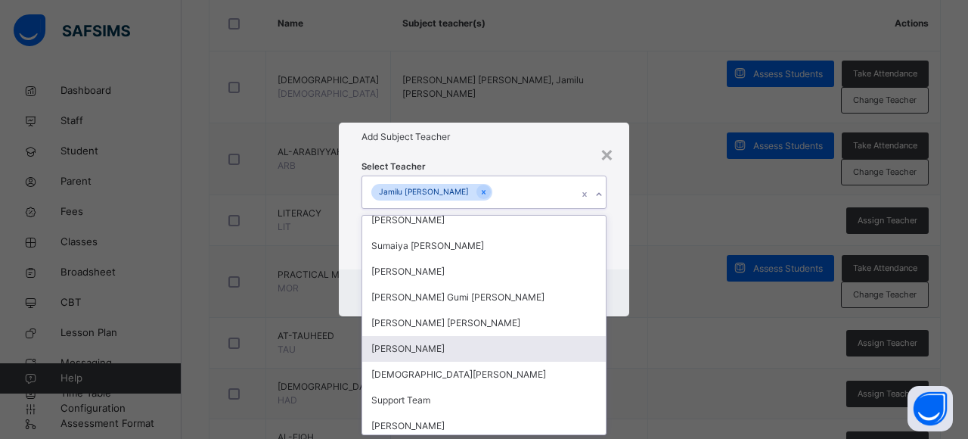
click at [460, 347] on div "[PERSON_NAME]" at bounding box center [484, 349] width 244 height 26
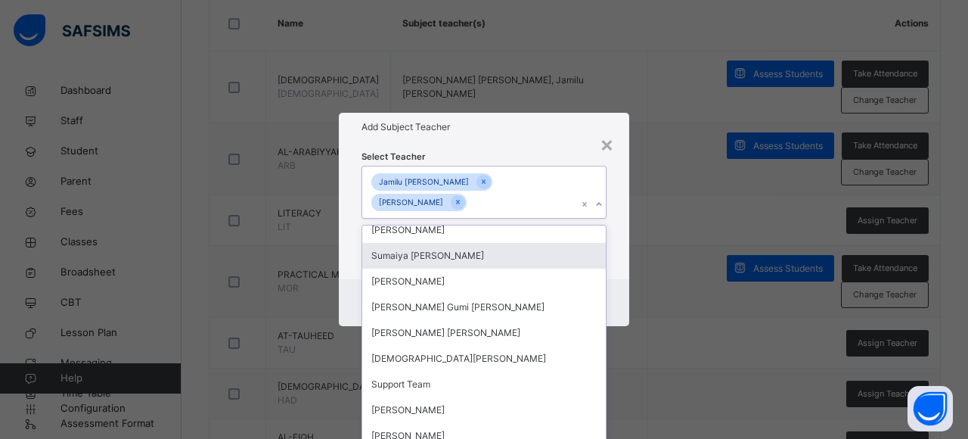
click at [611, 272] on div "Select Teacher option [PERSON_NAME], selected. option [PERSON_NAME] [PERSON_NAM…" at bounding box center [484, 210] width 290 height 138
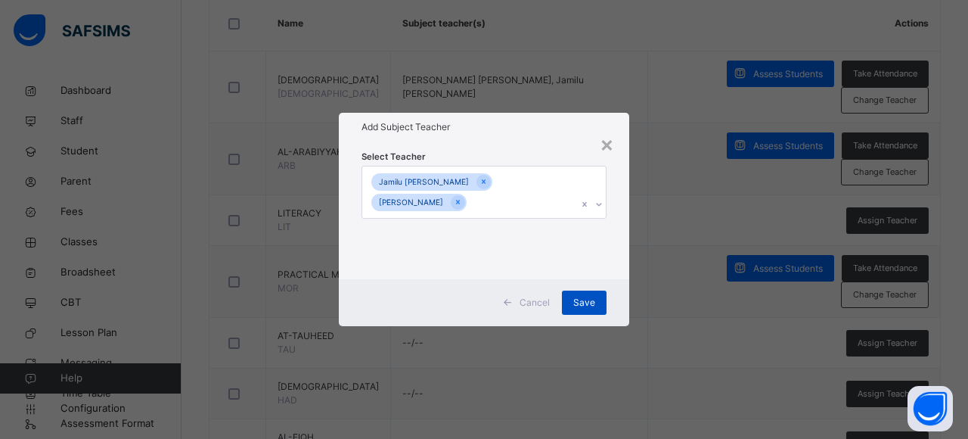
click at [584, 297] on span "Save" at bounding box center [584, 303] width 22 height 14
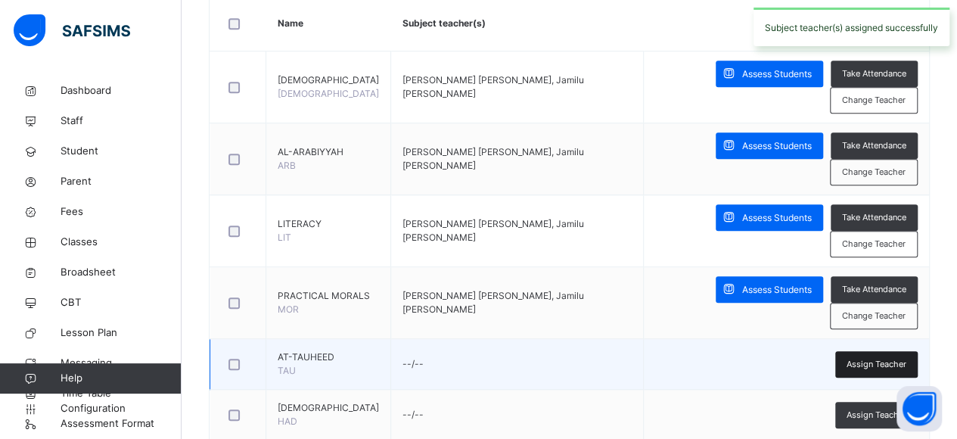
click at [876, 358] on span "Assign Teacher" at bounding box center [876, 364] width 60 height 13
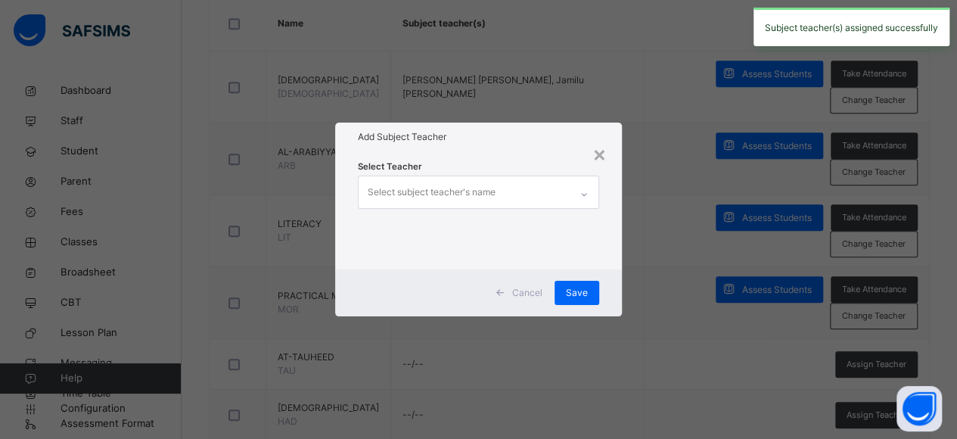
click at [557, 185] on div "Select subject teacher's name" at bounding box center [465, 192] width 212 height 32
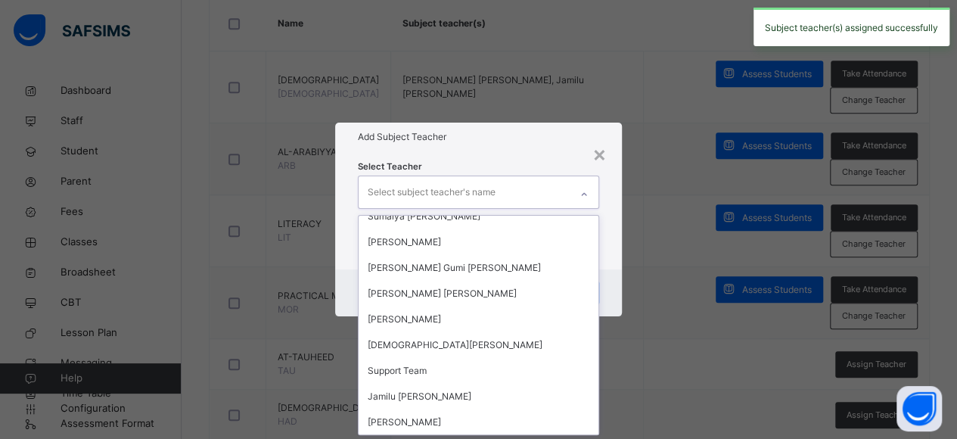
scroll to position [132, 0]
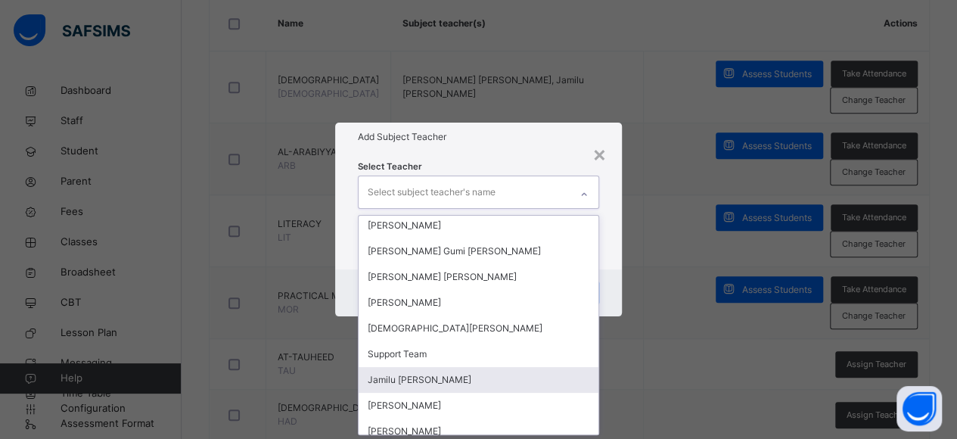
click at [487, 370] on div "Jamilu [PERSON_NAME]" at bounding box center [479, 380] width 241 height 26
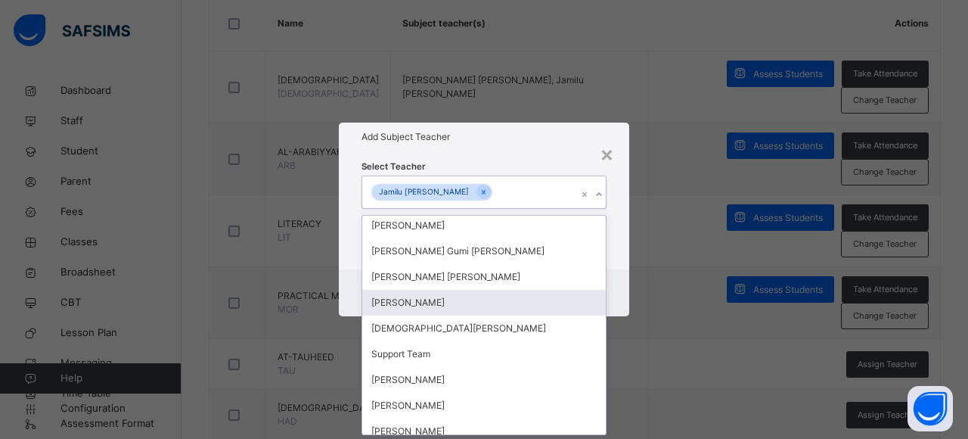
click at [472, 298] on div "[PERSON_NAME]" at bounding box center [484, 303] width 244 height 26
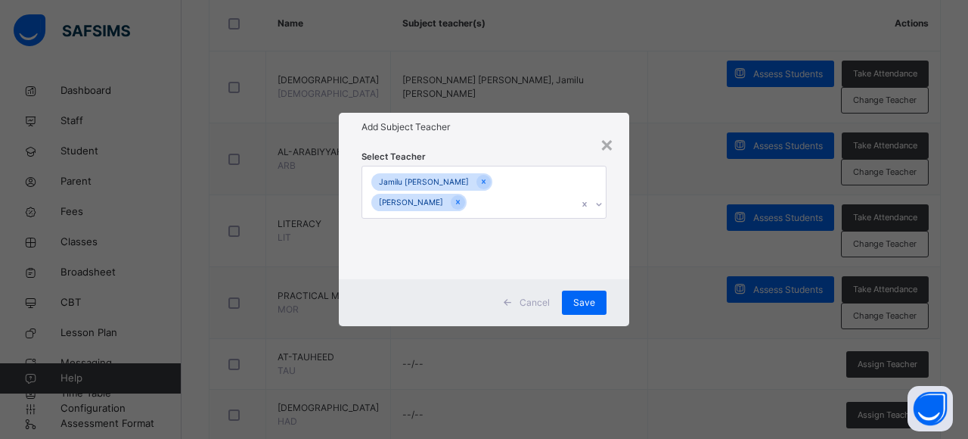
click at [613, 270] on div "Select Teacher Jamilu [PERSON_NAME] [PERSON_NAME] Zakariyya" at bounding box center [484, 210] width 290 height 138
click at [588, 300] on span "Save" at bounding box center [584, 303] width 22 height 14
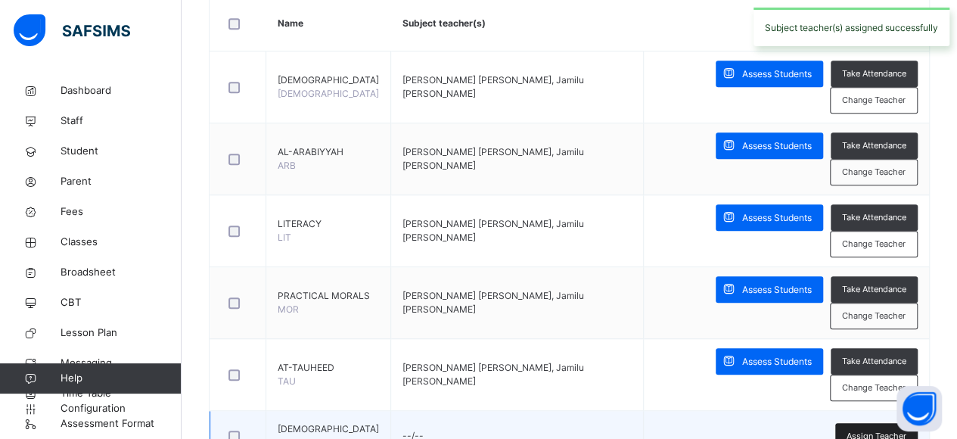
click at [859, 430] on span "Assign Teacher" at bounding box center [876, 436] width 60 height 13
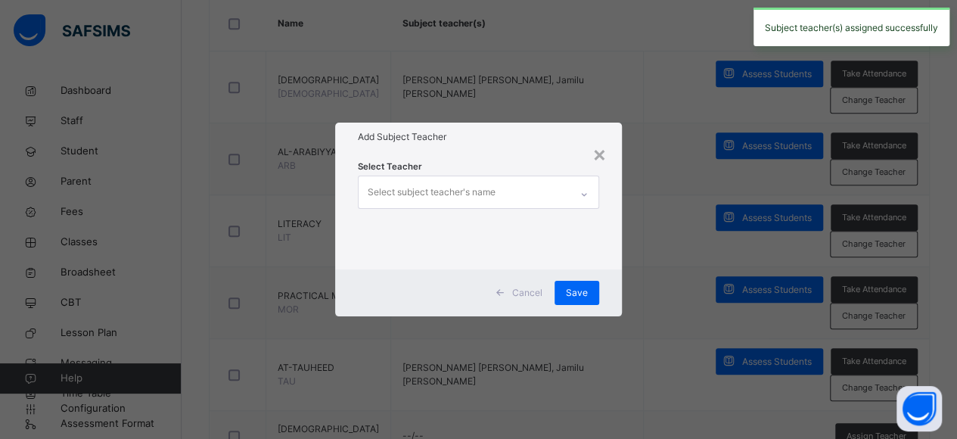
click at [558, 202] on div "Select subject teacher's name" at bounding box center [465, 192] width 212 height 32
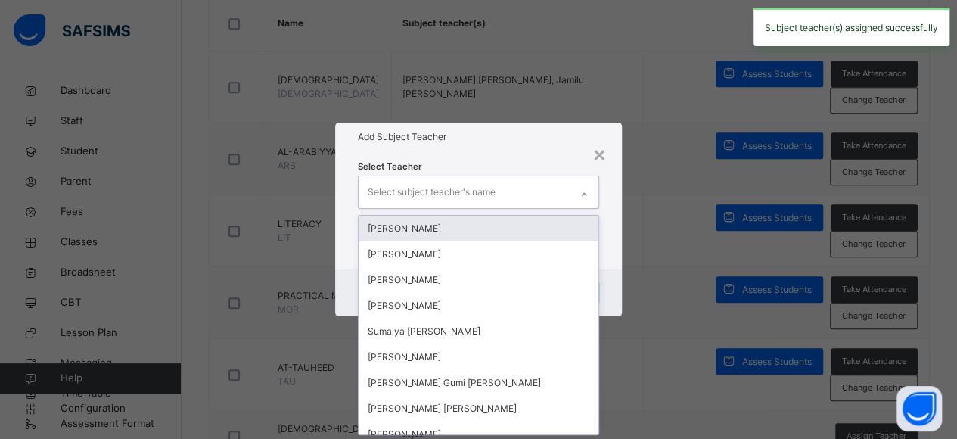
scroll to position [0, 0]
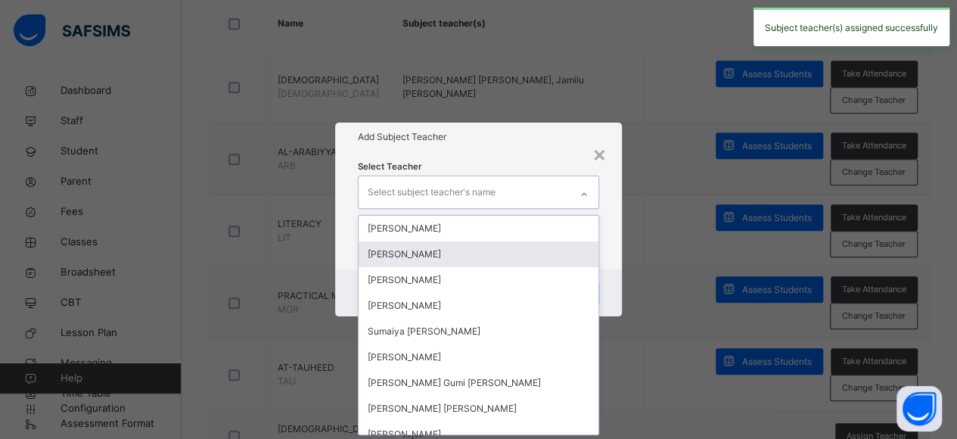
click at [599, 256] on div "Select Teacher option [PERSON_NAME], selected. option [PERSON_NAME] focused, 2 …" at bounding box center [478, 210] width 287 height 118
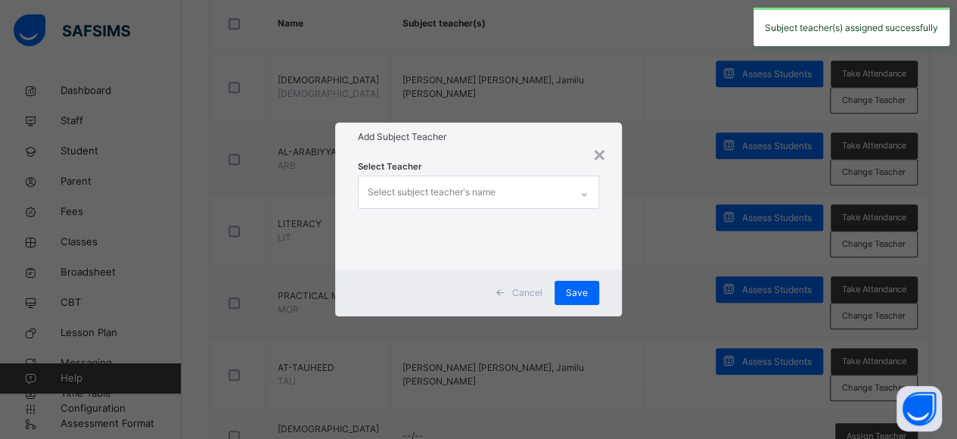
click at [582, 186] on div at bounding box center [584, 194] width 26 height 24
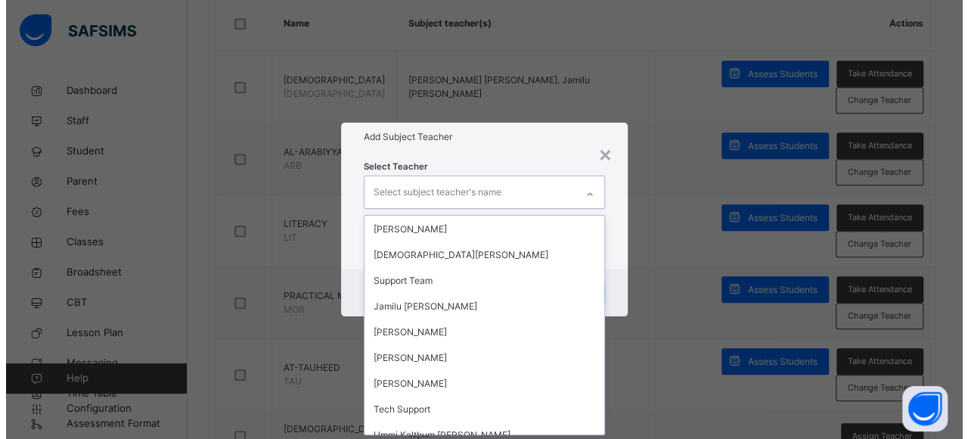
scroll to position [207, 0]
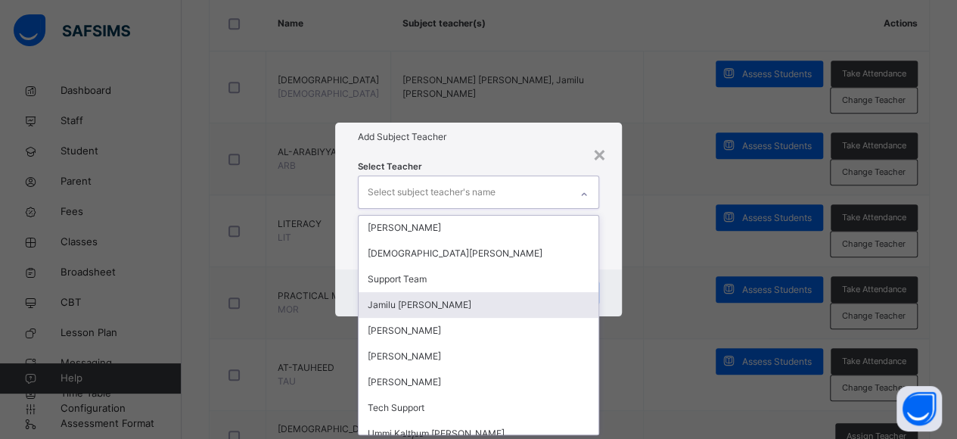
click at [470, 301] on div "Jamilu [PERSON_NAME]" at bounding box center [479, 305] width 241 height 26
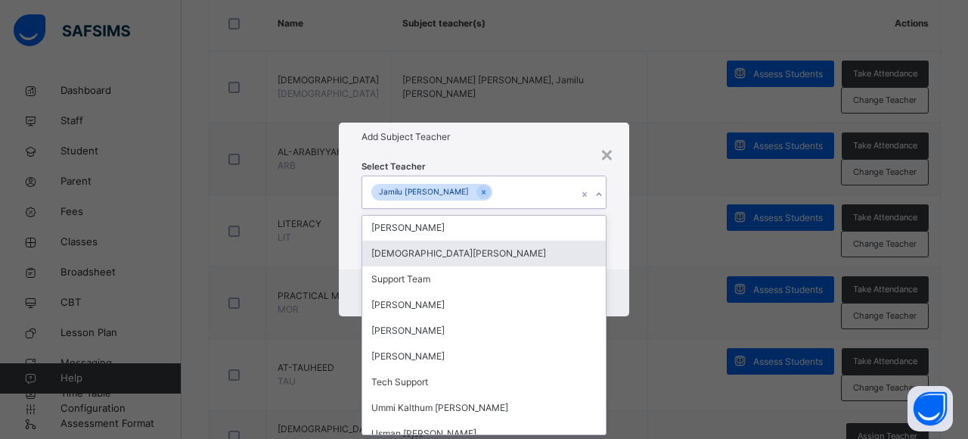
click at [480, 243] on div "[DEMOGRAPHIC_DATA][PERSON_NAME]" at bounding box center [484, 254] width 244 height 26
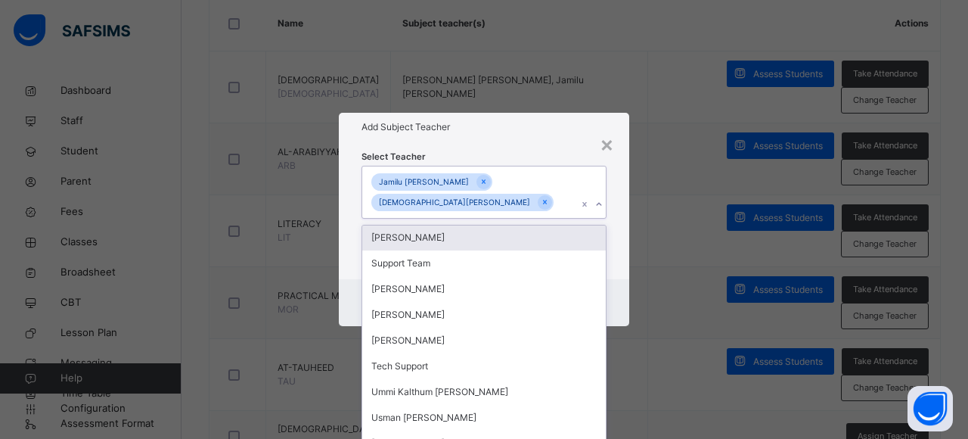
click at [456, 243] on div "[PERSON_NAME]" at bounding box center [484, 238] width 244 height 26
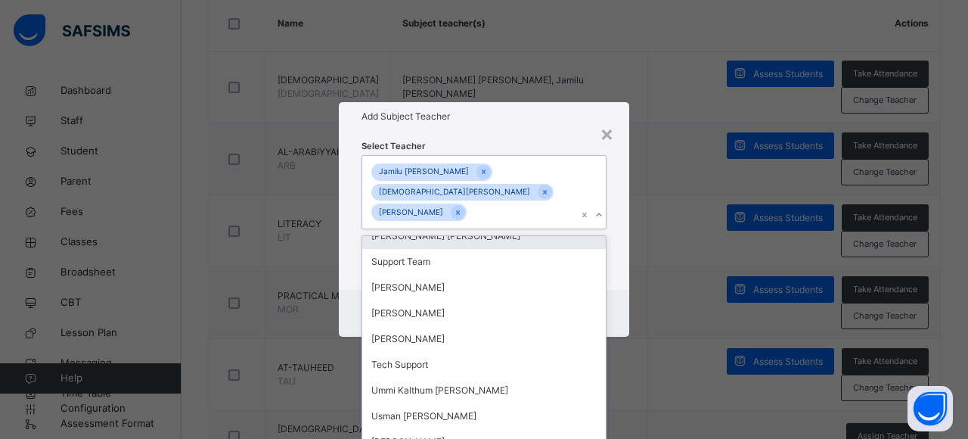
scroll to position [181, 0]
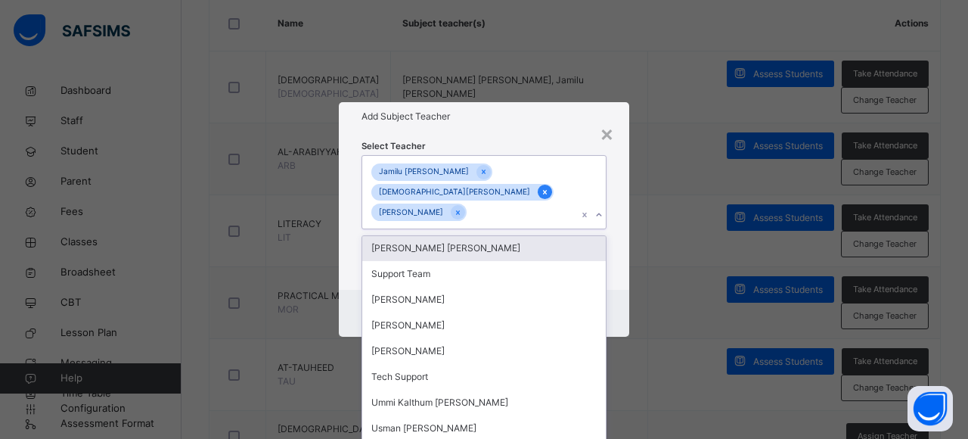
click at [549, 187] on icon at bounding box center [545, 192] width 8 height 11
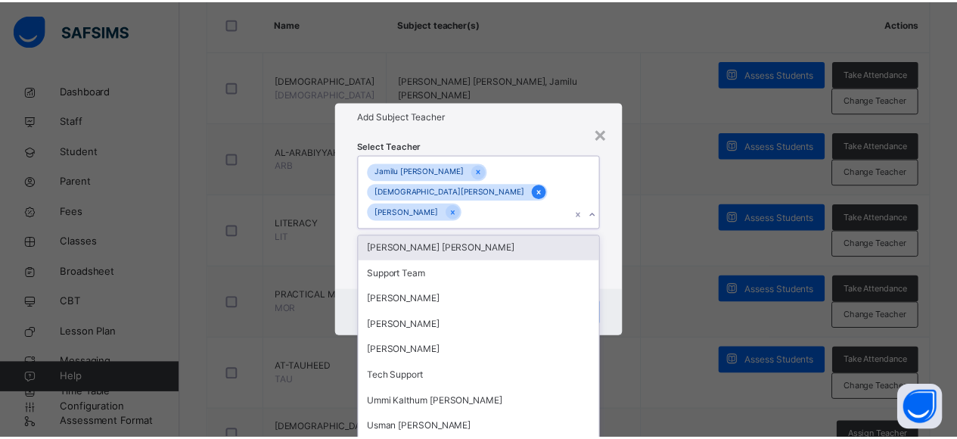
scroll to position [207, 0]
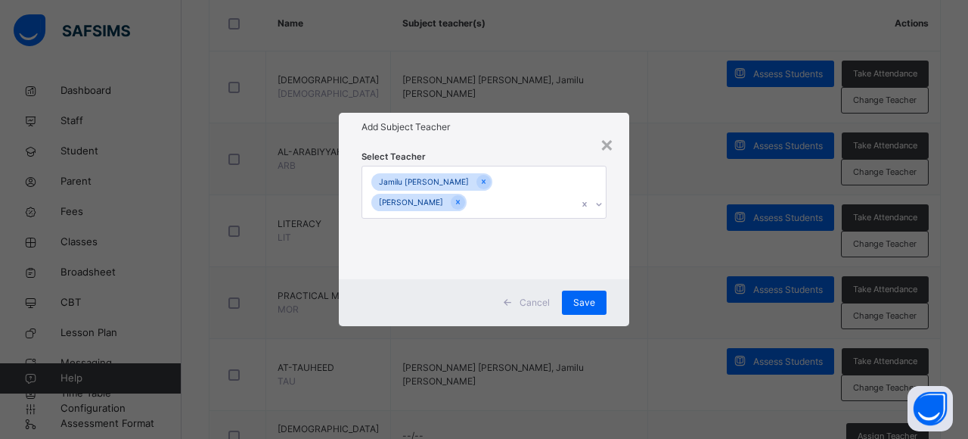
click at [610, 250] on div "Select Teacher Jamilu [PERSON_NAME] [PERSON_NAME] Zakariyya" at bounding box center [484, 210] width 290 height 138
click at [585, 305] on span "Save" at bounding box center [584, 303] width 22 height 14
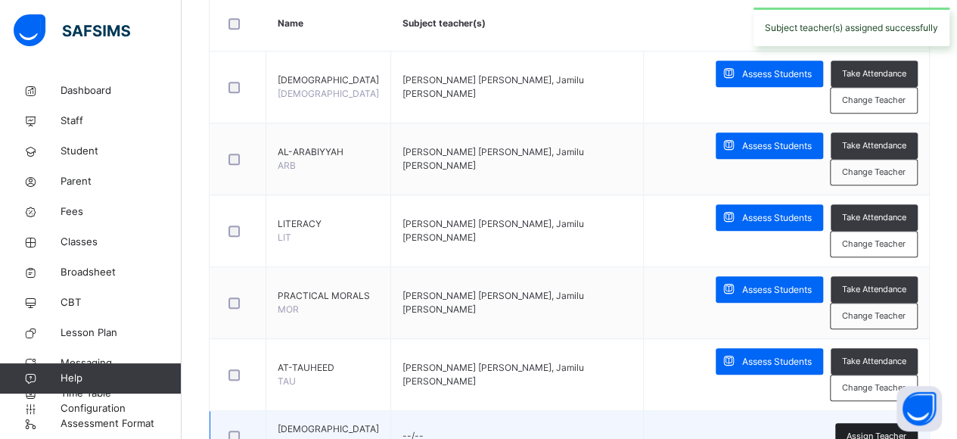
click at [874, 430] on span "Assign Teacher" at bounding box center [876, 436] width 60 height 13
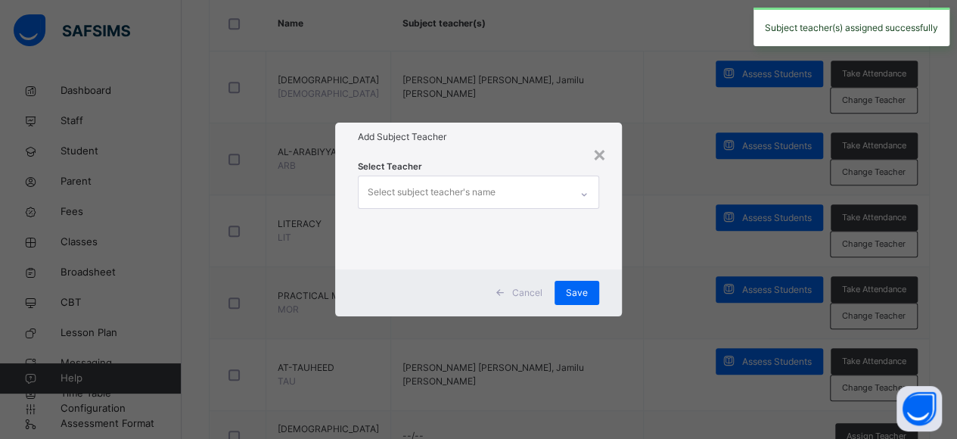
click at [543, 176] on div "Select subject teacher's name" at bounding box center [465, 192] width 212 height 32
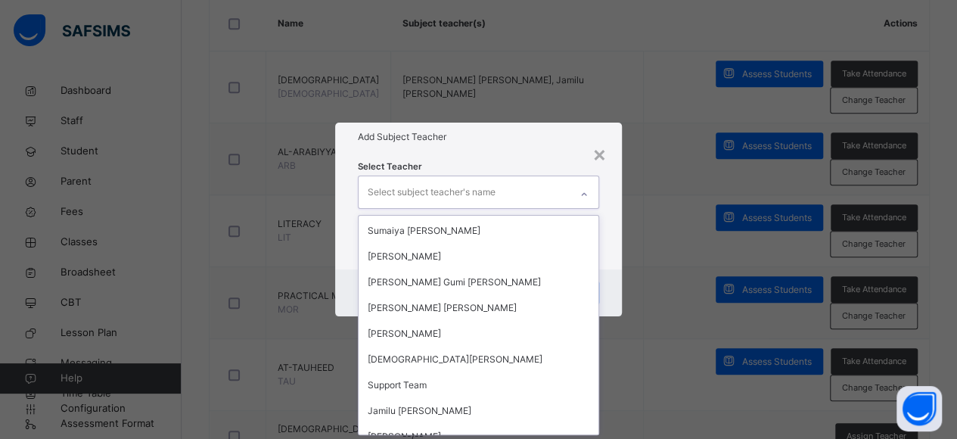
scroll to position [111, 0]
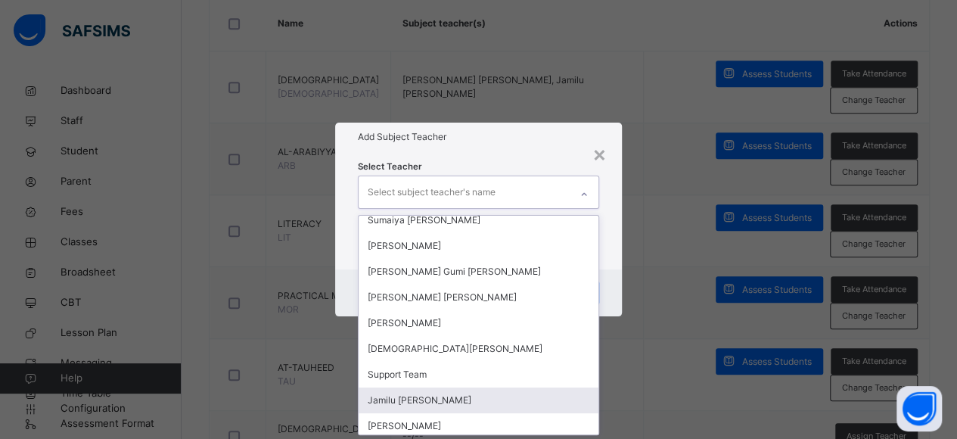
click at [454, 388] on div "Jamilu [PERSON_NAME]" at bounding box center [479, 400] width 241 height 26
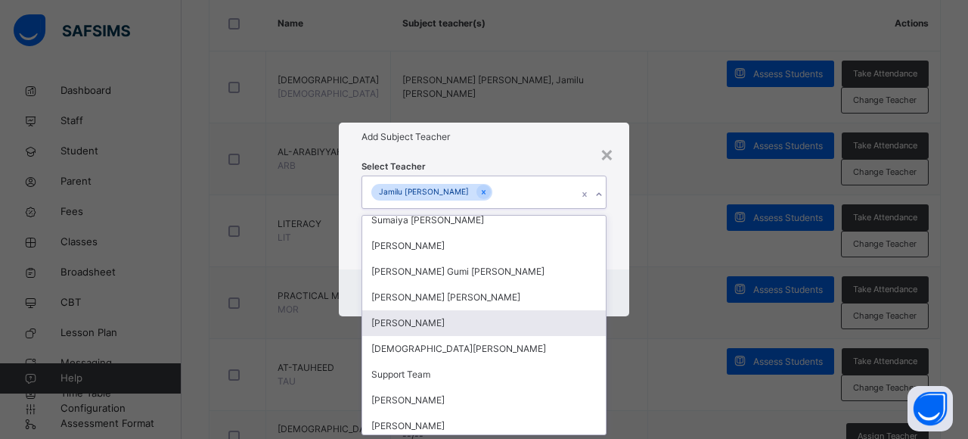
click at [457, 321] on div "[PERSON_NAME]" at bounding box center [484, 323] width 244 height 26
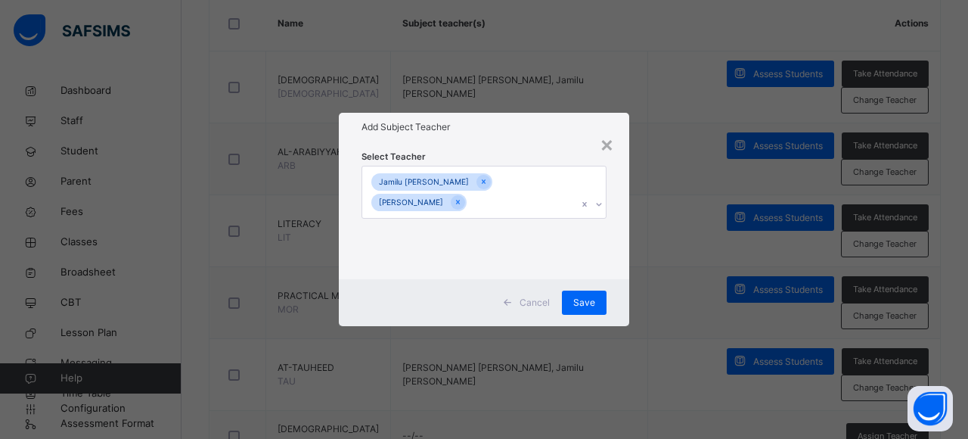
click at [610, 263] on div "Select Teacher Jamilu [PERSON_NAME] [PERSON_NAME] Zakariyya" at bounding box center [484, 210] width 290 height 138
click at [589, 296] on span "Save" at bounding box center [584, 303] width 22 height 14
click at [874, 376] on div "× Add Subject Teacher Select Teacher Jamilu [PERSON_NAME] [PERSON_NAME] Zakariy…" at bounding box center [478, 219] width 957 height 439
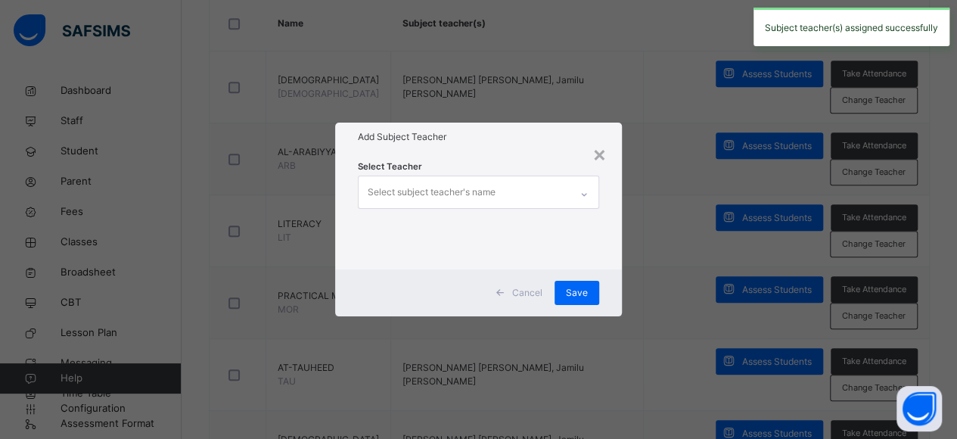
click at [569, 191] on div "Select subject teacher's name" at bounding box center [465, 192] width 212 height 32
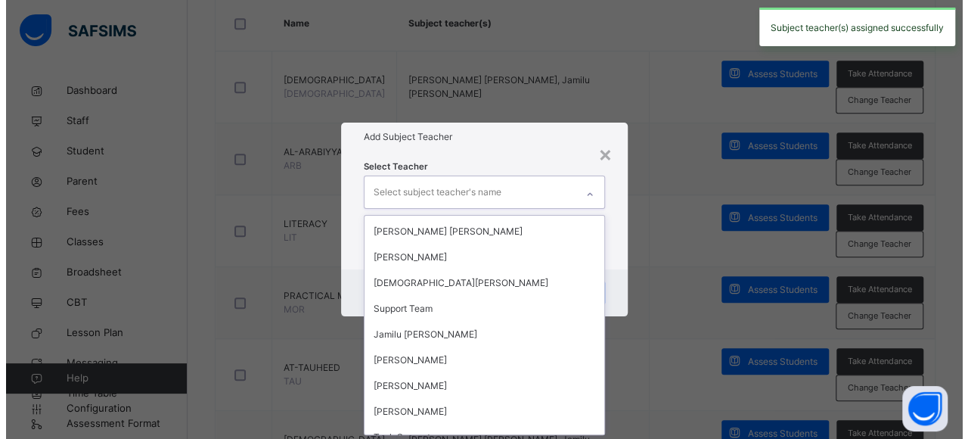
scroll to position [214, 0]
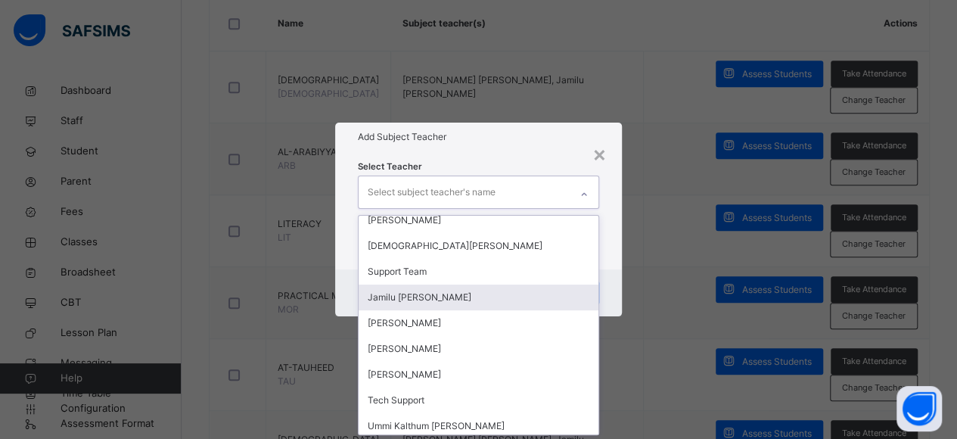
click at [476, 300] on div "Jamilu [PERSON_NAME]" at bounding box center [479, 297] width 241 height 26
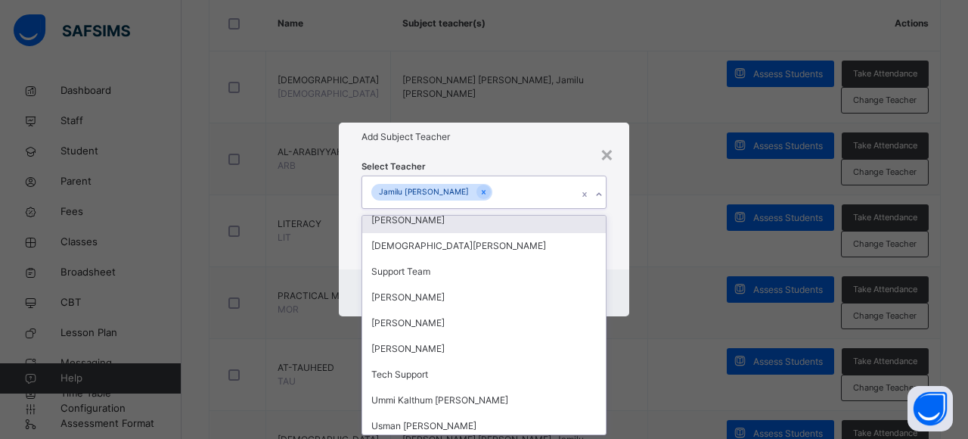
click at [487, 229] on div "[PERSON_NAME]" at bounding box center [484, 220] width 244 height 26
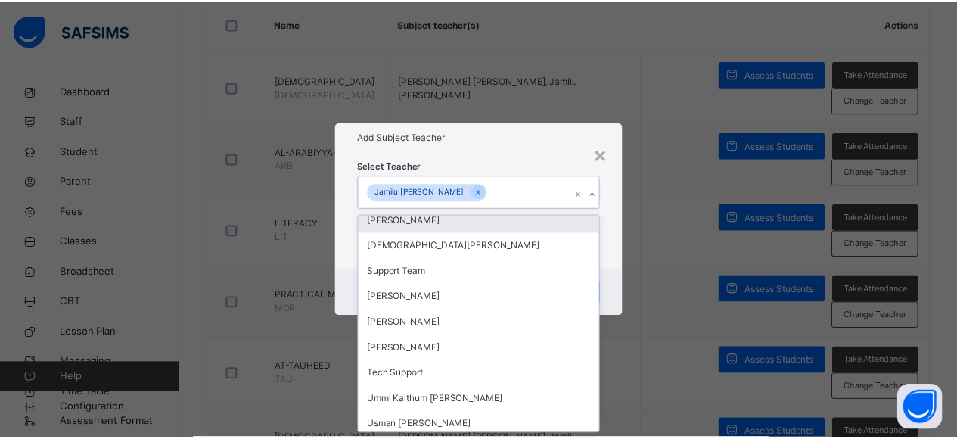
scroll to position [188, 0]
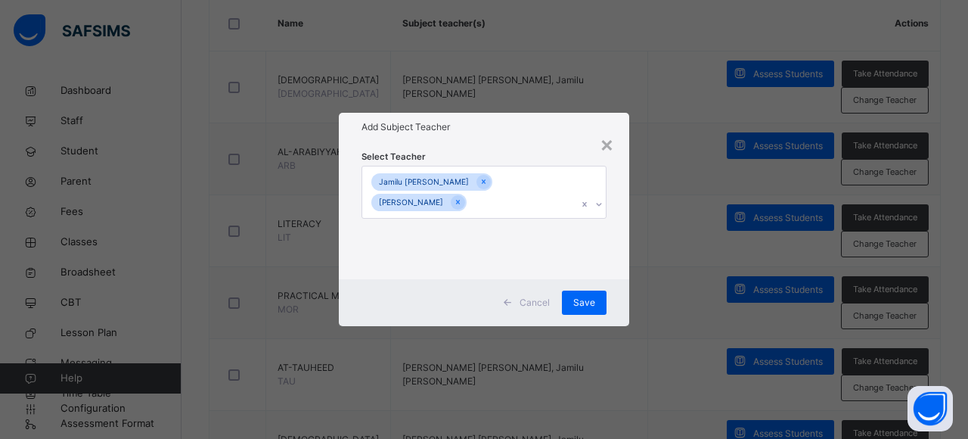
click at [620, 262] on div "Select Teacher Jamilu [PERSON_NAME] [PERSON_NAME] Zakariyya" at bounding box center [484, 210] width 290 height 138
click at [589, 306] on span "Save" at bounding box center [584, 303] width 22 height 14
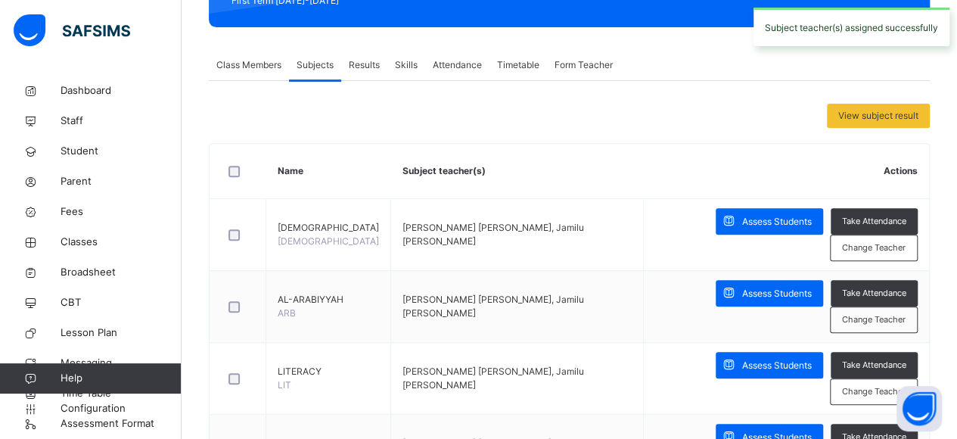
scroll to position [0, 0]
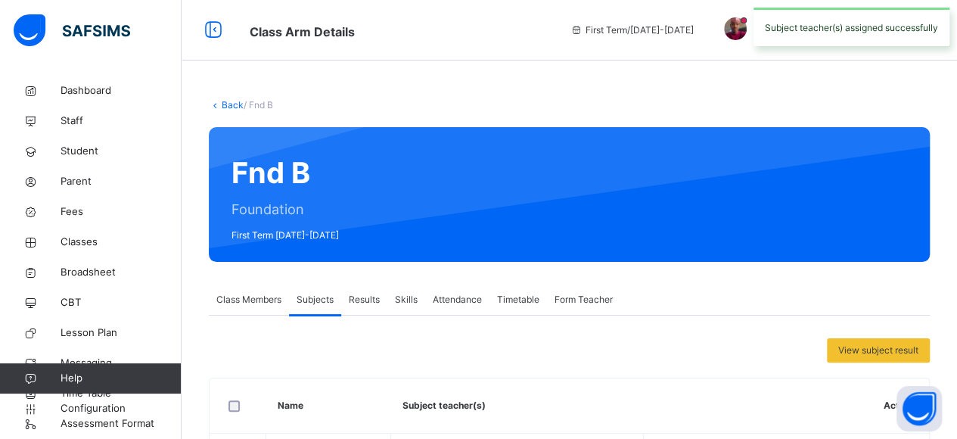
click at [214, 107] on icon at bounding box center [215, 104] width 13 height 11
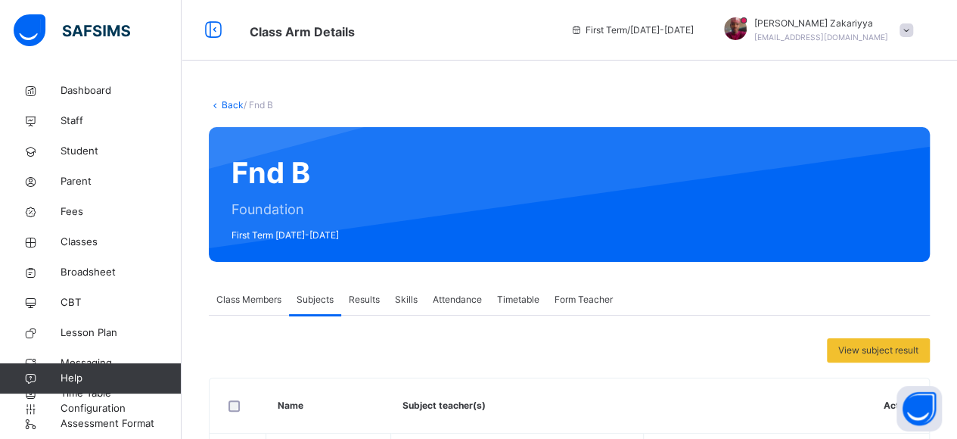
click at [234, 109] on link "Back" at bounding box center [233, 104] width 22 height 11
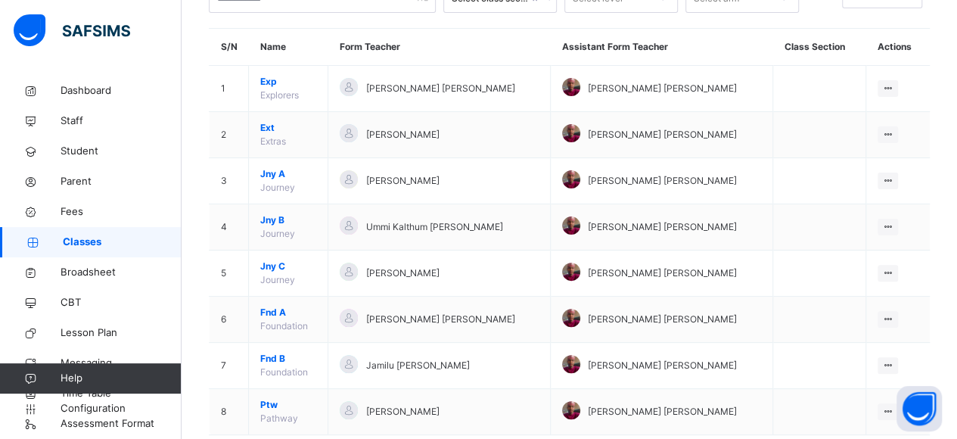
scroll to position [145, 0]
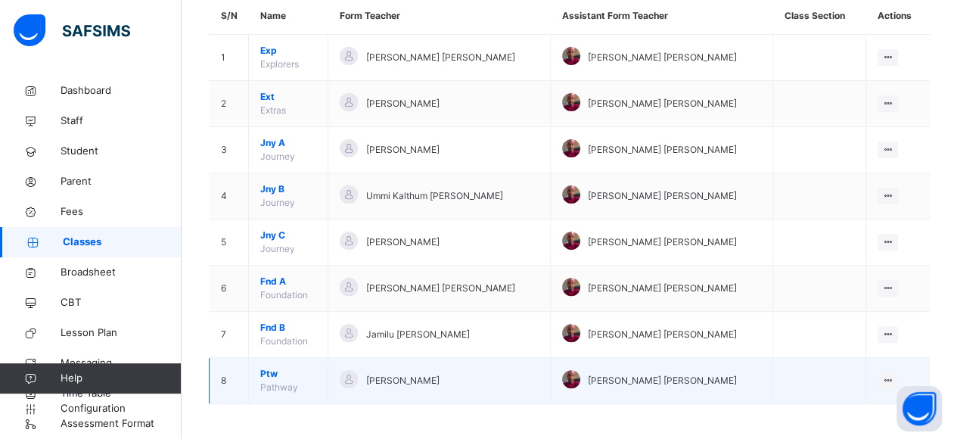
click at [262, 371] on span "Ptw" at bounding box center [288, 374] width 56 height 14
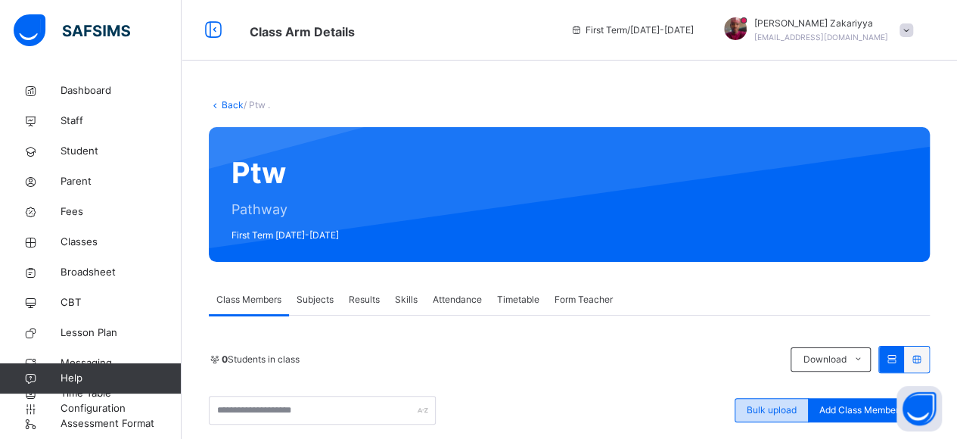
click at [770, 403] on span "Bulk upload" at bounding box center [772, 410] width 50 height 14
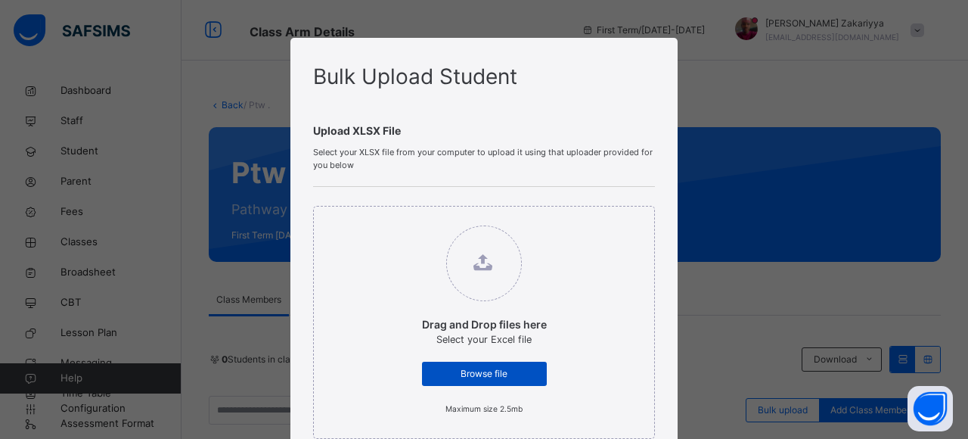
click at [505, 374] on span "Browse file" at bounding box center [484, 374] width 102 height 14
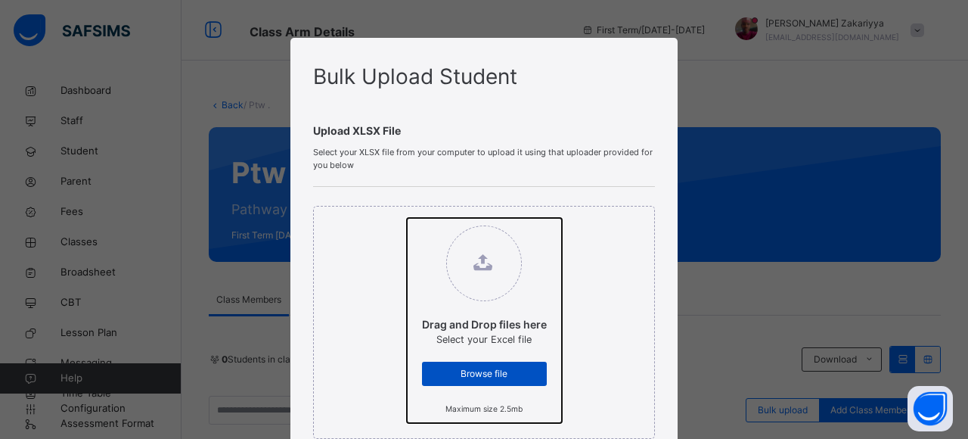
click at [407, 218] on input "Drag and Drop files here Select your Excel file Browse file Maximum size 2.5mb" at bounding box center [407, 218] width 0 height 0
type input "**********"
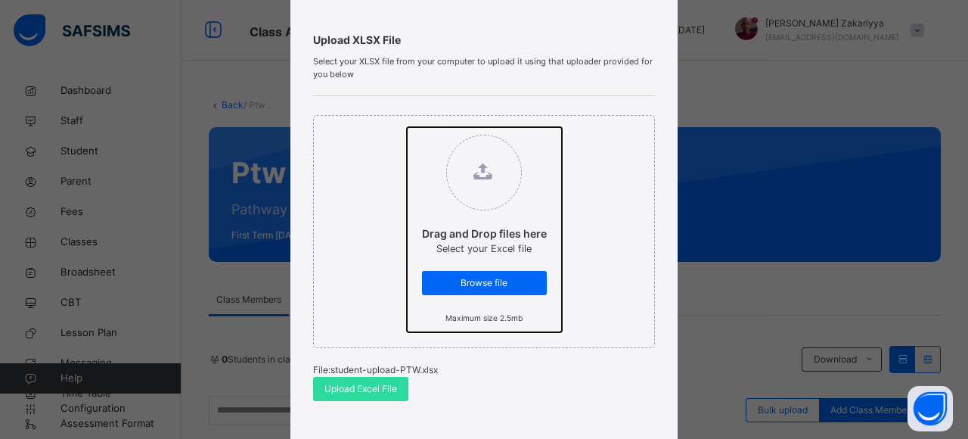
scroll to position [121, 0]
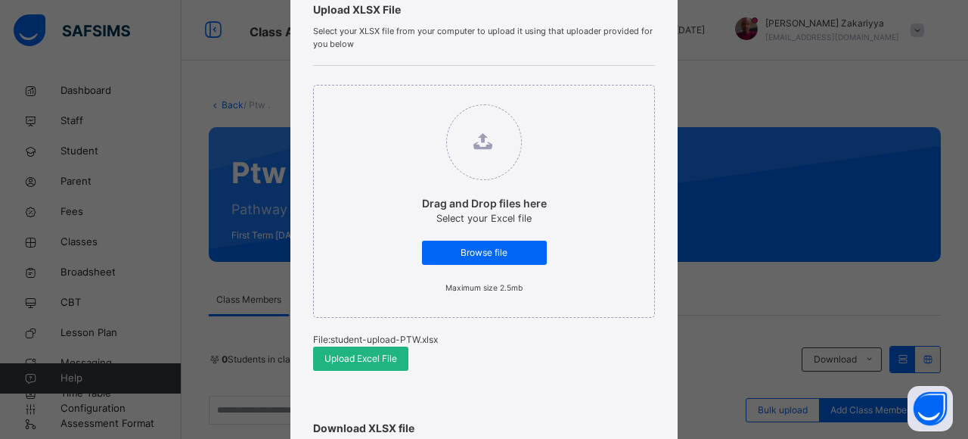
click at [340, 359] on span "Upload Excel File" at bounding box center [361, 359] width 73 height 14
click at [794, 314] on div "Bulk Upload Student Upload XLSX File Select your XLSX file from your computer t…" at bounding box center [484, 219] width 968 height 439
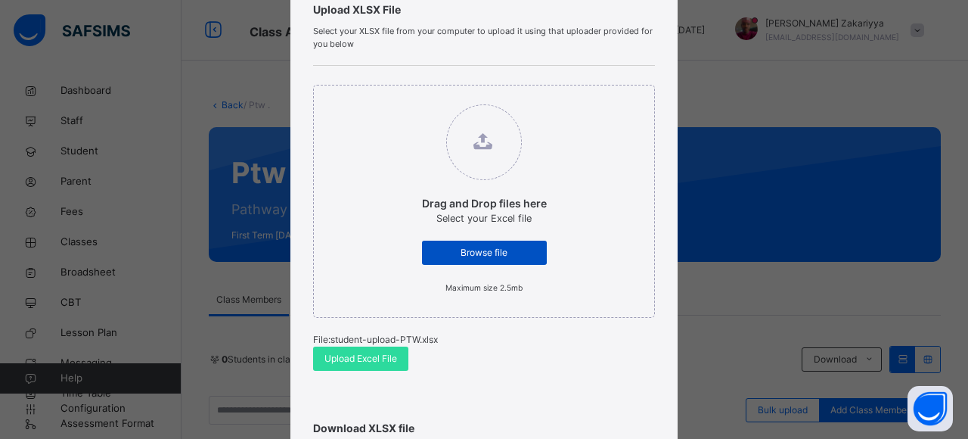
click at [488, 246] on span "Browse file" at bounding box center [484, 253] width 102 height 14
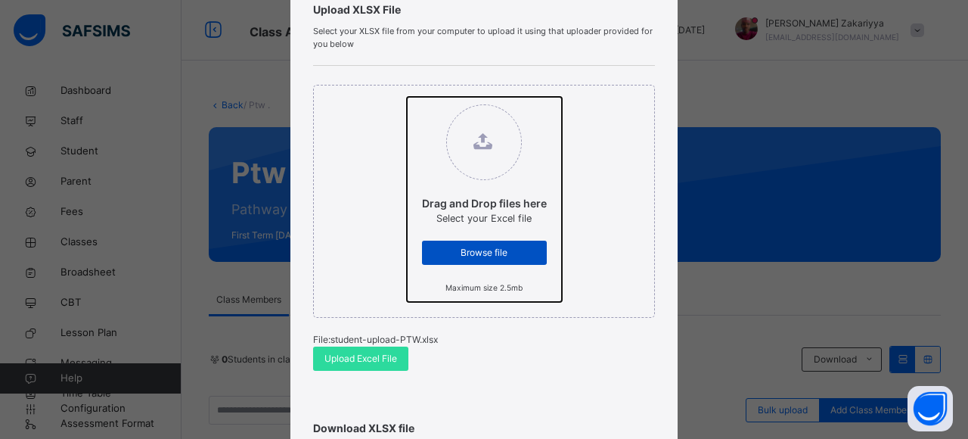
click at [407, 97] on input "Drag and Drop files here Select your Excel file Browse file Maximum size 2.5mb" at bounding box center [407, 97] width 0 height 0
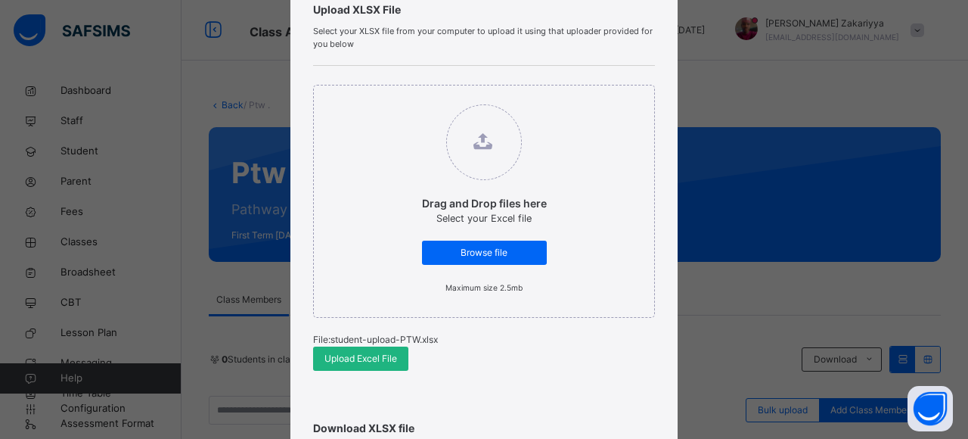
click at [337, 358] on span "Upload Excel File" at bounding box center [361, 359] width 73 height 14
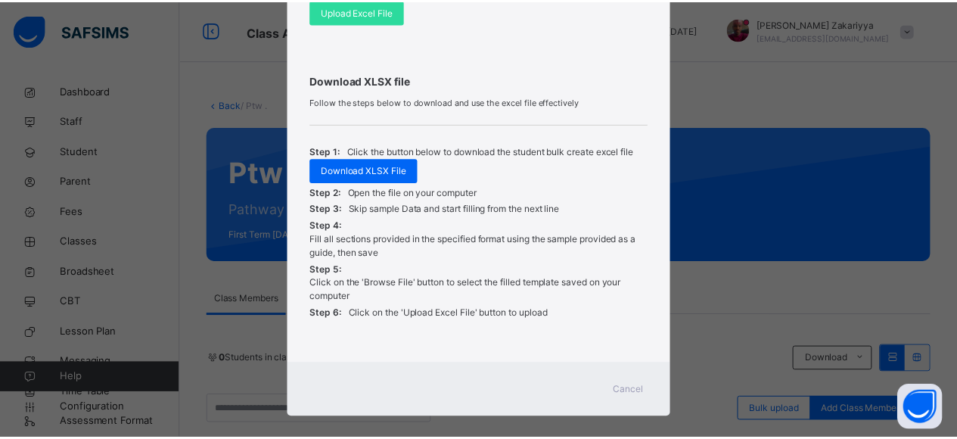
scroll to position [484, 0]
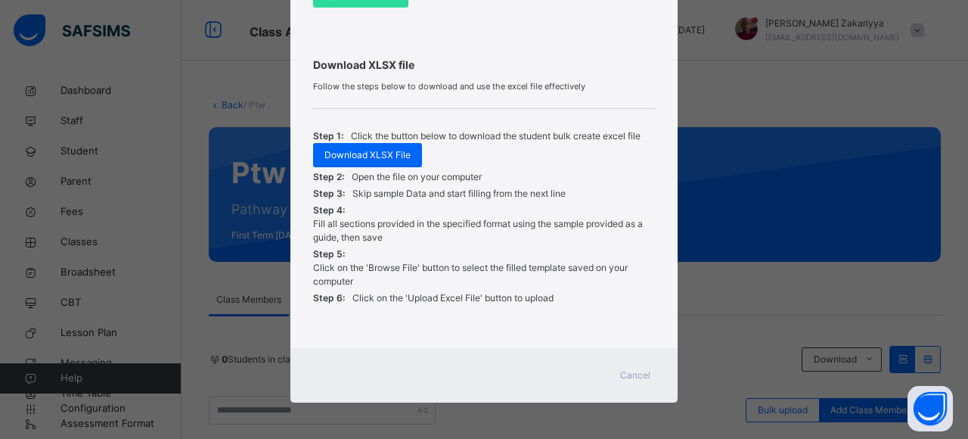
click at [635, 370] on span "Cancel" at bounding box center [635, 375] width 30 height 14
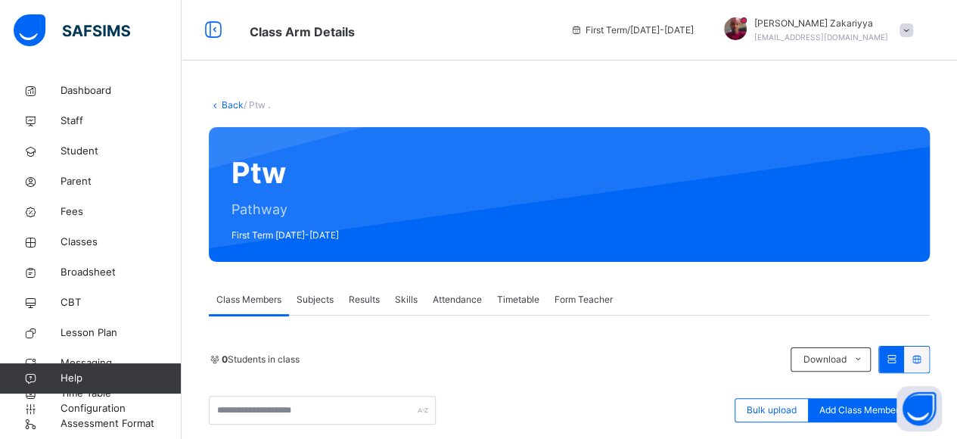
click at [236, 101] on link "Back" at bounding box center [233, 104] width 22 height 11
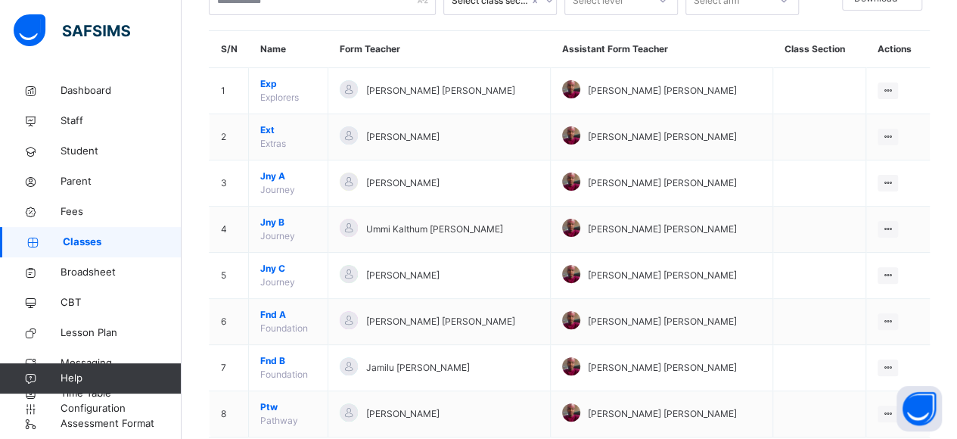
scroll to position [145, 0]
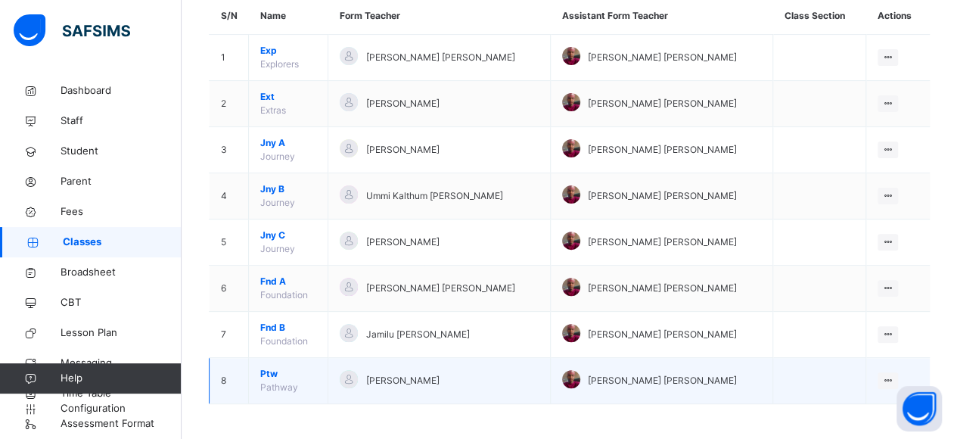
click at [265, 371] on span "Ptw" at bounding box center [288, 374] width 56 height 14
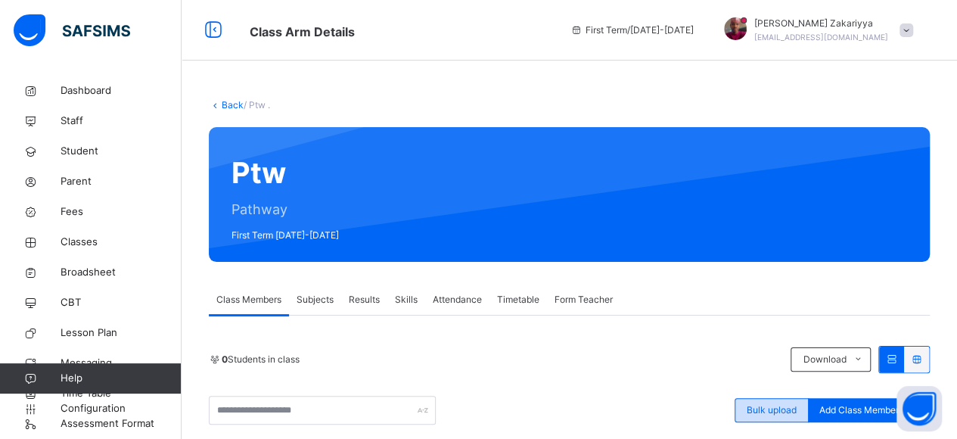
click at [762, 411] on span "Bulk upload" at bounding box center [772, 410] width 50 height 14
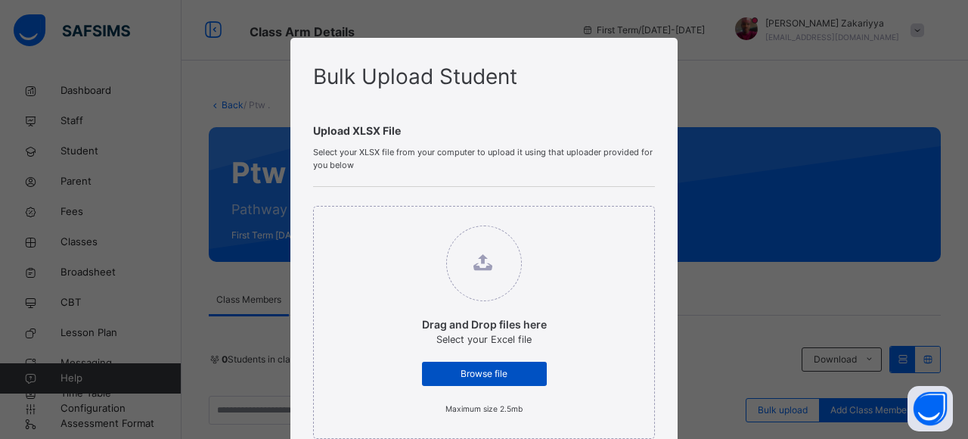
click at [498, 375] on span "Browse file" at bounding box center [484, 374] width 102 height 14
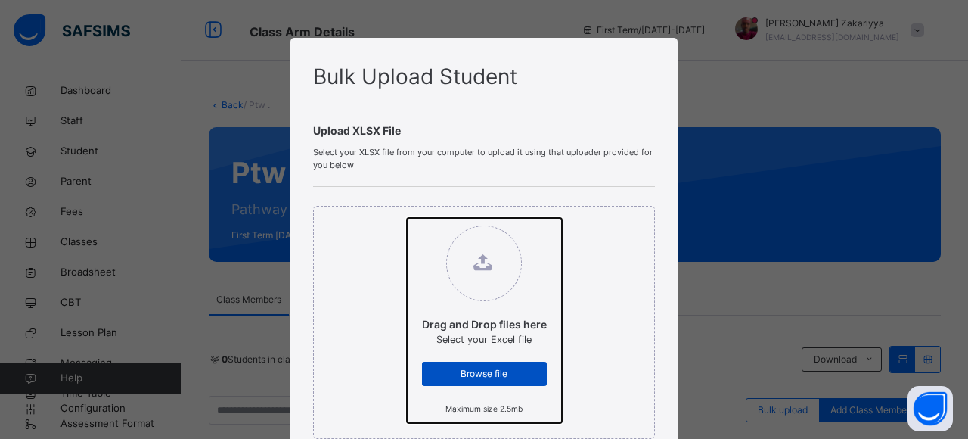
click at [407, 218] on input "Drag and Drop files here Select your Excel file Browse file Maximum size 2.5mb" at bounding box center [407, 218] width 0 height 0
type input "**********"
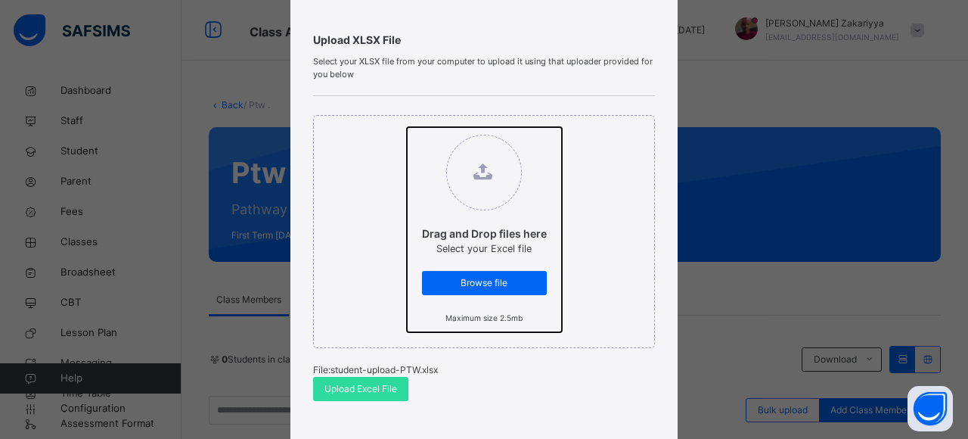
scroll to position [121, 0]
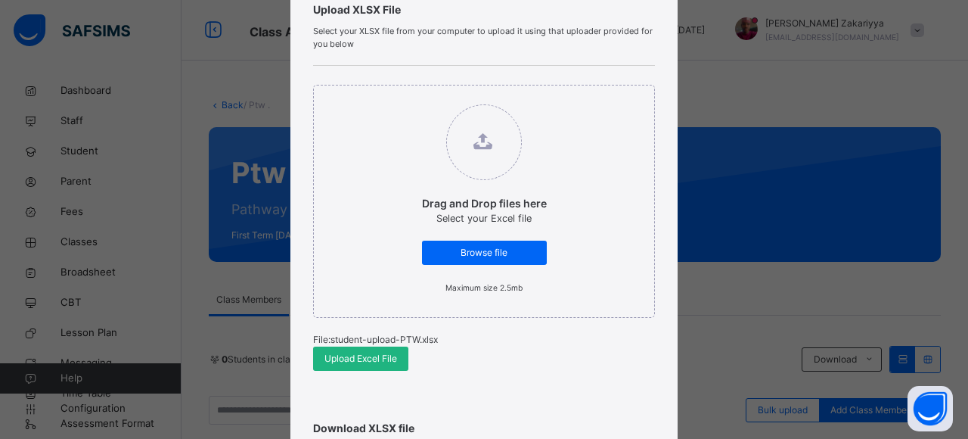
click at [376, 365] on div "Upload Excel File" at bounding box center [360, 358] width 95 height 24
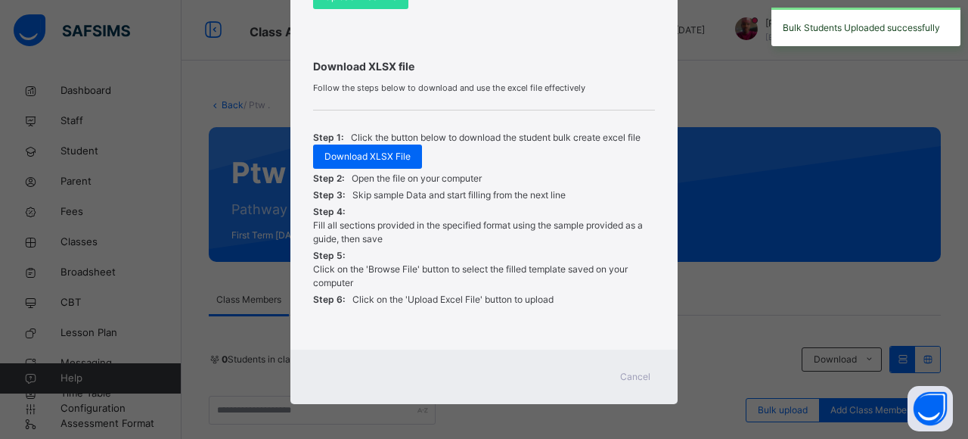
scroll to position [484, 0]
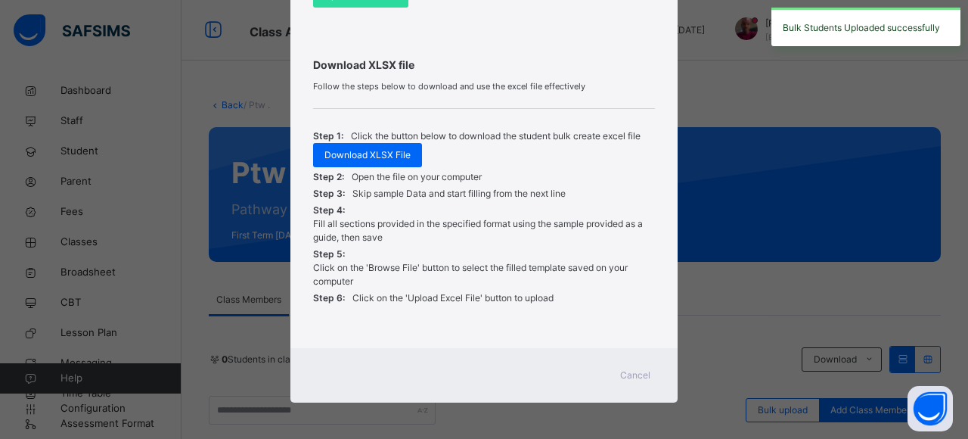
click at [635, 368] on span "Cancel" at bounding box center [635, 375] width 30 height 14
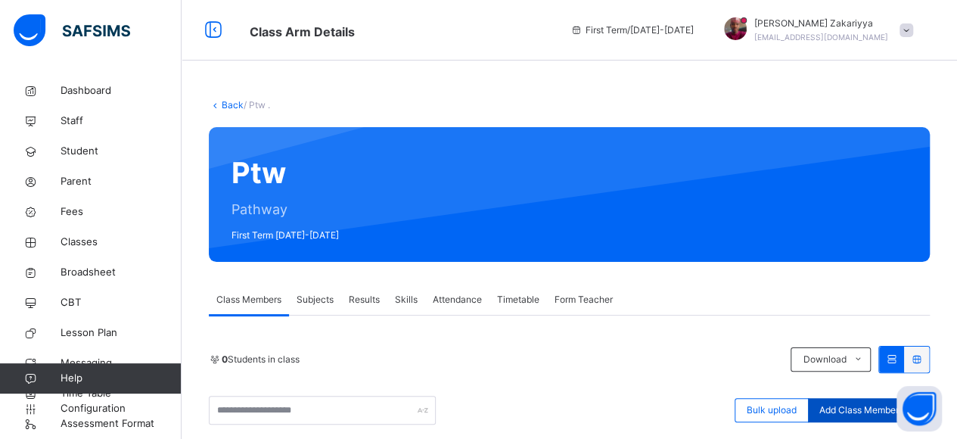
click at [835, 403] on span "Add Class Members" at bounding box center [861, 410] width 84 height 14
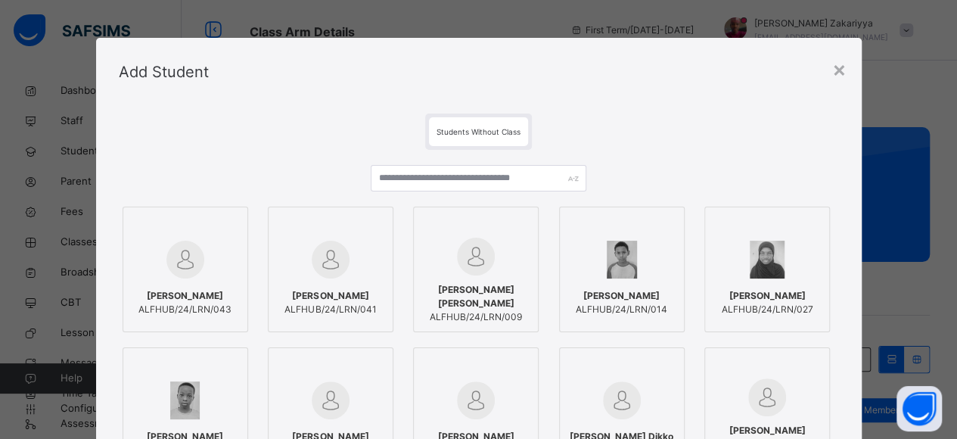
click at [510, 246] on div at bounding box center [475, 257] width 109 height 38
click at [594, 269] on div at bounding box center [627, 260] width 109 height 44
click at [725, 277] on div at bounding box center [775, 260] width 109 height 44
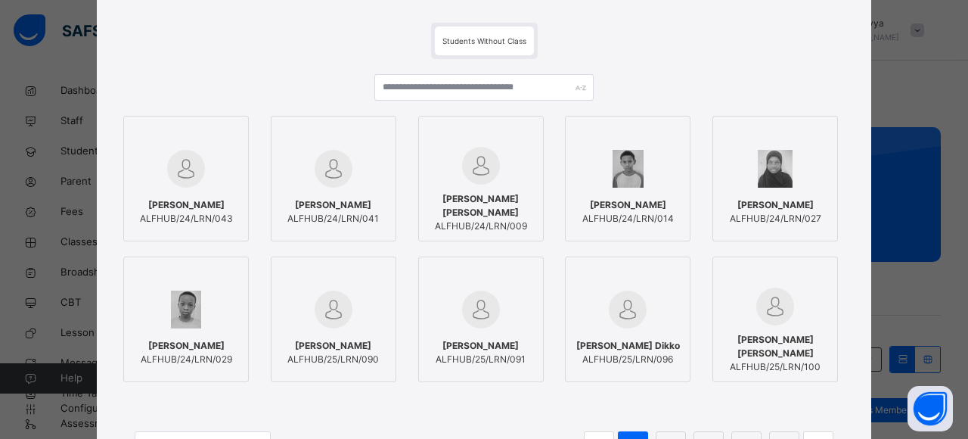
scroll to position [121, 0]
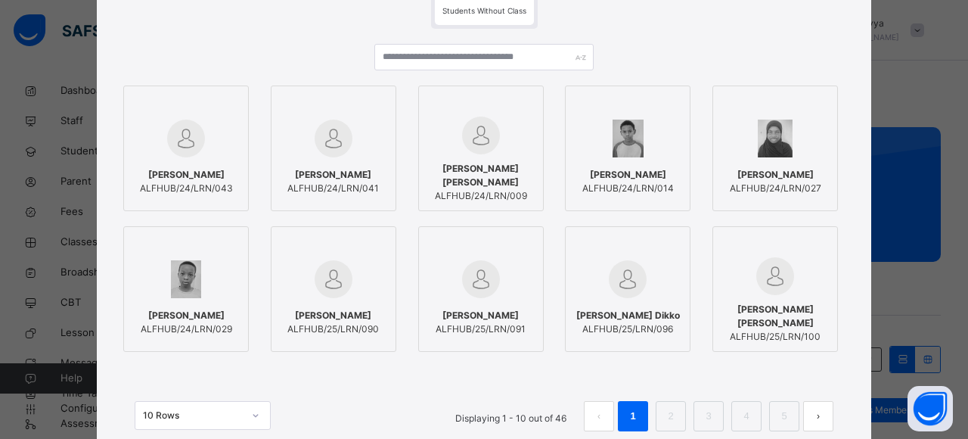
click at [822, 418] on button "next page" at bounding box center [818, 416] width 30 height 30
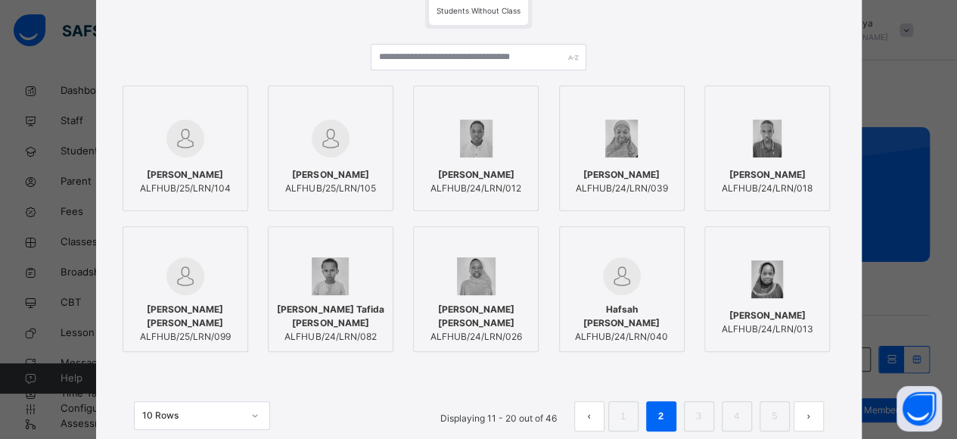
click at [561, 164] on label "[PERSON_NAME]/24/LRN/039" at bounding box center [622, 148] width 126 height 126
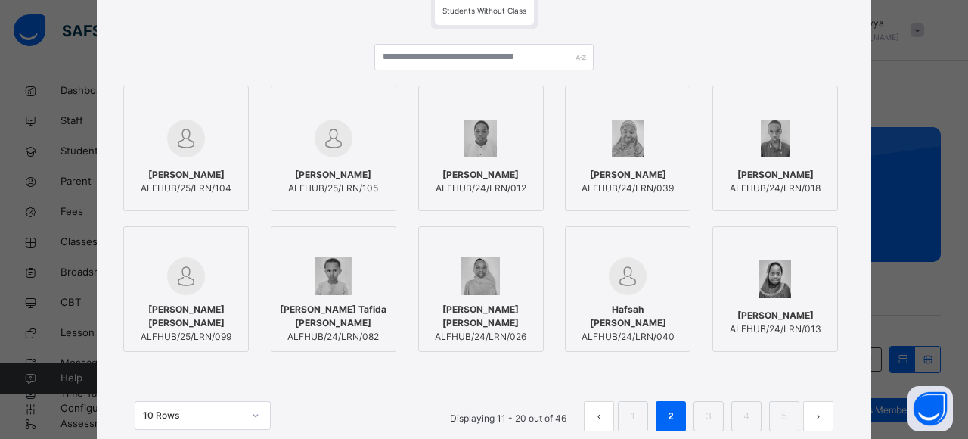
click at [737, 173] on span "[PERSON_NAME]" at bounding box center [775, 175] width 91 height 14
click at [812, 412] on button "next page" at bounding box center [818, 416] width 30 height 30
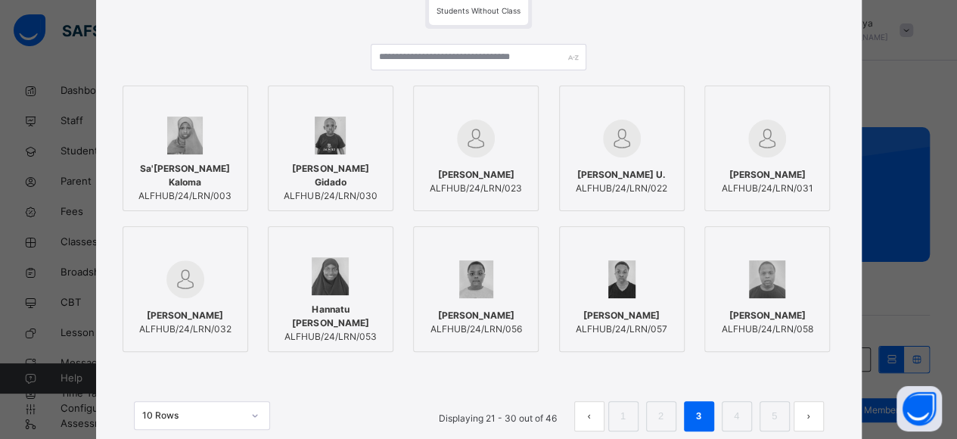
click at [194, 182] on span "Sa'[PERSON_NAME] Kaloma" at bounding box center [185, 175] width 109 height 27
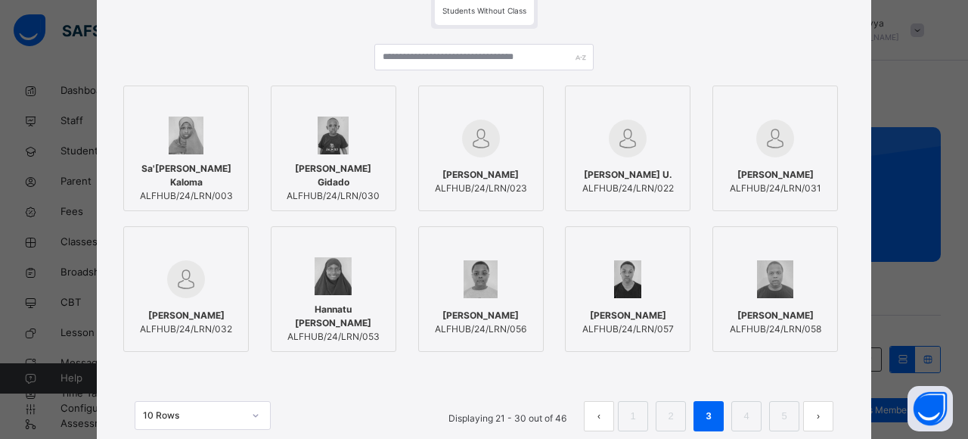
click at [809, 424] on button "next page" at bounding box center [818, 416] width 30 height 30
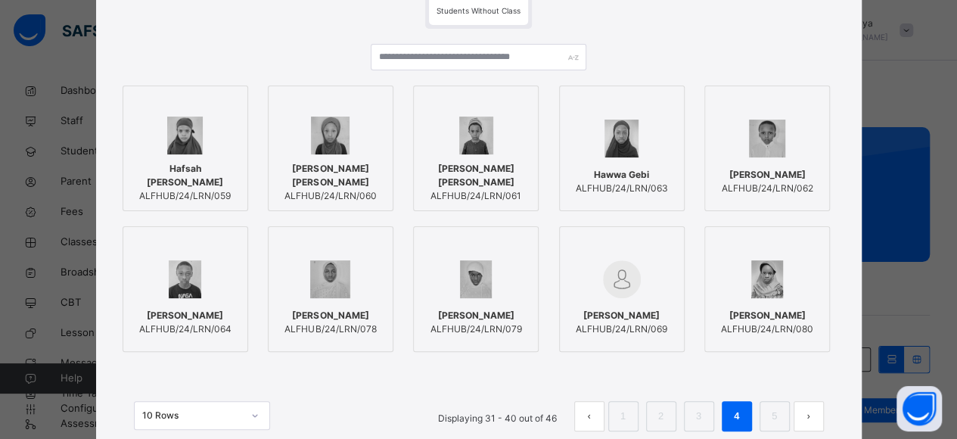
click at [344, 318] on span "[PERSON_NAME]" at bounding box center [330, 316] width 92 height 14
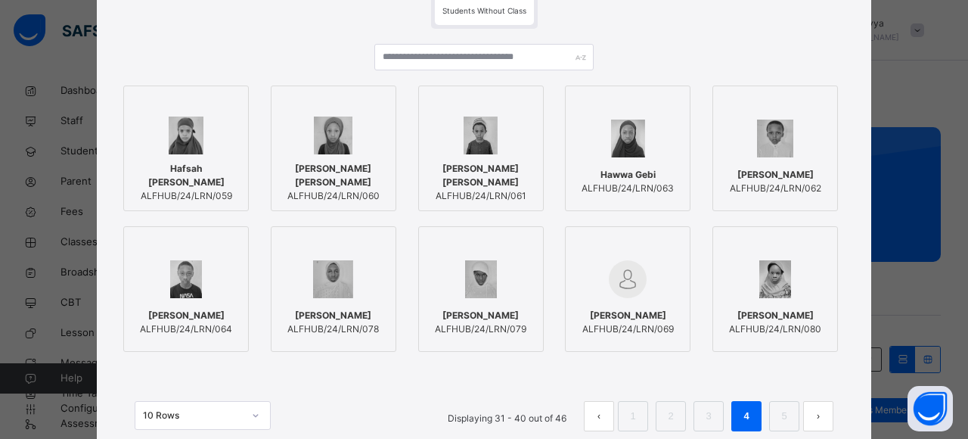
click at [207, 284] on div at bounding box center [186, 279] width 109 height 44
click at [825, 415] on button "next page" at bounding box center [818, 416] width 30 height 30
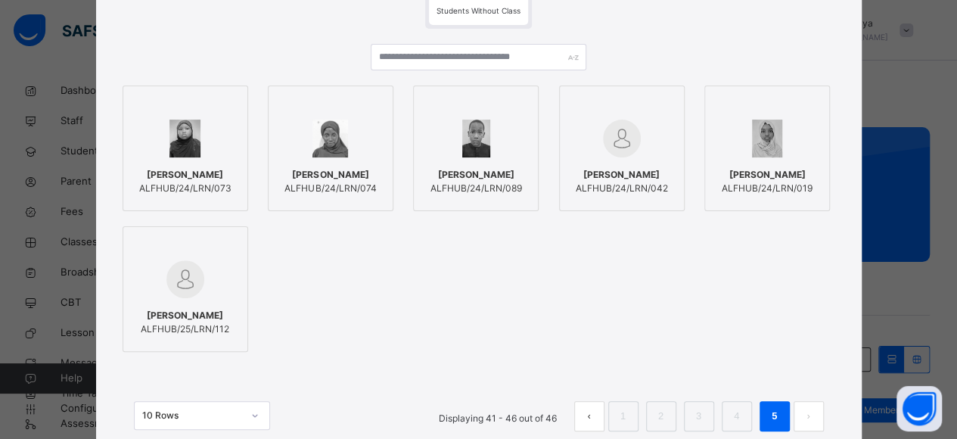
click at [322, 168] on span "[PERSON_NAME]" at bounding box center [330, 175] width 92 height 14
click at [744, 167] on div "[PERSON_NAME] Usman ALFHUB/24/LRN/019" at bounding box center [775, 181] width 109 height 42
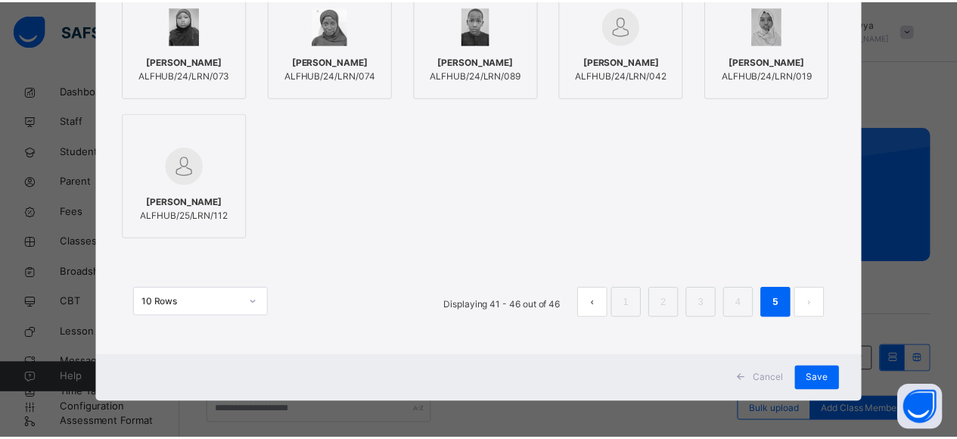
scroll to position [236, 0]
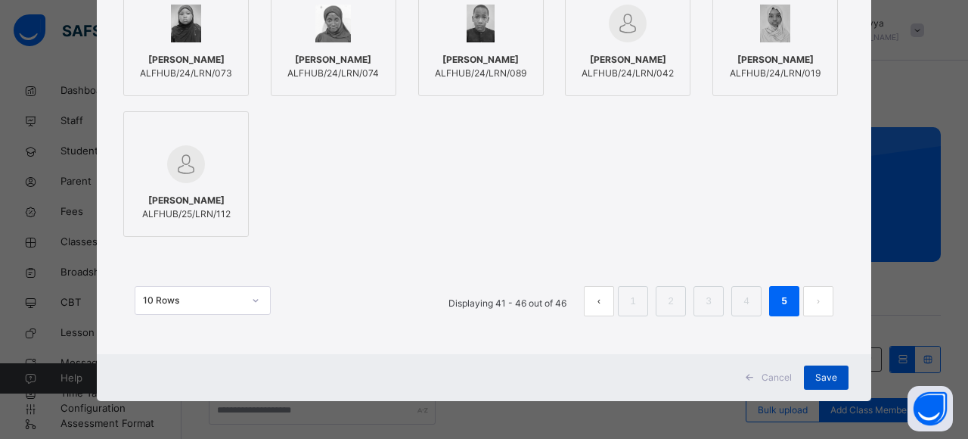
click at [818, 382] on span "Save" at bounding box center [826, 378] width 22 height 14
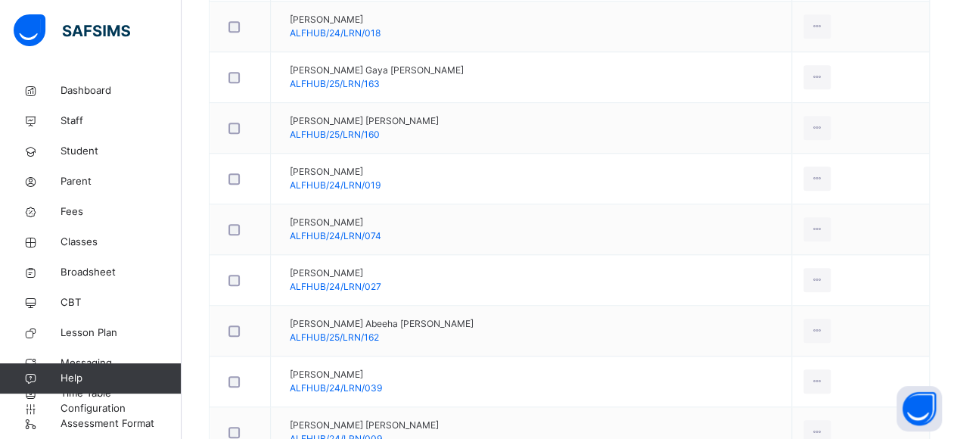
scroll to position [575, 0]
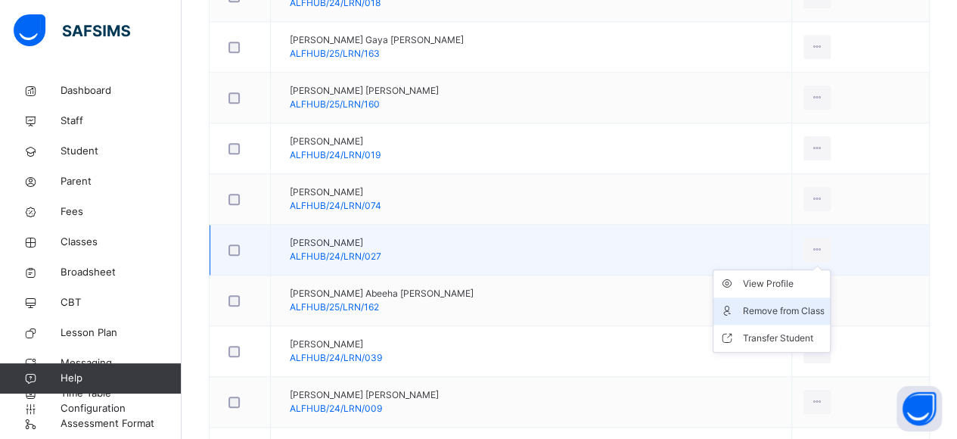
click at [754, 315] on li "Remove from Class" at bounding box center [771, 310] width 116 height 27
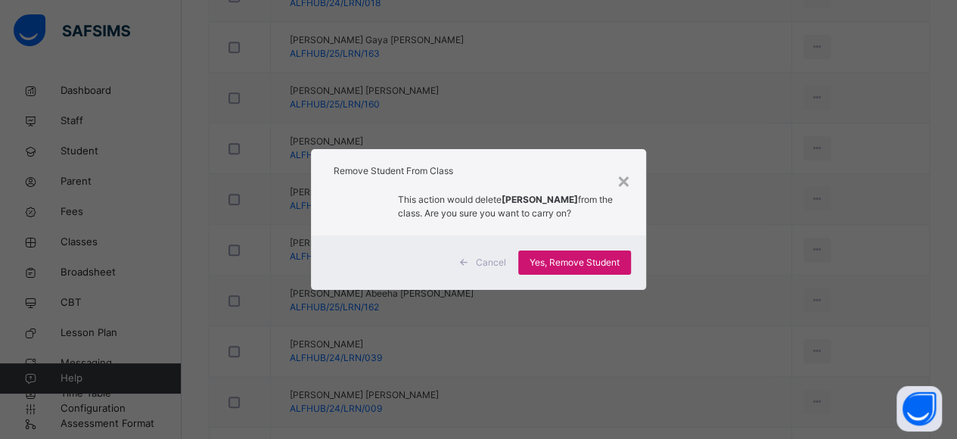
click at [589, 261] on span "Yes, Remove Student" at bounding box center [574, 263] width 90 height 14
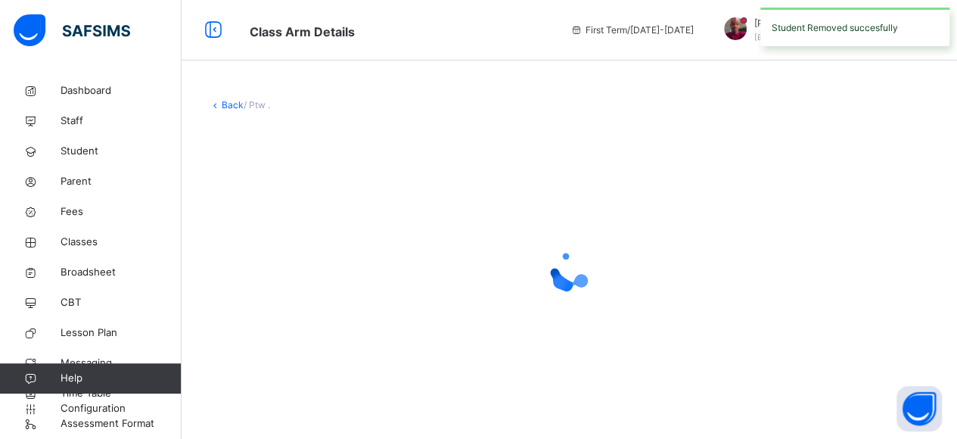
scroll to position [0, 0]
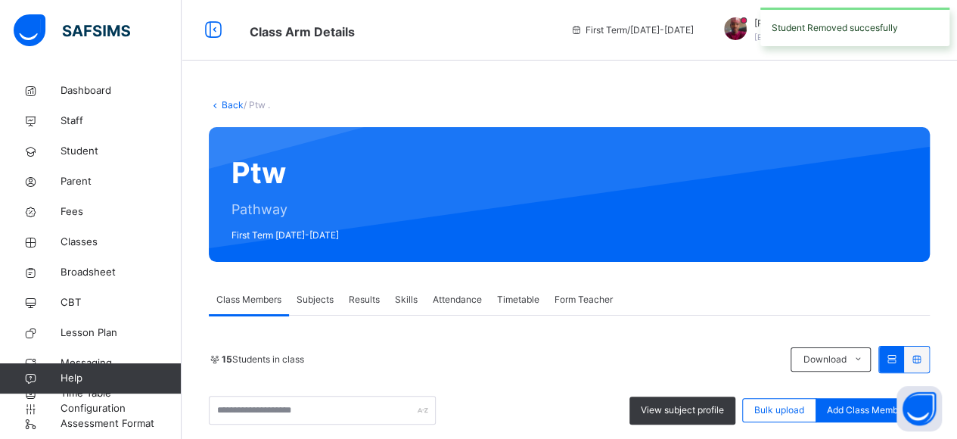
click at [327, 299] on span "Subjects" at bounding box center [315, 300] width 37 height 14
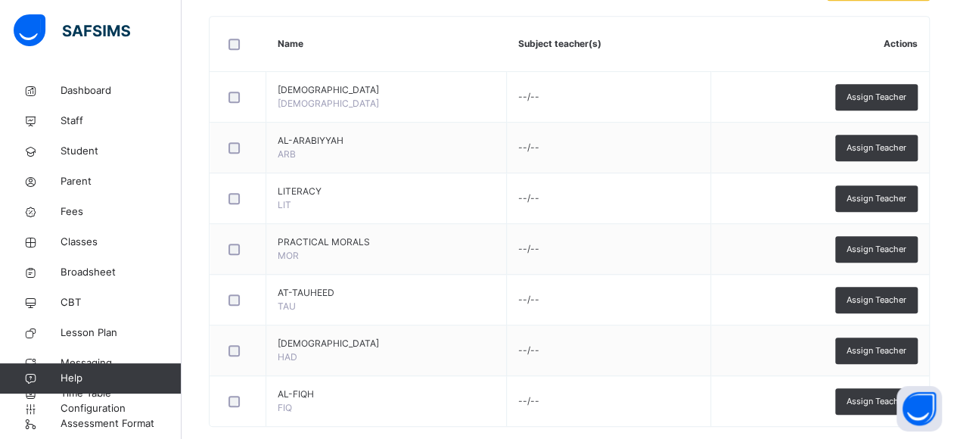
scroll to position [384, 0]
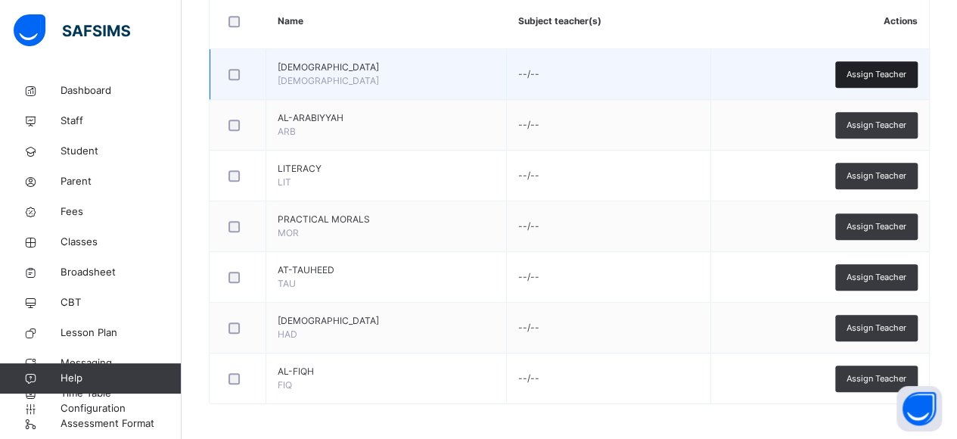
click at [871, 76] on span "Assign Teacher" at bounding box center [876, 74] width 60 height 13
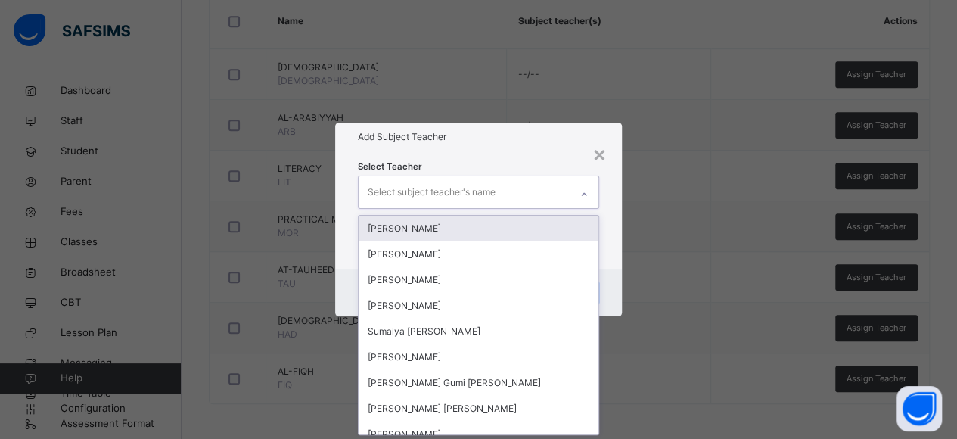
click at [585, 198] on icon at bounding box center [583, 194] width 9 height 15
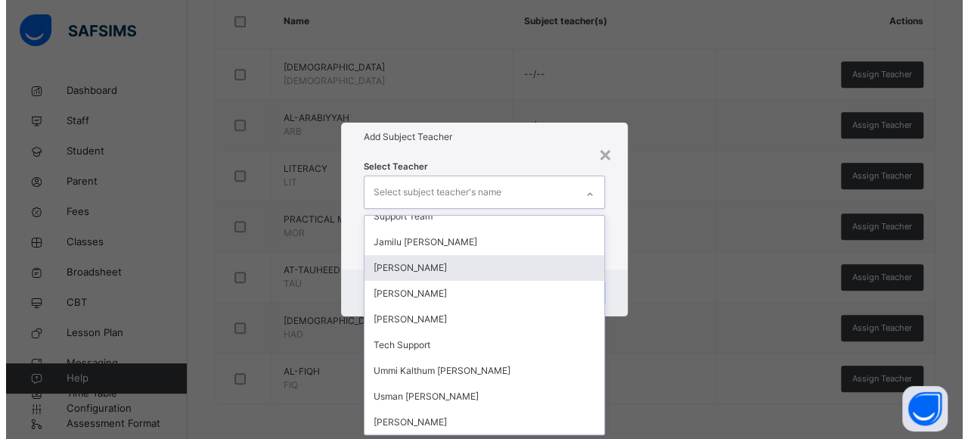
scroll to position [270, 0]
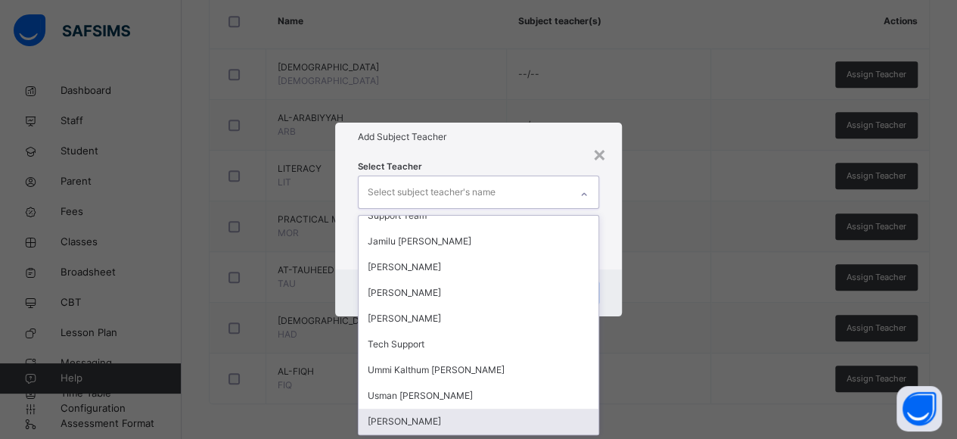
click at [517, 417] on div "[PERSON_NAME]" at bounding box center [479, 421] width 241 height 26
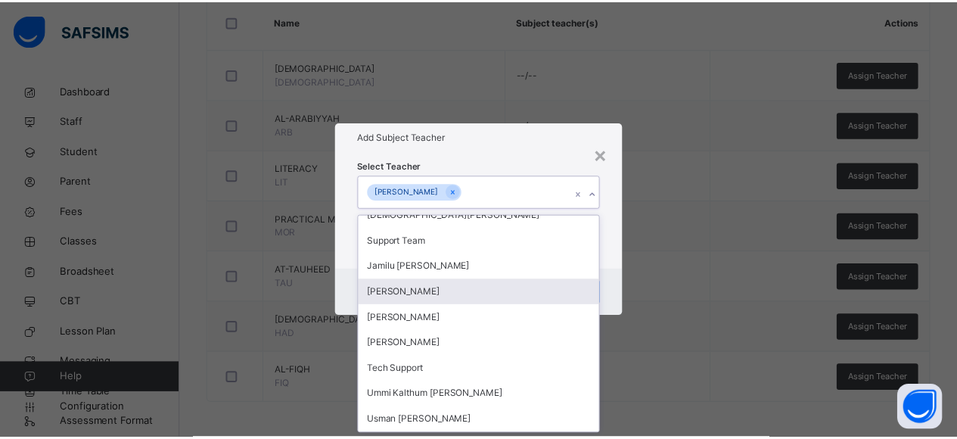
scroll to position [53, 0]
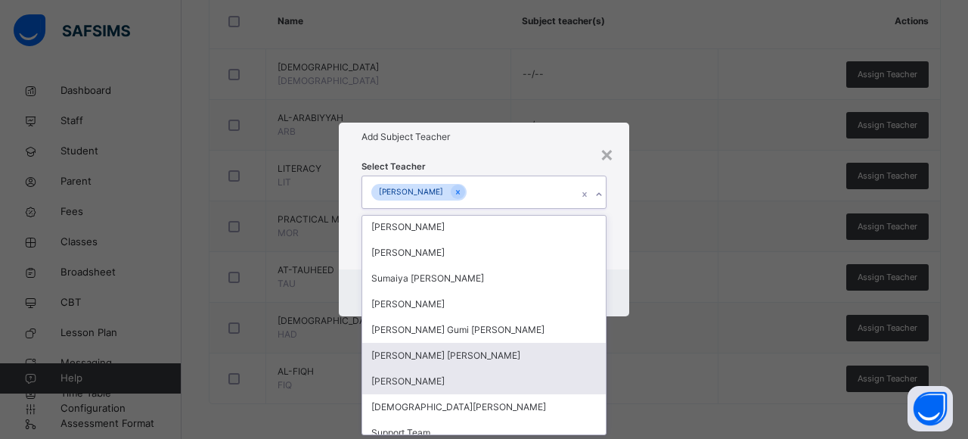
click at [455, 380] on div "[PERSON_NAME]" at bounding box center [484, 381] width 244 height 26
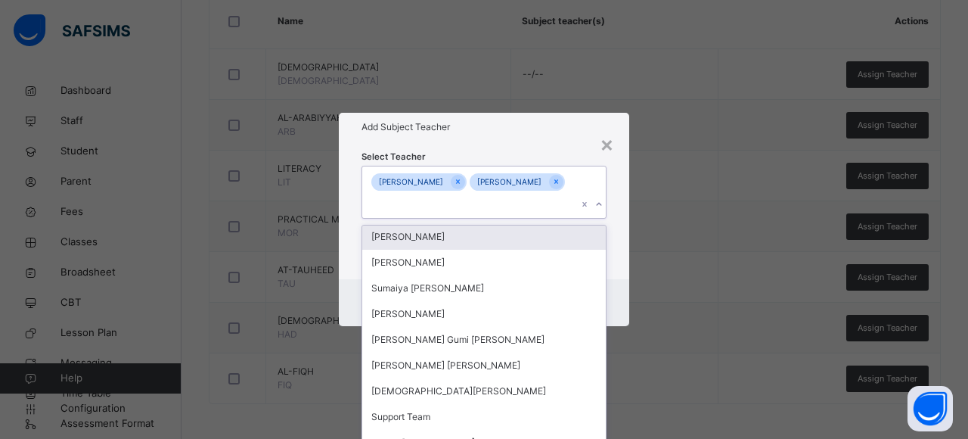
click at [616, 244] on div "Select Teacher option [PERSON_NAME], selected. option [PERSON_NAME] focused, 3 …" at bounding box center [484, 210] width 290 height 138
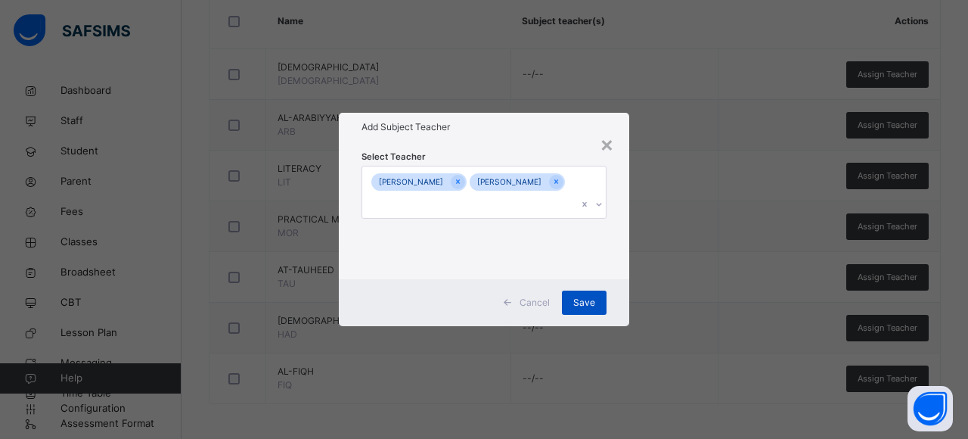
click at [587, 305] on span "Save" at bounding box center [584, 303] width 22 height 14
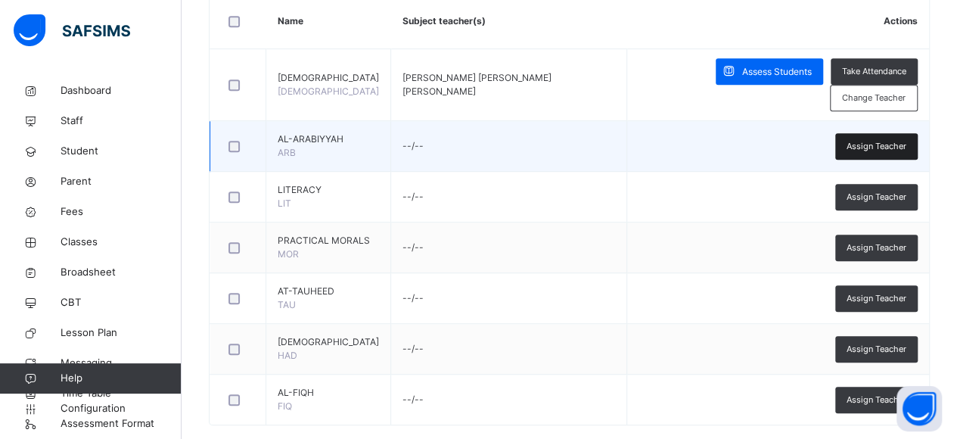
click at [884, 152] on div "Assign Teacher" at bounding box center [876, 146] width 82 height 26
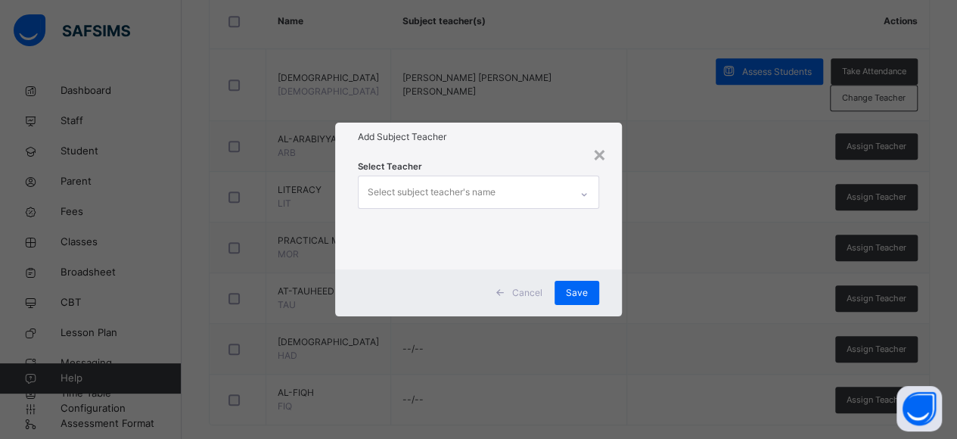
click at [564, 194] on div "Select subject teacher's name" at bounding box center [465, 192] width 212 height 32
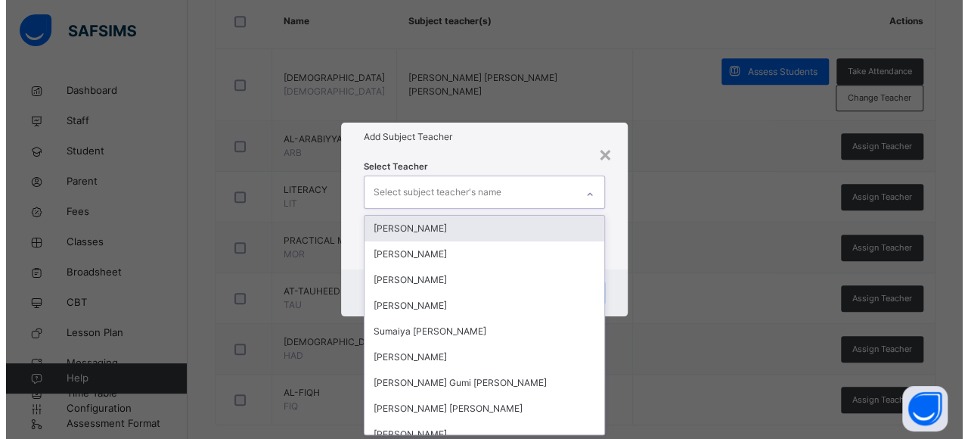
scroll to position [0, 0]
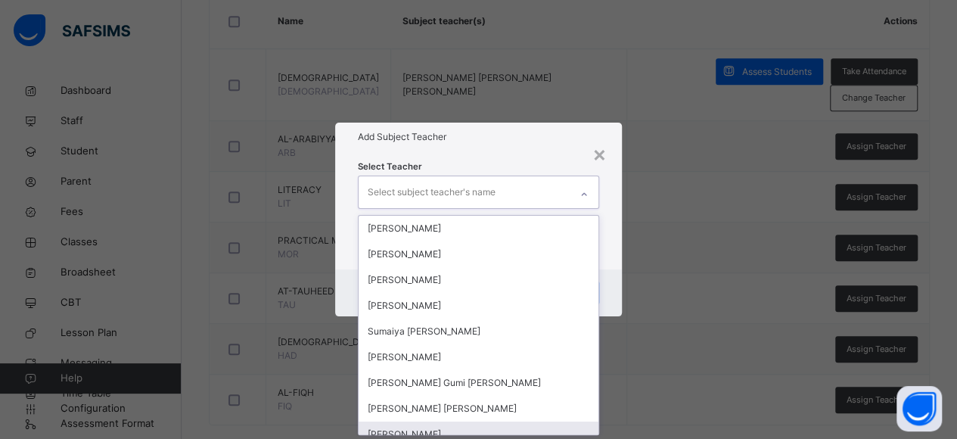
click at [482, 425] on div "[PERSON_NAME]" at bounding box center [479, 434] width 241 height 26
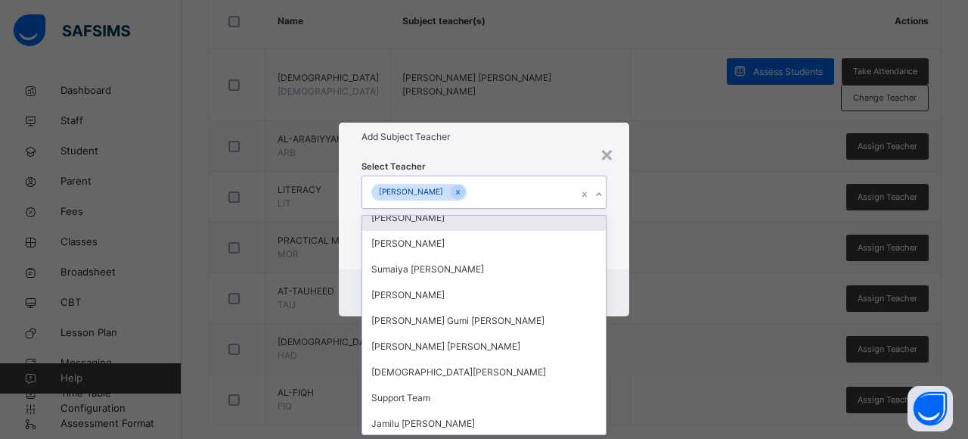
scroll to position [244, 0]
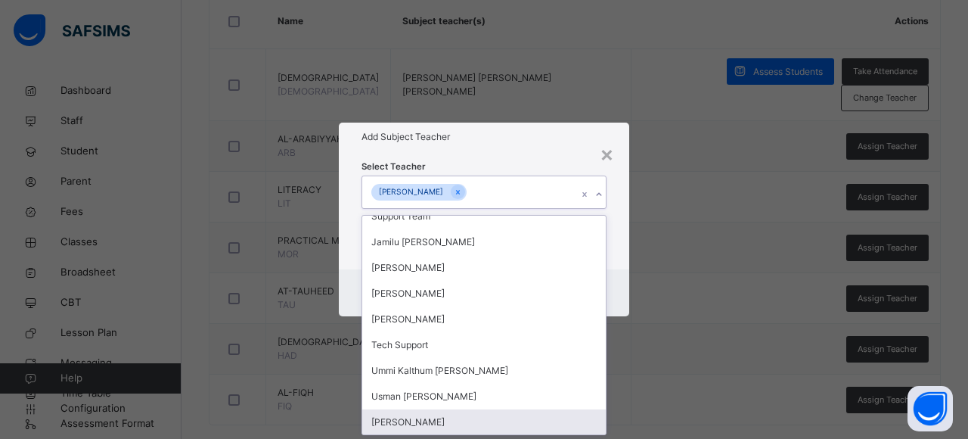
click at [496, 414] on div "[PERSON_NAME]" at bounding box center [484, 422] width 244 height 26
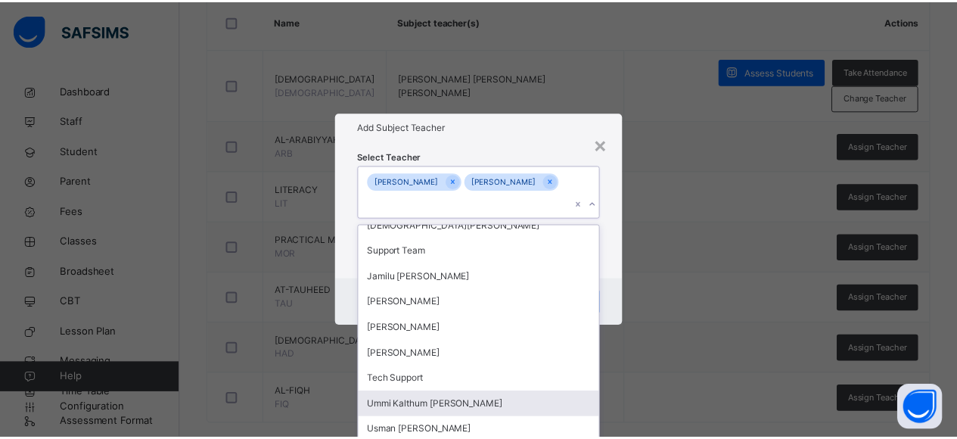
scroll to position [219, 0]
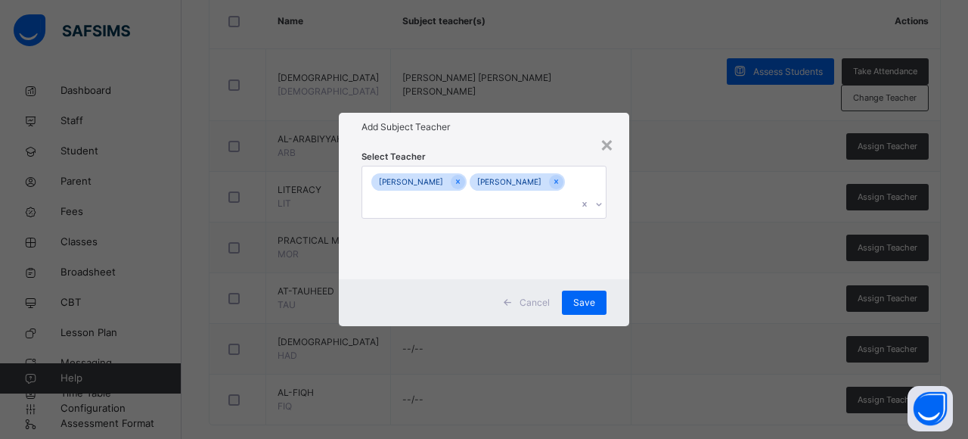
click at [616, 287] on div "Cancel Save" at bounding box center [484, 302] width 290 height 47
click at [586, 303] on span "Save" at bounding box center [584, 303] width 22 height 14
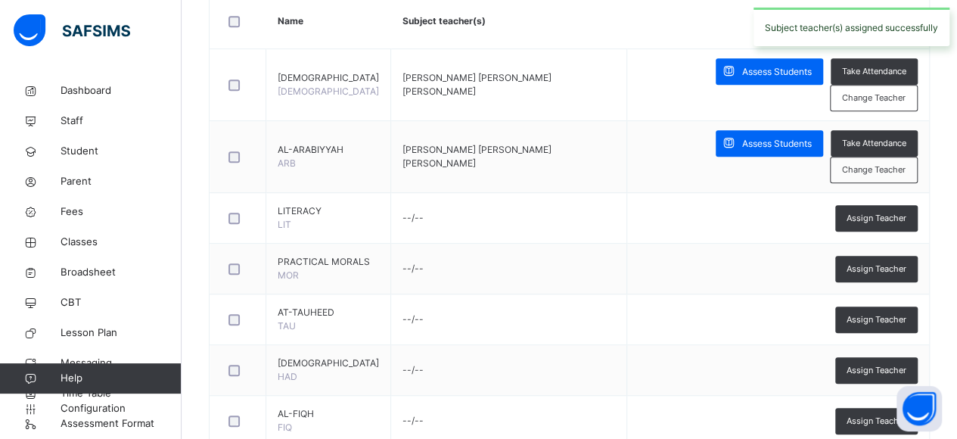
click at [885, 197] on td "Assign Teacher" at bounding box center [777, 218] width 303 height 51
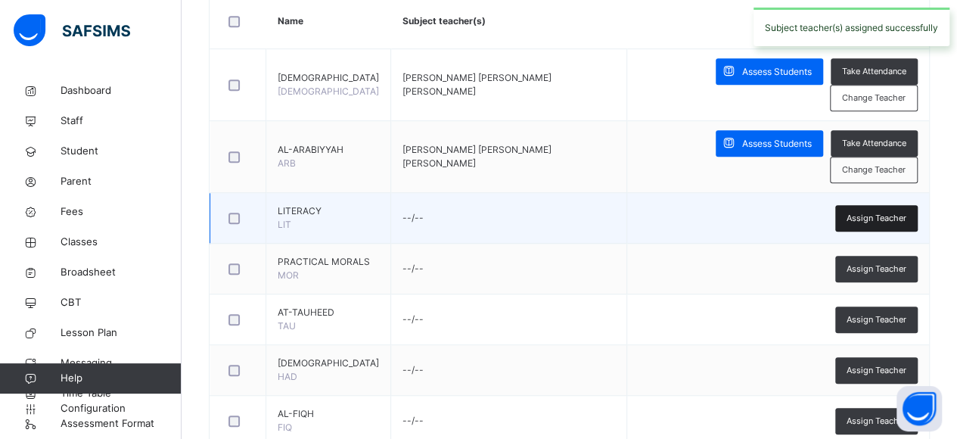
click at [879, 213] on span "Assign Teacher" at bounding box center [876, 218] width 60 height 13
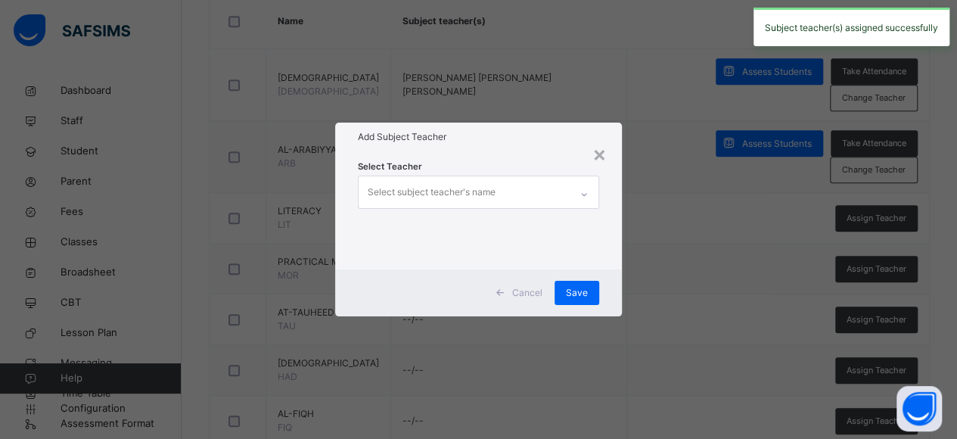
click at [579, 179] on div at bounding box center [584, 192] width 29 height 32
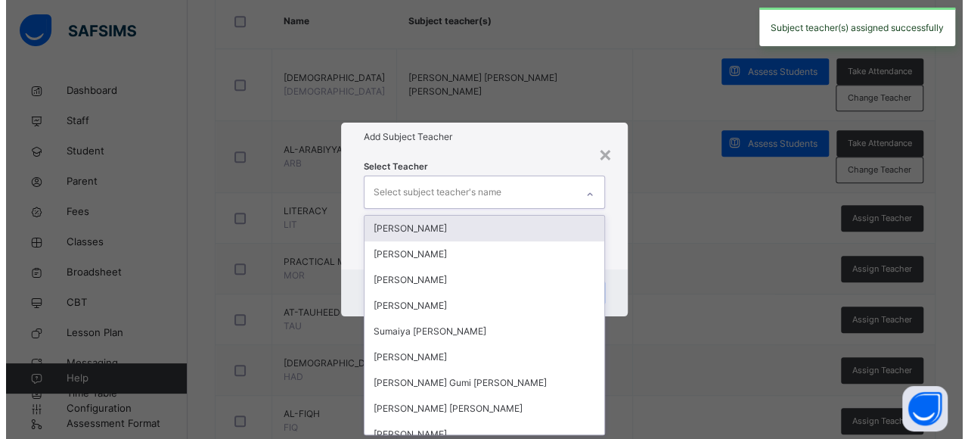
scroll to position [0, 0]
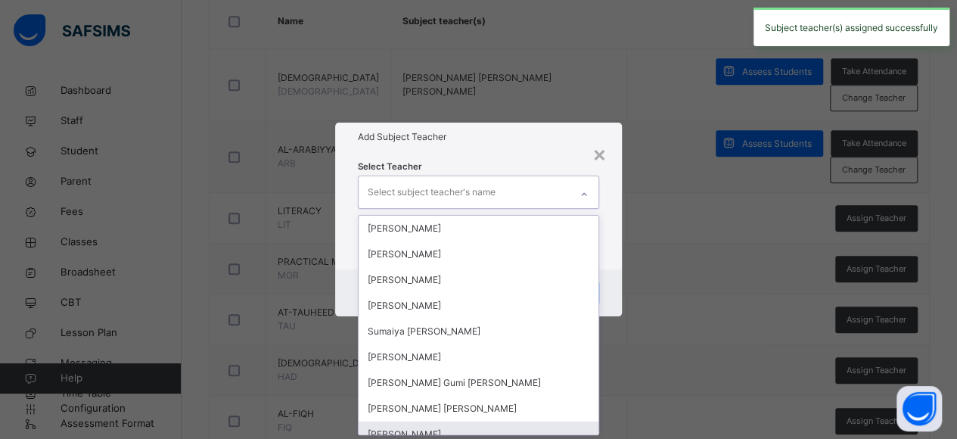
click at [457, 427] on div "[PERSON_NAME]" at bounding box center [479, 434] width 241 height 26
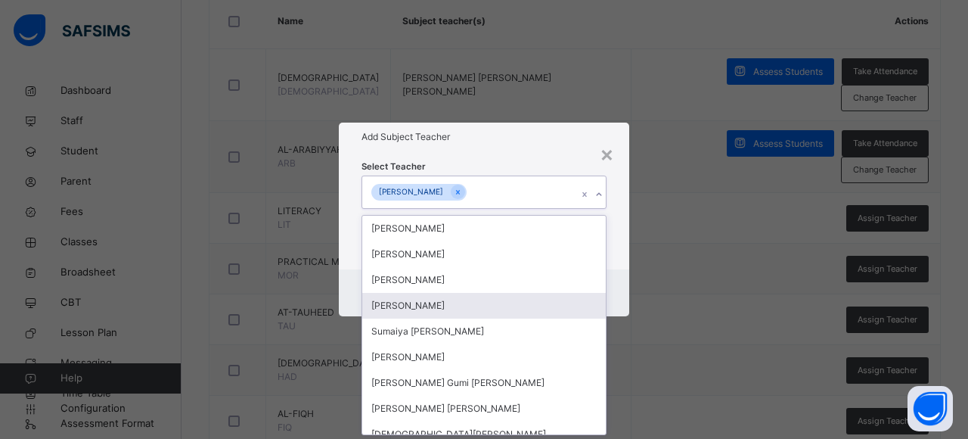
scroll to position [244, 0]
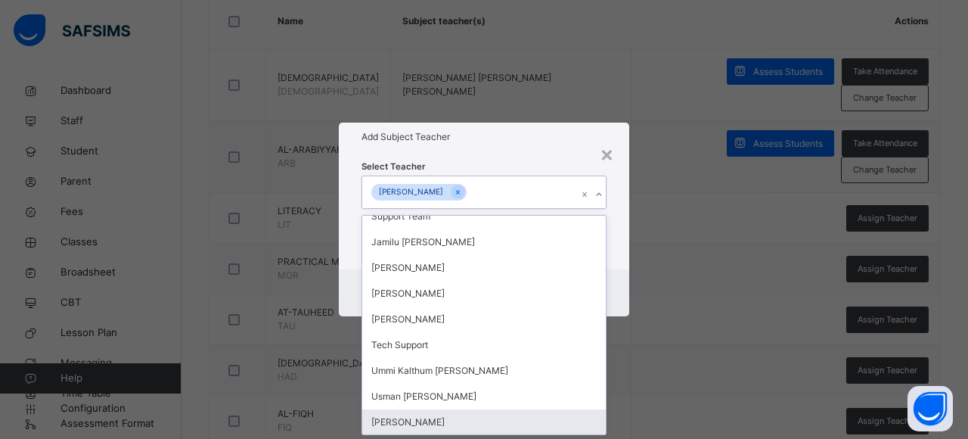
click at [495, 412] on div "[PERSON_NAME]" at bounding box center [484, 422] width 244 height 26
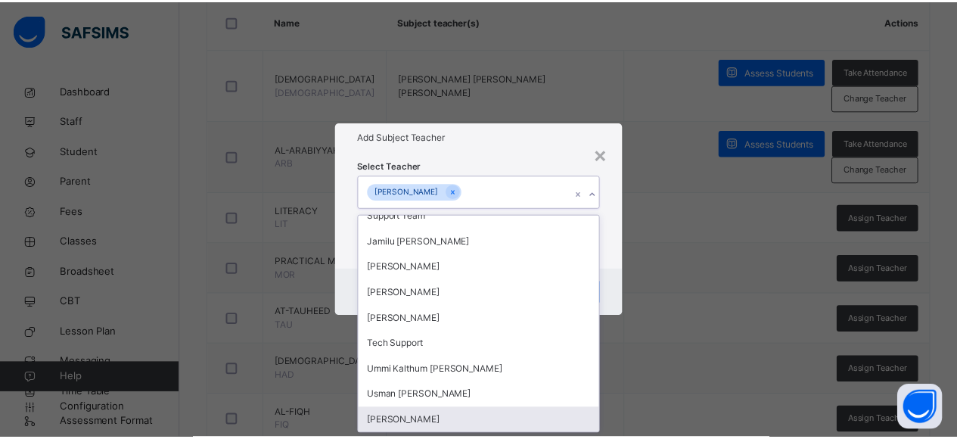
scroll to position [219, 0]
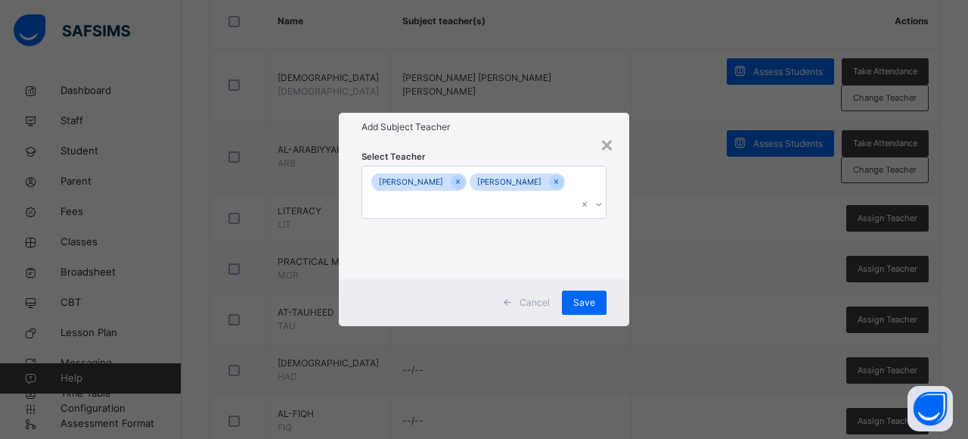
click at [610, 269] on div "Select Teacher [PERSON_NAME] [PERSON_NAME] [PERSON_NAME]" at bounding box center [484, 210] width 290 height 138
click at [582, 303] on span "Save" at bounding box center [584, 303] width 22 height 14
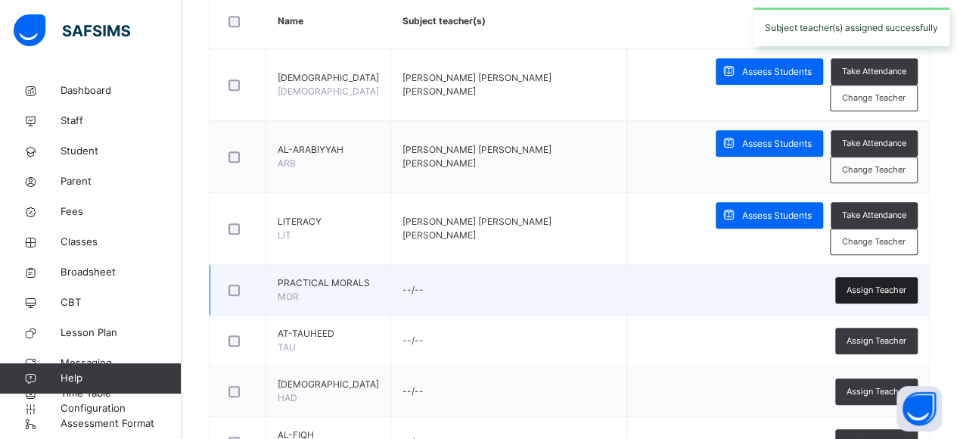
click at [861, 290] on span "Assign Teacher" at bounding box center [876, 290] width 60 height 13
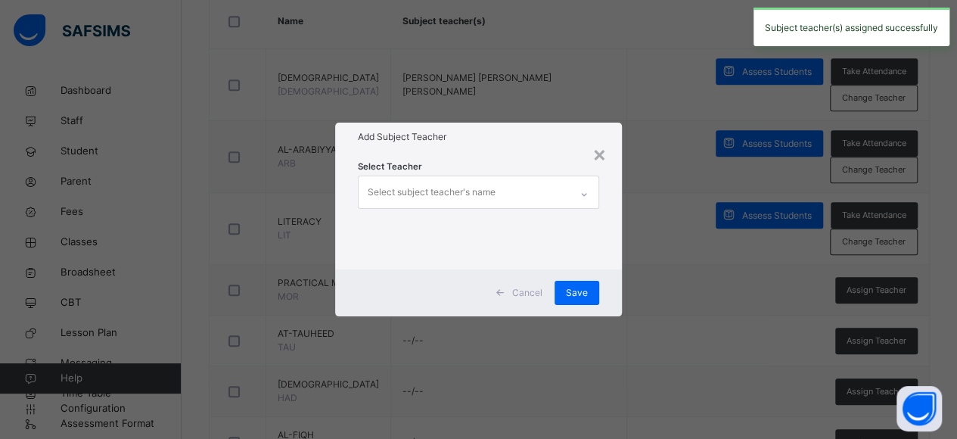
click at [575, 187] on div at bounding box center [584, 194] width 26 height 24
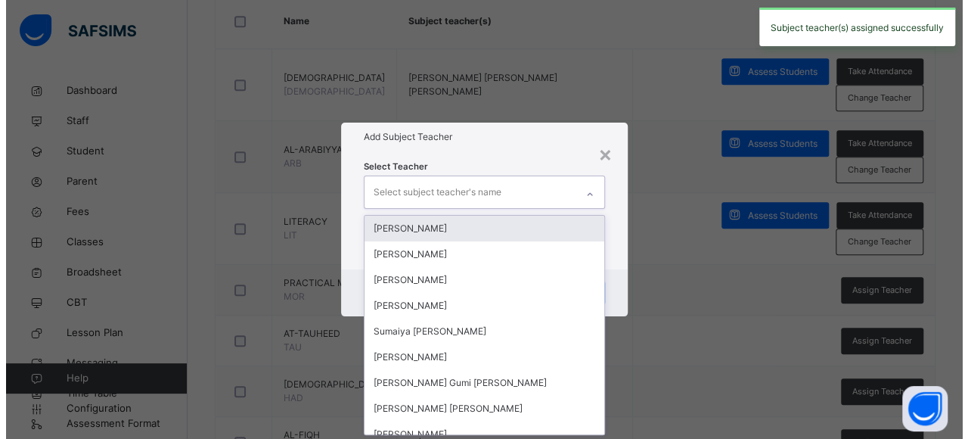
scroll to position [0, 0]
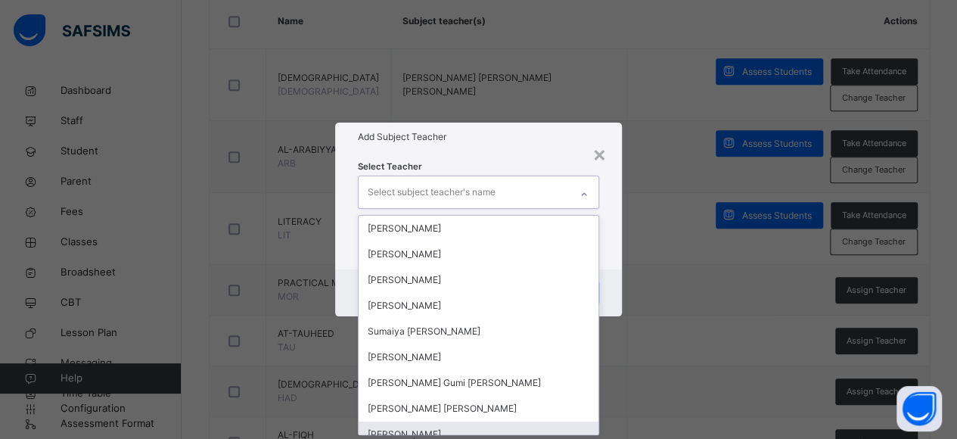
click at [454, 430] on div "[PERSON_NAME]" at bounding box center [479, 434] width 241 height 26
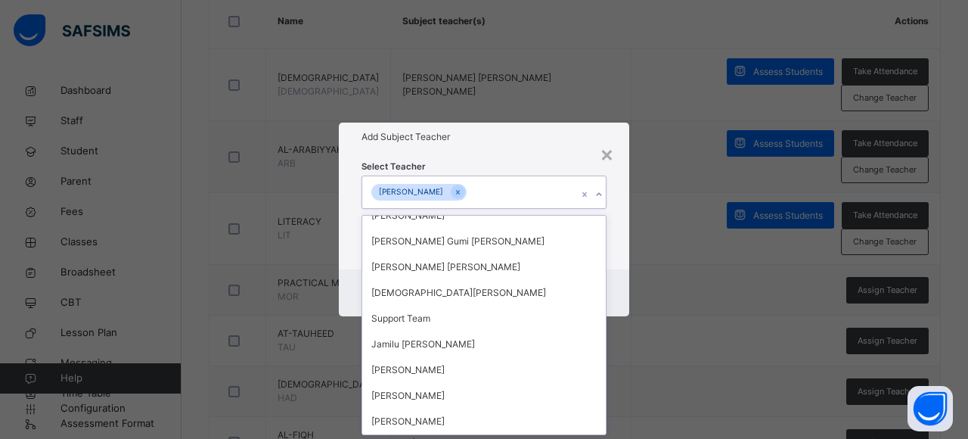
scroll to position [244, 0]
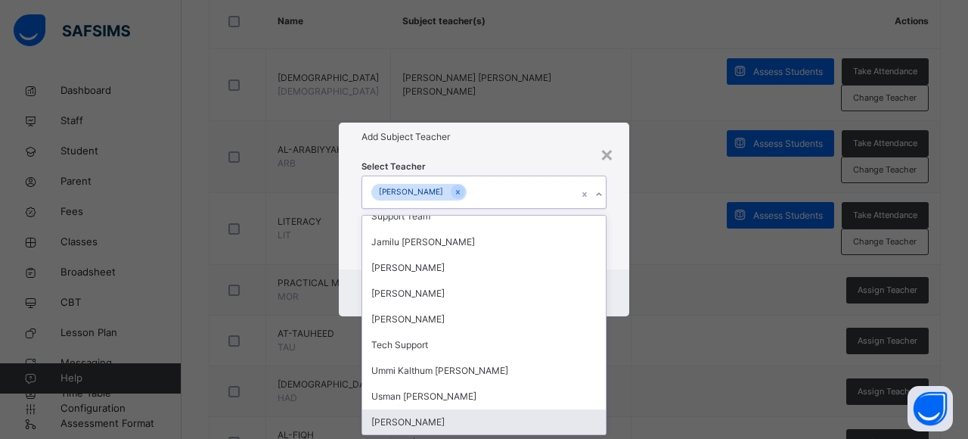
click at [493, 425] on div "[PERSON_NAME]" at bounding box center [484, 422] width 244 height 26
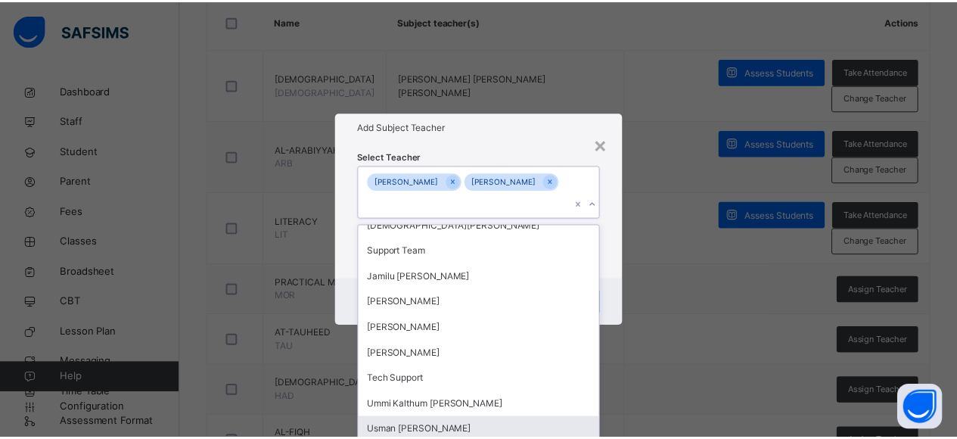
scroll to position [219, 0]
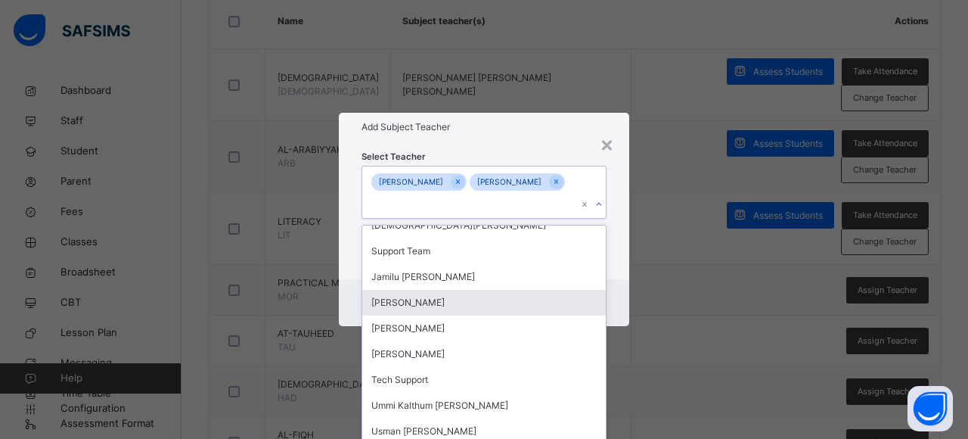
click at [611, 292] on div "Cancel Save" at bounding box center [484, 302] width 290 height 47
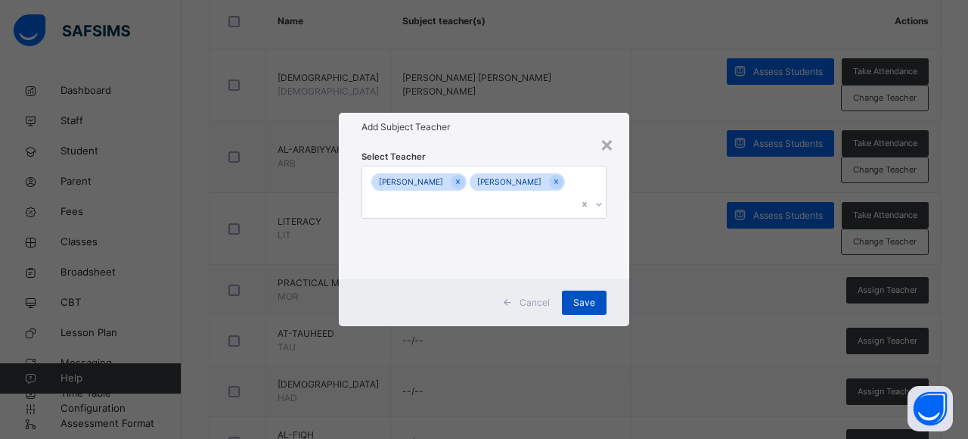
click at [586, 310] on div "Save" at bounding box center [584, 302] width 45 height 24
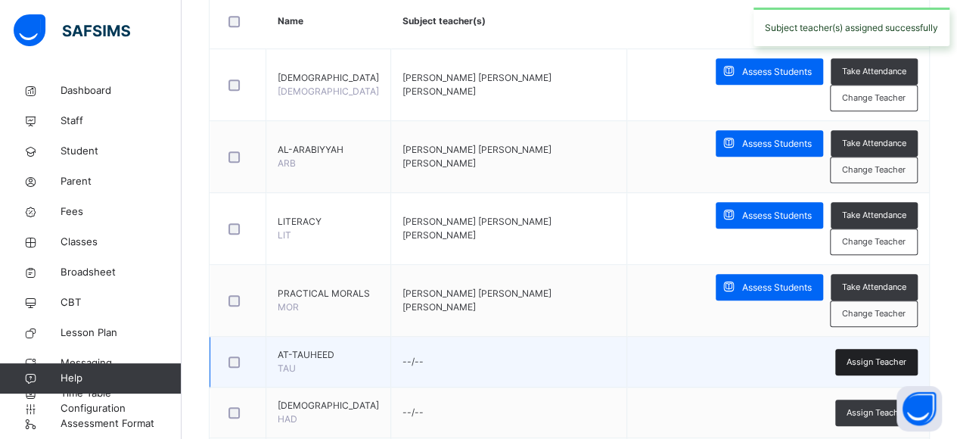
click at [849, 362] on div "Assign Teacher" at bounding box center [876, 362] width 82 height 26
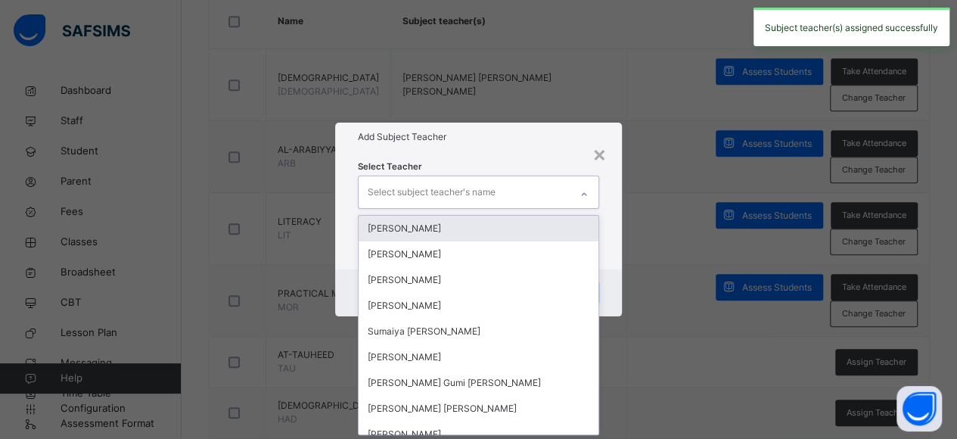
click at [558, 194] on div "Select subject teacher's name" at bounding box center [465, 192] width 212 height 32
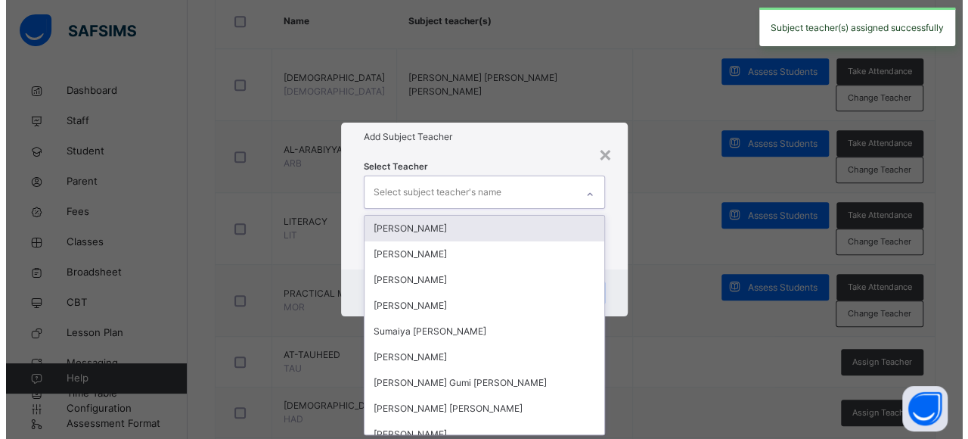
scroll to position [0, 0]
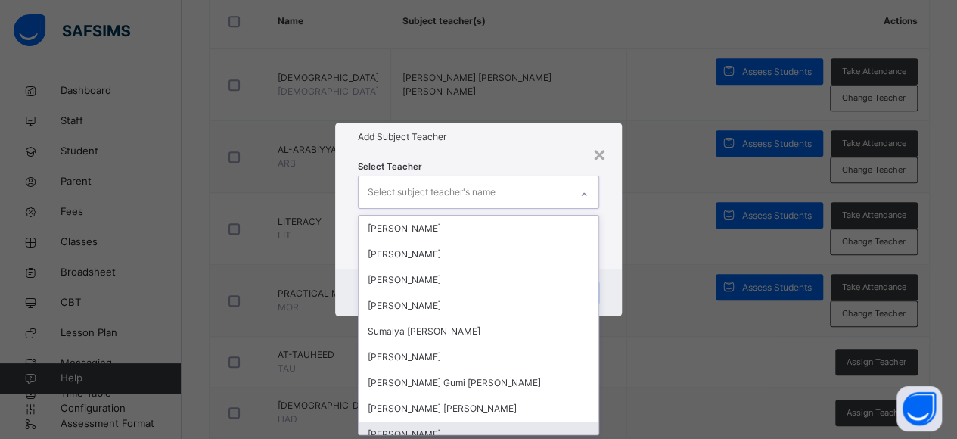
click at [485, 424] on div "[PERSON_NAME]" at bounding box center [479, 434] width 241 height 26
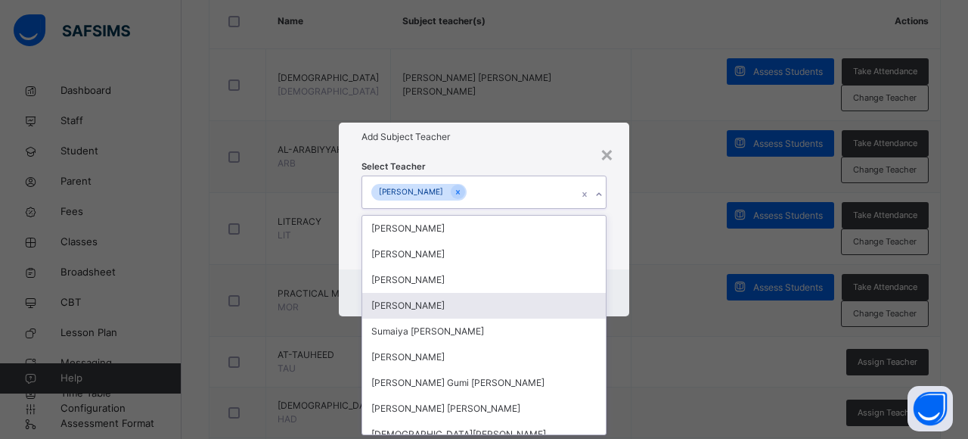
scroll to position [244, 0]
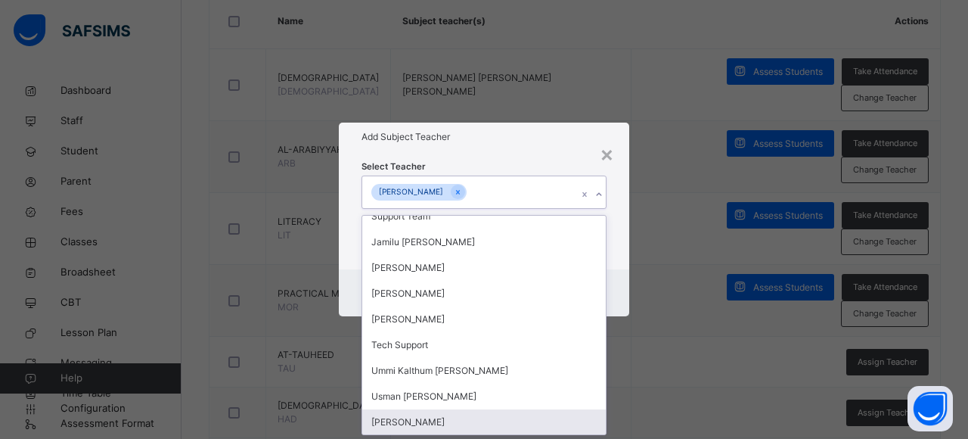
click at [507, 423] on div "[PERSON_NAME]" at bounding box center [484, 422] width 244 height 26
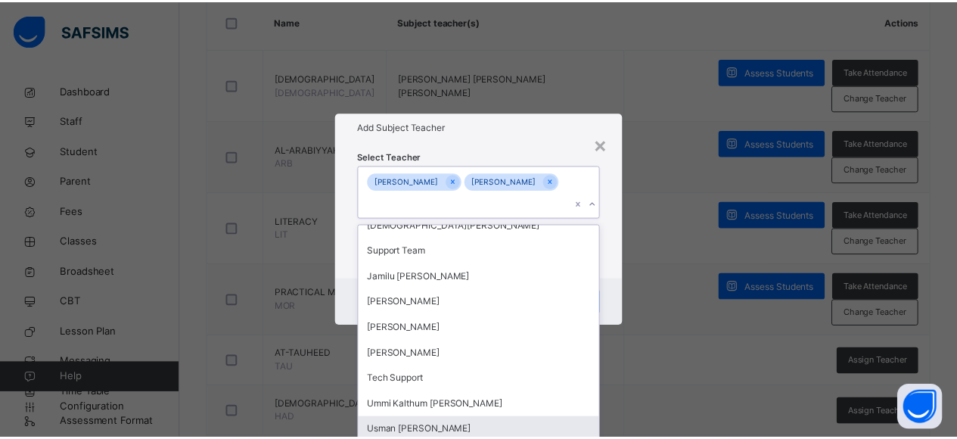
scroll to position [219, 0]
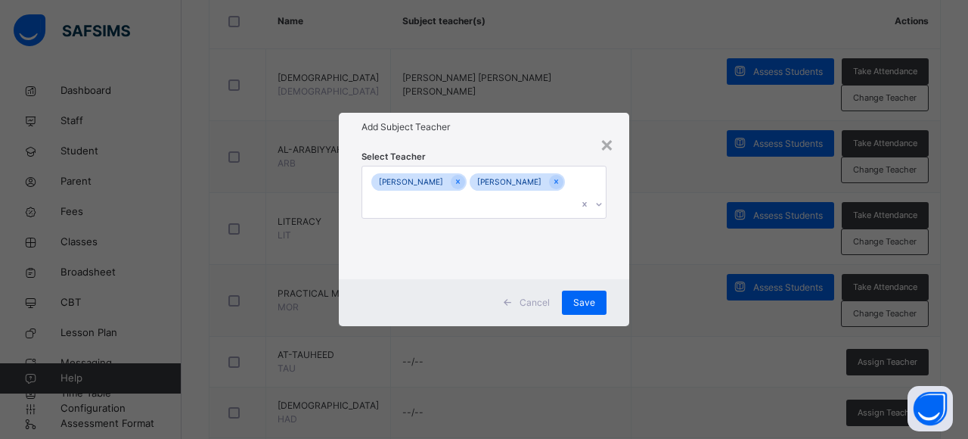
click at [622, 314] on div "Cancel Save" at bounding box center [484, 302] width 290 height 47
click at [593, 302] on span "Save" at bounding box center [584, 303] width 22 height 14
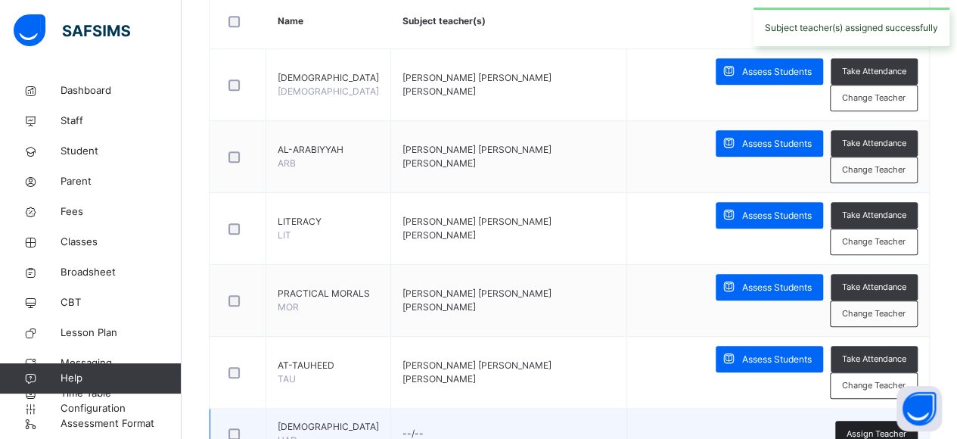
click at [862, 423] on div "Assign Teacher" at bounding box center [876, 434] width 82 height 26
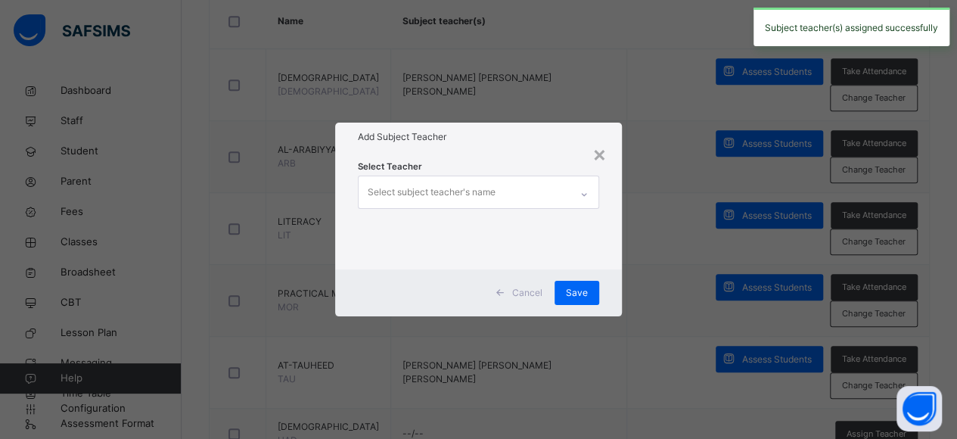
click at [566, 194] on div "Select subject teacher's name" at bounding box center [465, 192] width 212 height 32
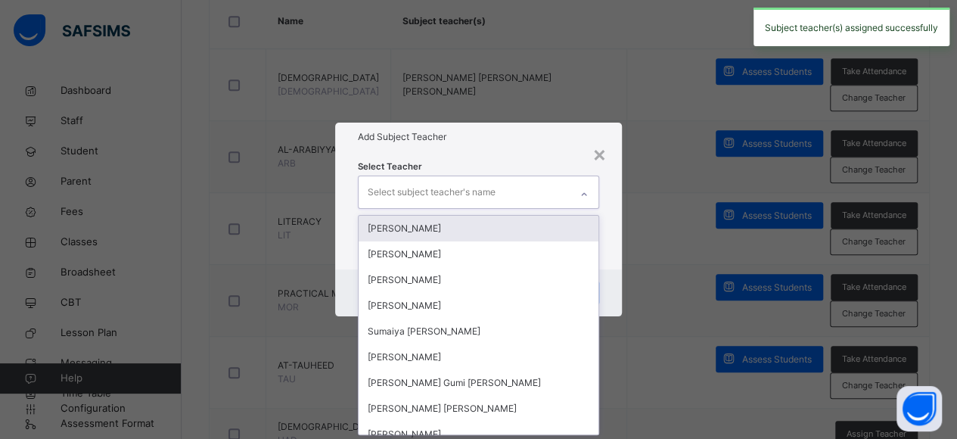
scroll to position [0, 0]
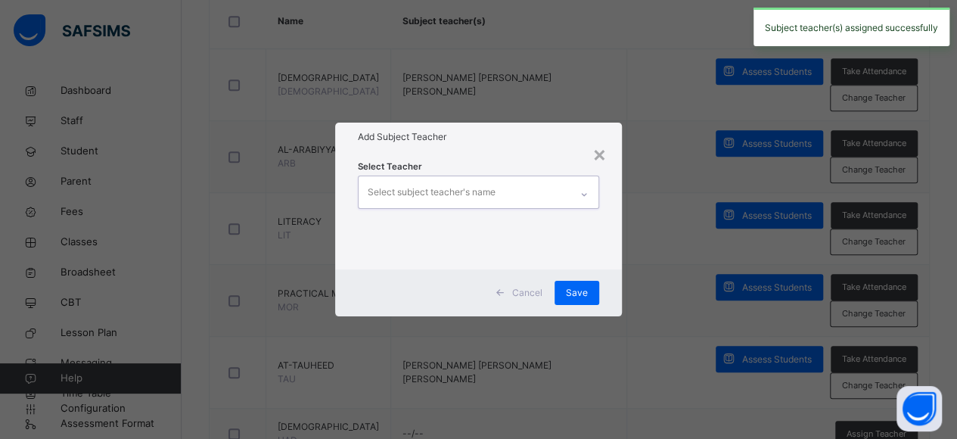
click at [566, 194] on div "Select subject teacher's name" at bounding box center [465, 192] width 212 height 32
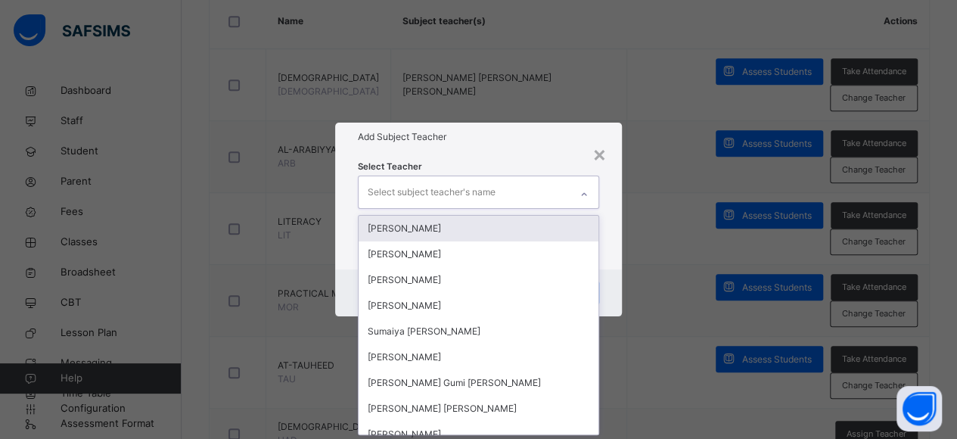
click at [575, 197] on div at bounding box center [584, 194] width 26 height 24
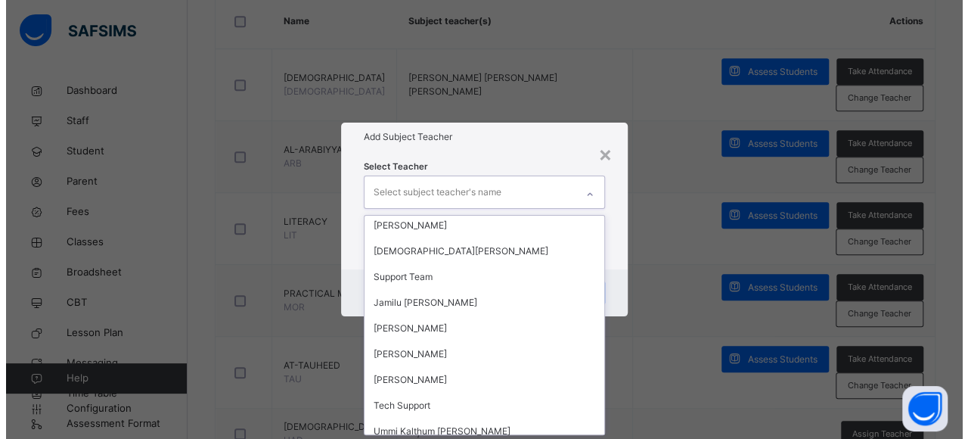
scroll to position [270, 0]
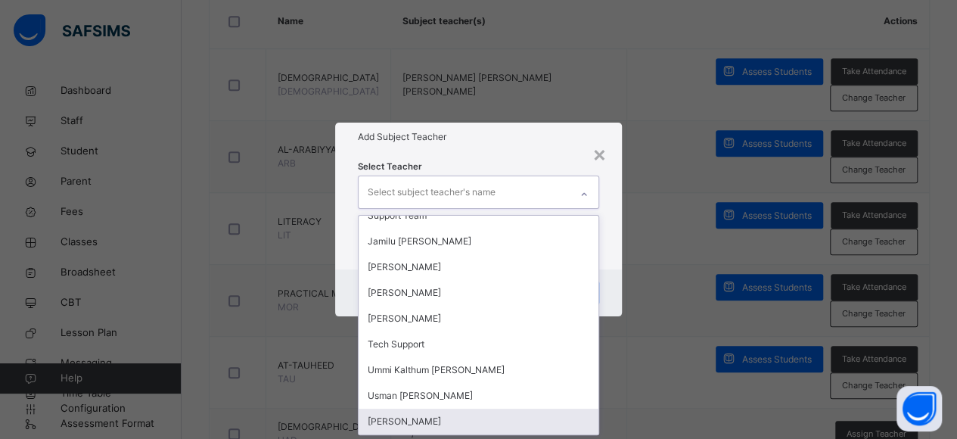
click at [459, 409] on div "[PERSON_NAME]" at bounding box center [479, 421] width 241 height 26
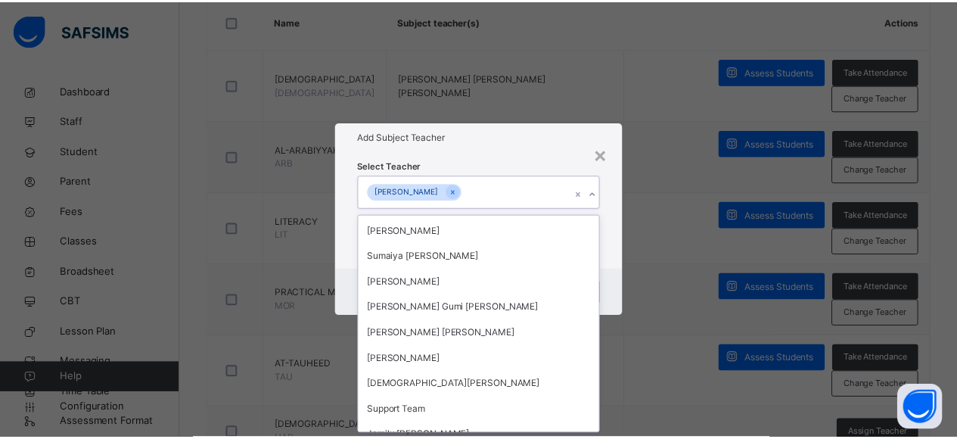
scroll to position [45, 0]
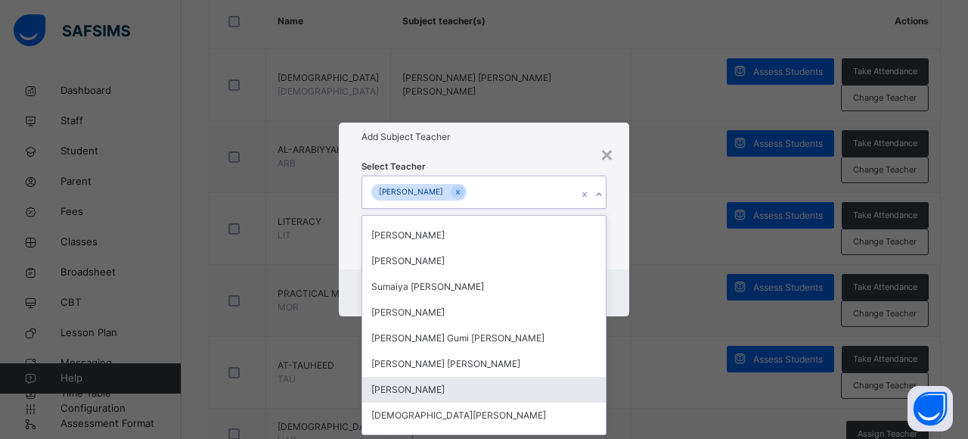
click at [501, 382] on div "[PERSON_NAME]" at bounding box center [484, 390] width 244 height 26
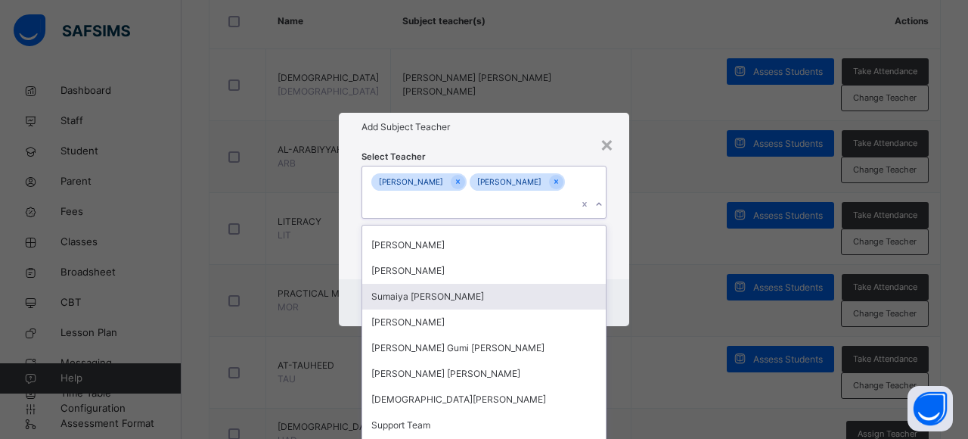
click at [624, 284] on div "Cancel Save" at bounding box center [484, 302] width 290 height 47
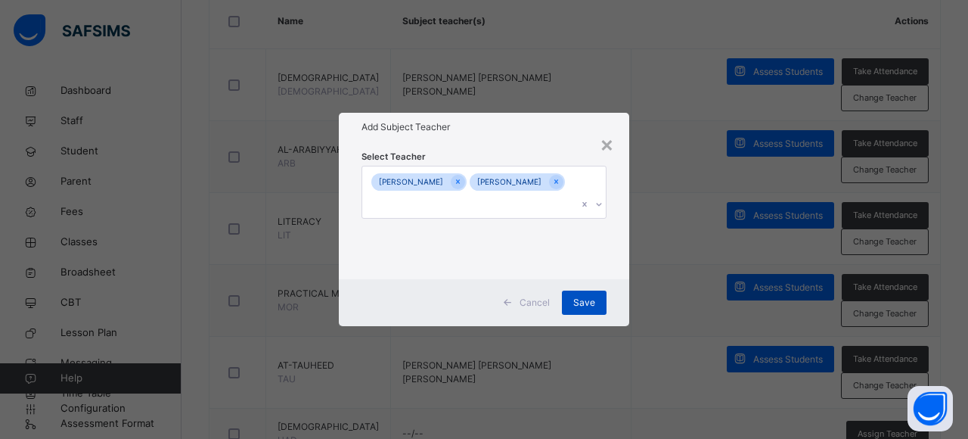
click at [595, 303] on span "Save" at bounding box center [584, 303] width 22 height 14
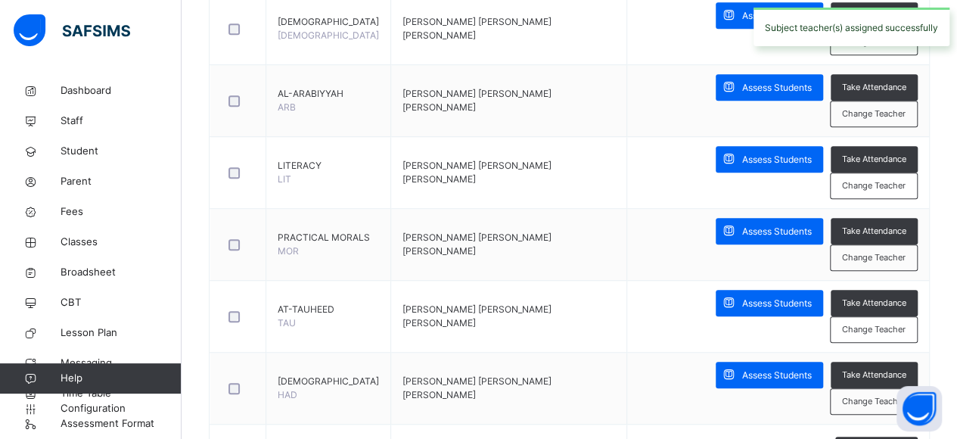
scroll to position [511, 0]
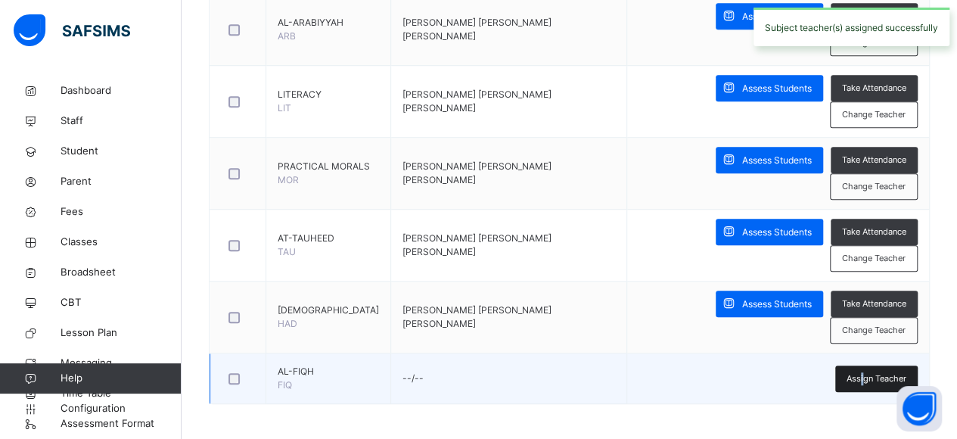
click at [871, 377] on span "Assign Teacher" at bounding box center [876, 378] width 60 height 13
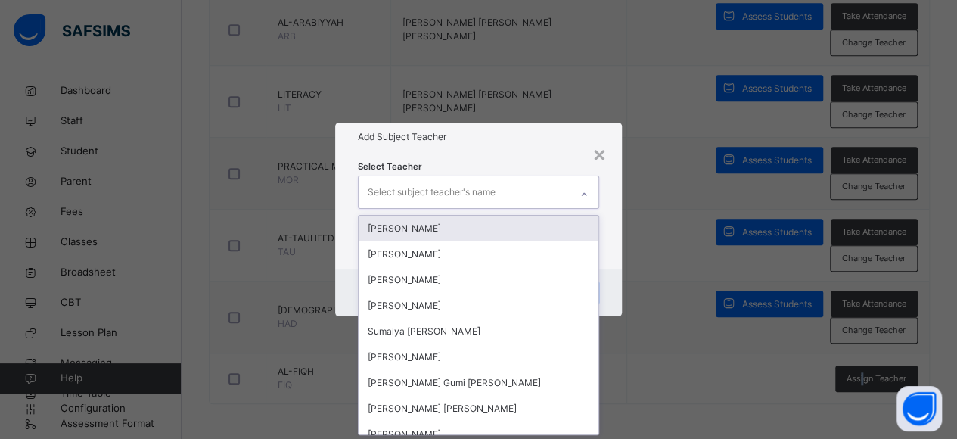
click at [573, 181] on div at bounding box center [584, 192] width 29 height 32
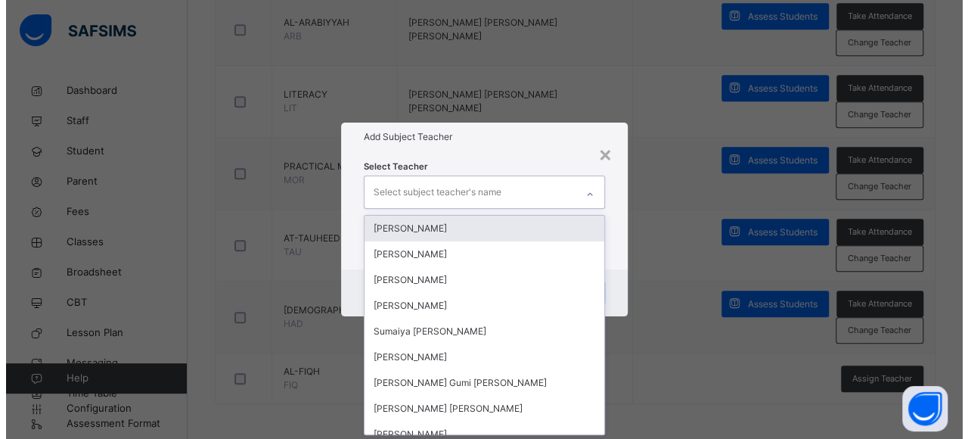
scroll to position [0, 0]
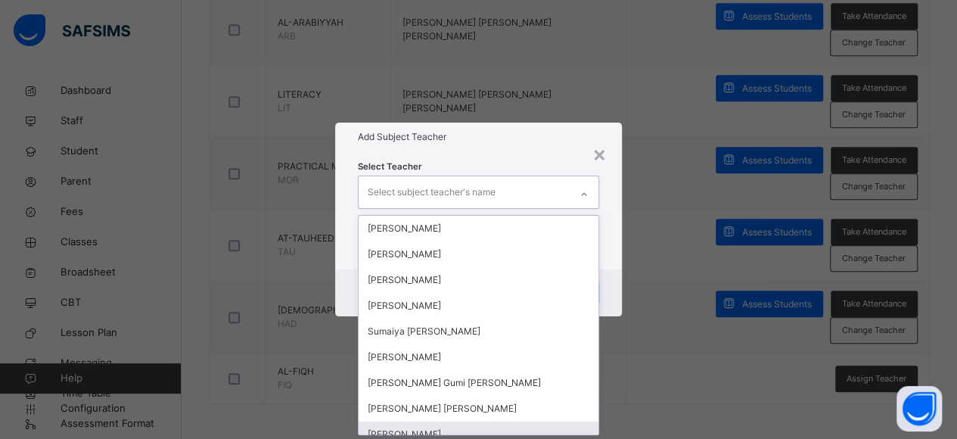
click at [489, 433] on div "[PERSON_NAME]" at bounding box center [479, 434] width 241 height 26
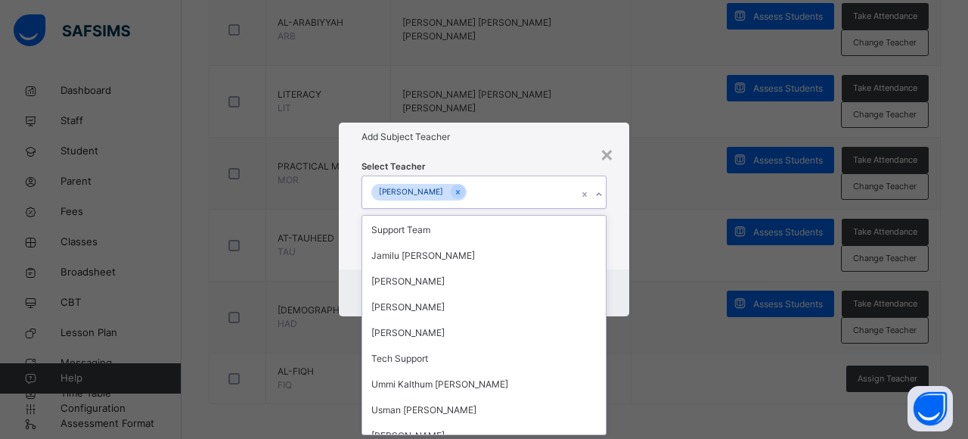
scroll to position [244, 0]
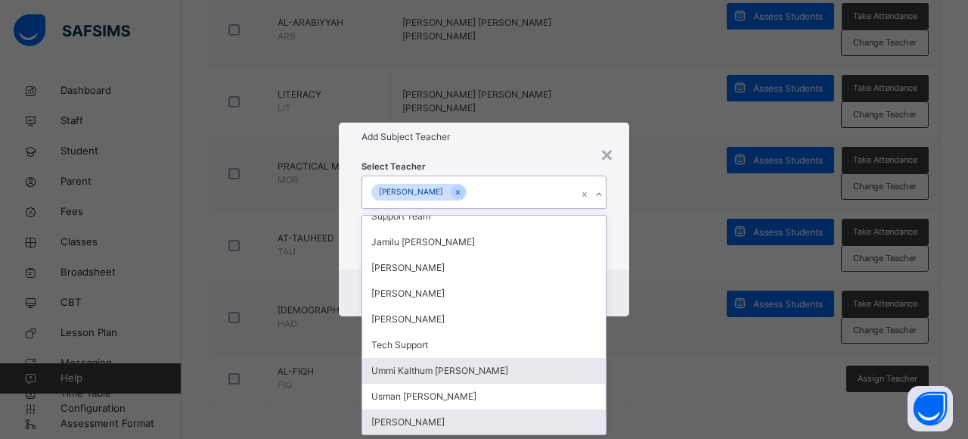
click at [486, 414] on div "[PERSON_NAME]" at bounding box center [484, 422] width 244 height 26
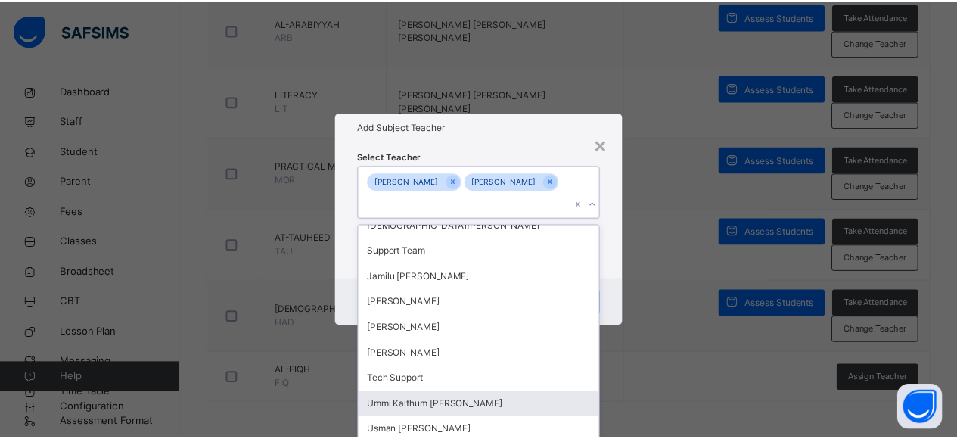
scroll to position [219, 0]
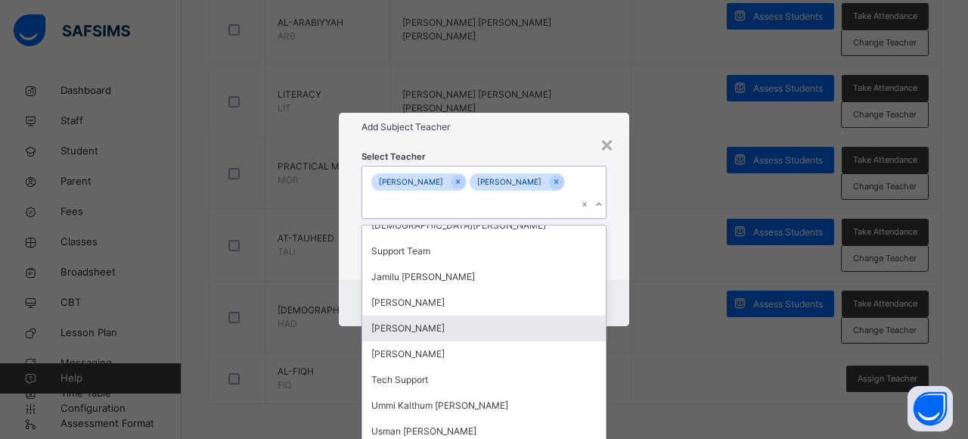
click at [616, 287] on div "Cancel Save" at bounding box center [484, 302] width 290 height 47
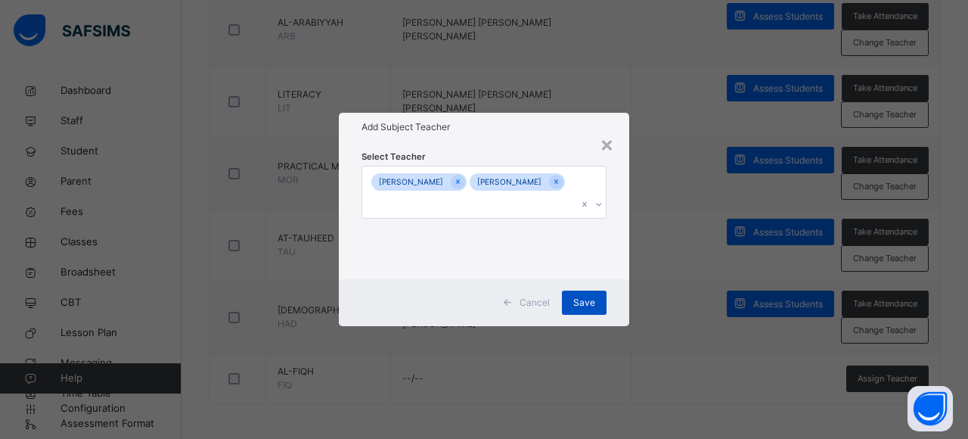
click at [591, 303] on span "Save" at bounding box center [584, 303] width 22 height 14
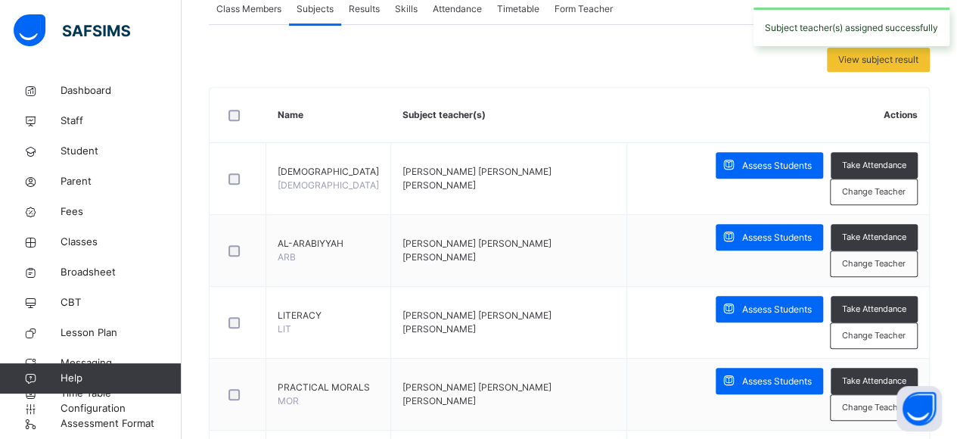
scroll to position [0, 0]
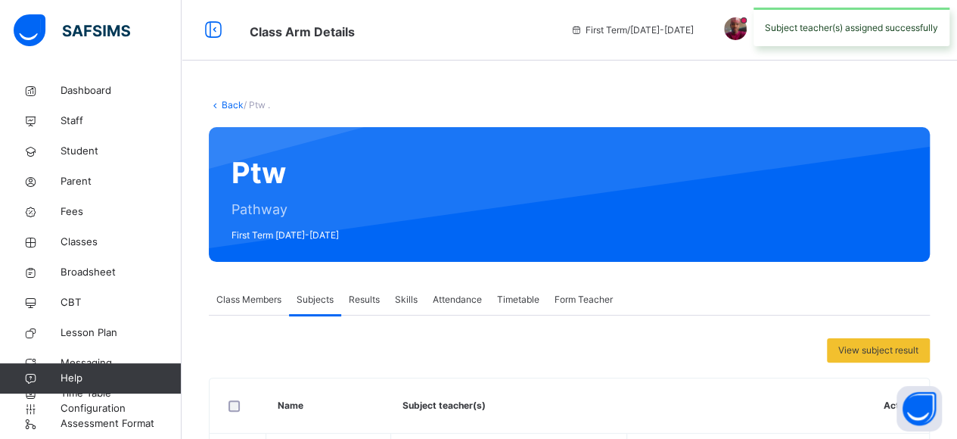
click at [225, 305] on span "Class Members" at bounding box center [248, 300] width 65 height 14
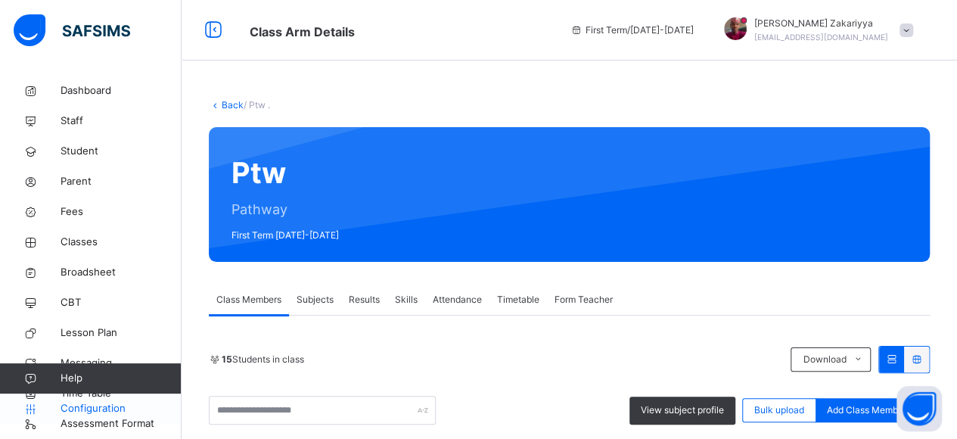
click at [68, 409] on span "Configuration" at bounding box center [121, 408] width 120 height 15
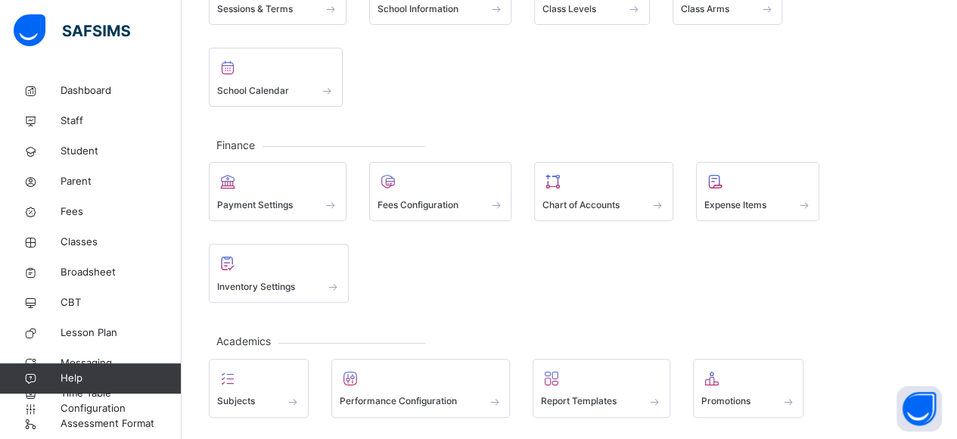
scroll to position [158, 0]
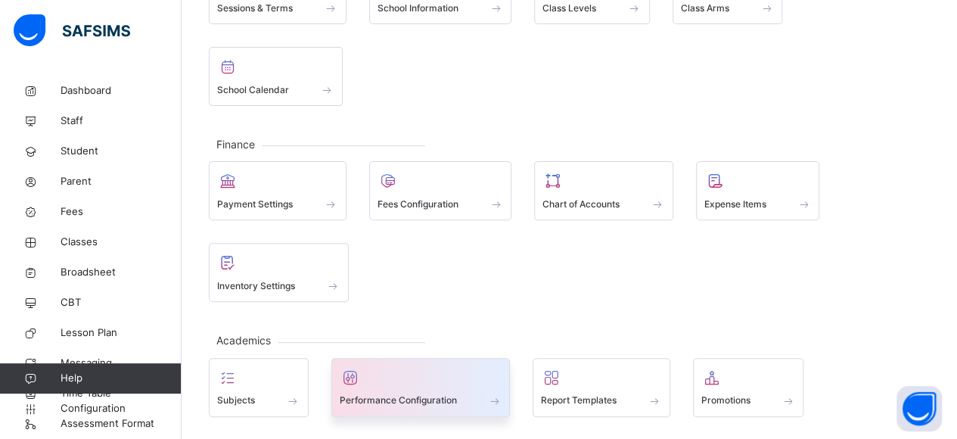
click at [430, 389] on span at bounding box center [421, 391] width 163 height 4
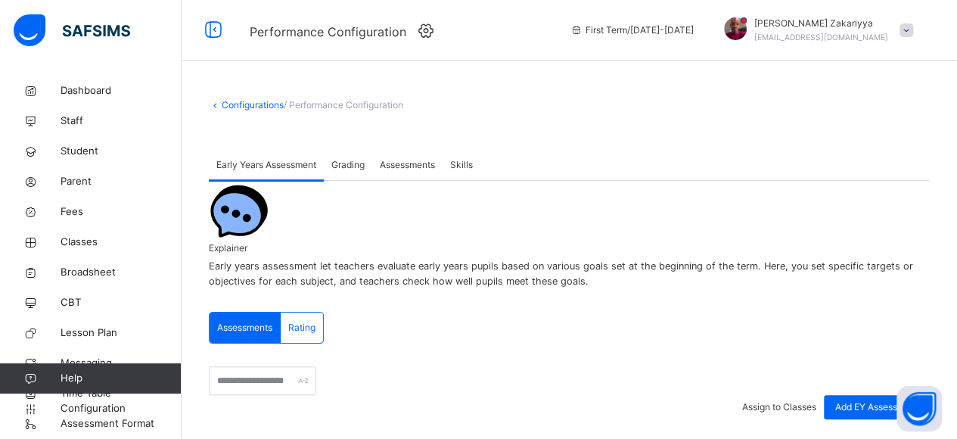
click at [345, 164] on span "Grading" at bounding box center [347, 165] width 33 height 14
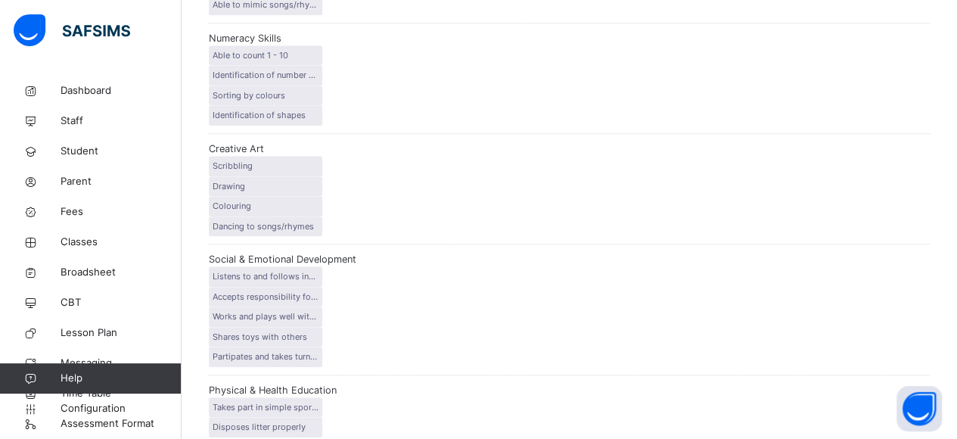
scroll to position [595, 0]
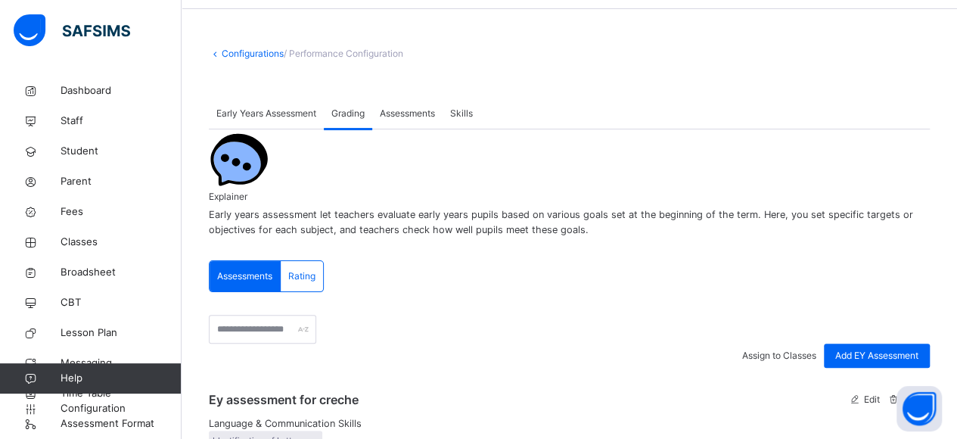
scroll to position [27, 0]
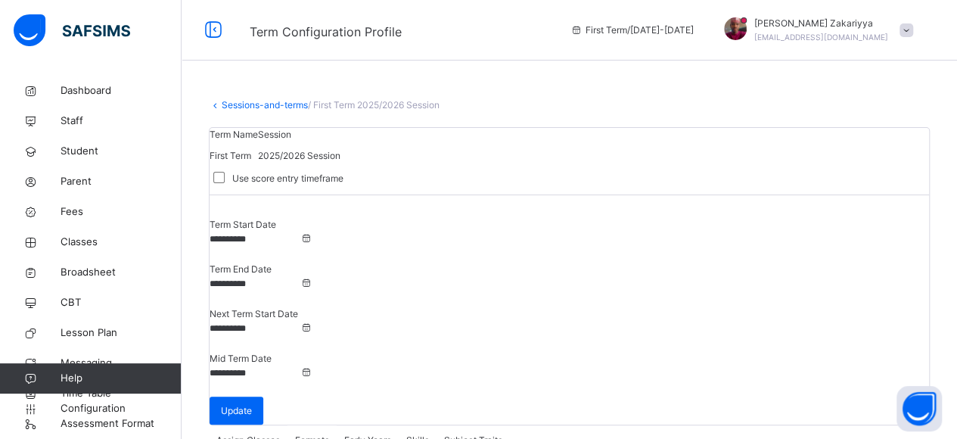
click at [238, 108] on link "Sessions-and-terms" at bounding box center [265, 104] width 86 height 11
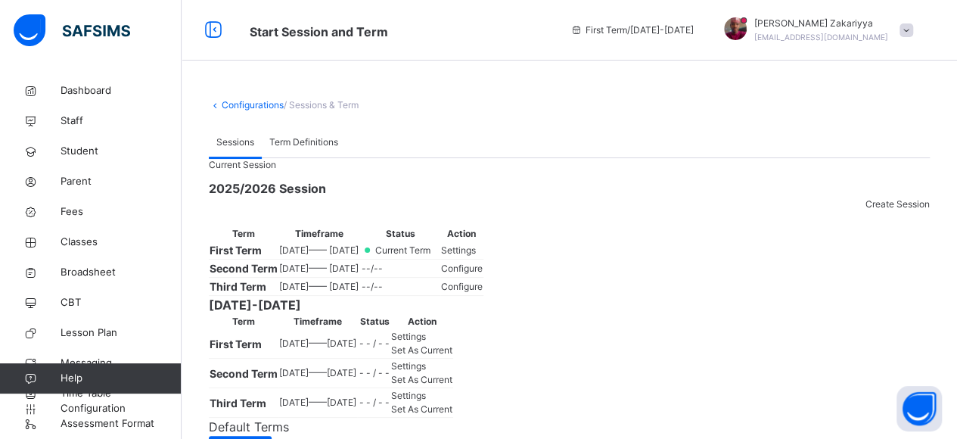
click at [476, 256] on span "Settings" at bounding box center [458, 249] width 35 height 11
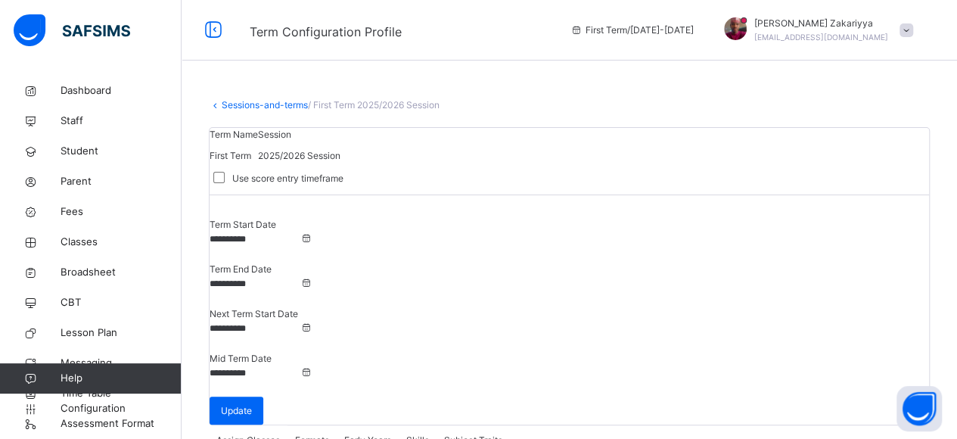
click at [427, 433] on span "Skills" at bounding box center [417, 440] width 23 height 14
click at [95, 408] on span "Configuration" at bounding box center [121, 408] width 120 height 15
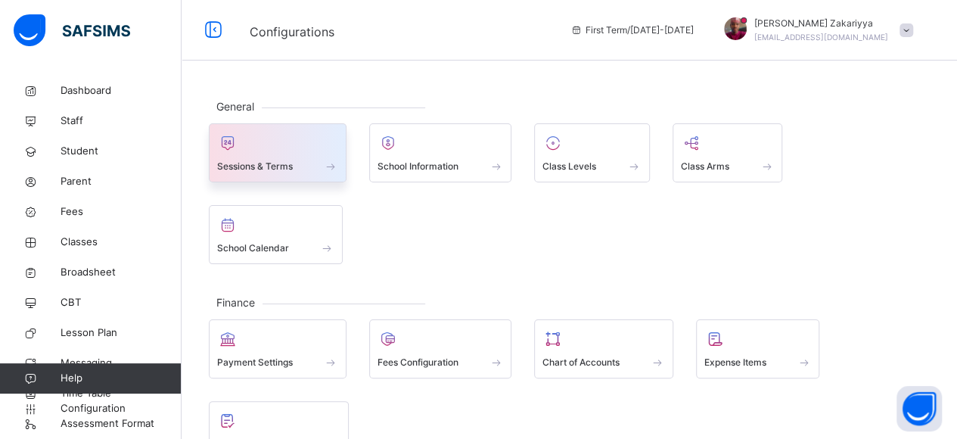
click at [283, 144] on div at bounding box center [277, 143] width 121 height 23
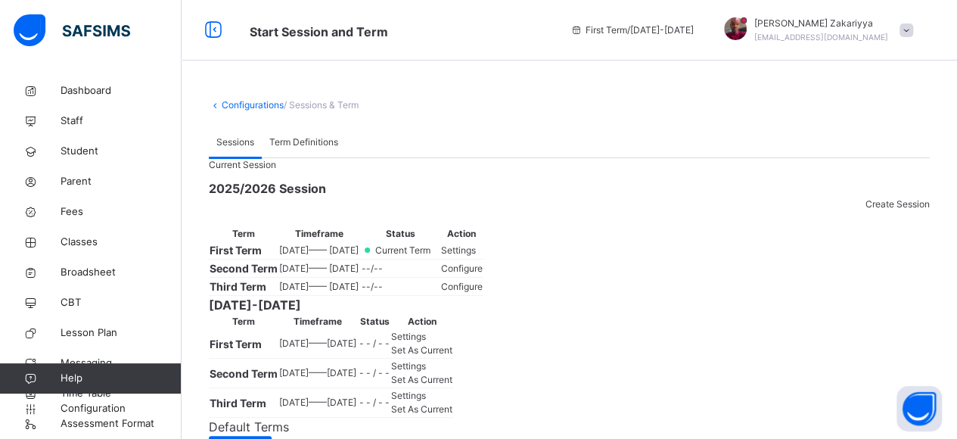
click at [476, 256] on span "Settings" at bounding box center [458, 249] width 35 height 11
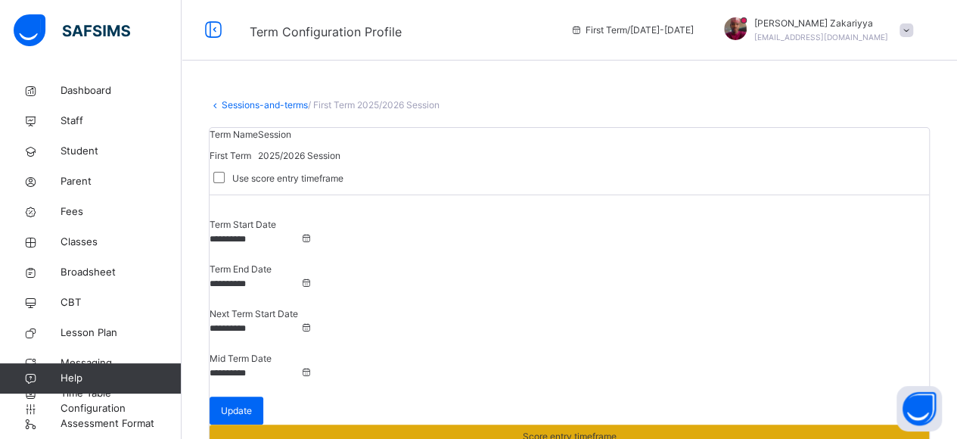
click at [616, 430] on span "Score entry timeframe" at bounding box center [570, 437] width 94 height 14
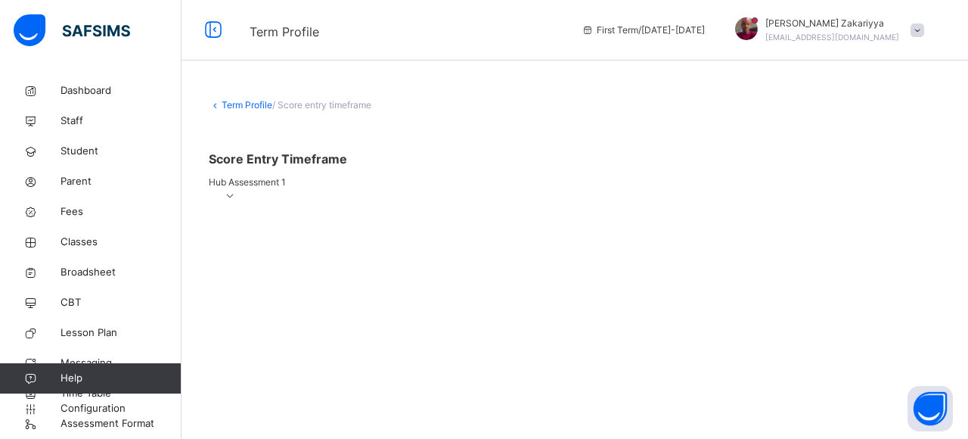
click at [237, 201] on icon at bounding box center [230, 195] width 13 height 11
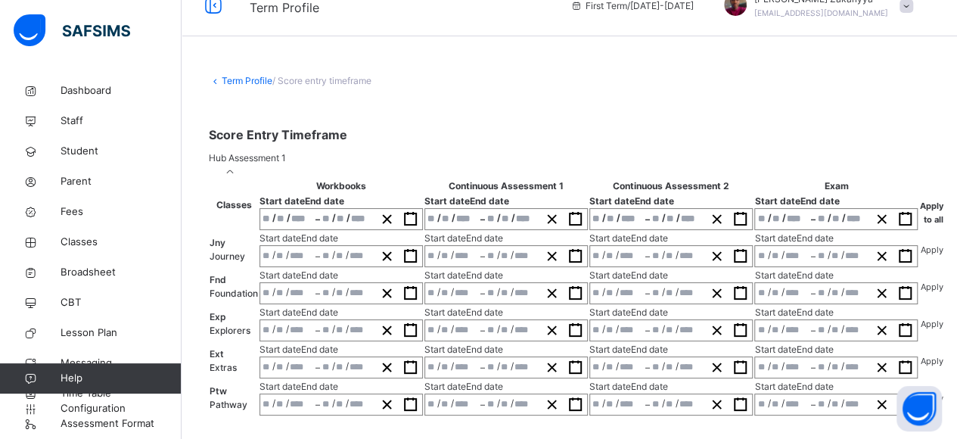
scroll to position [197, 0]
